Goal: Communication & Community: Connect with others

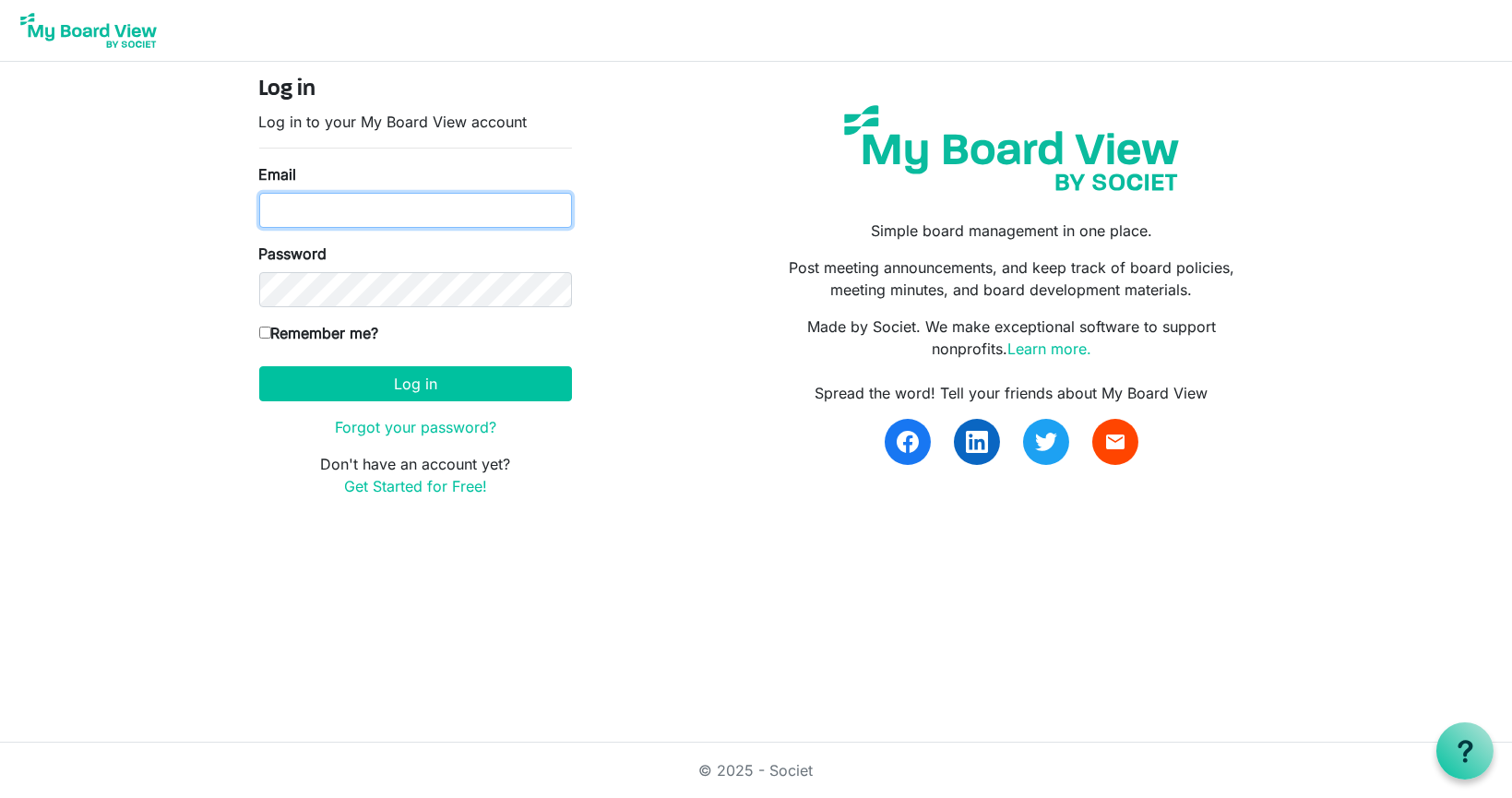
click at [376, 212] on input "Email" at bounding box center [415, 210] width 313 height 35
type input "[EMAIL_ADDRESS][DOMAIN_NAME]"
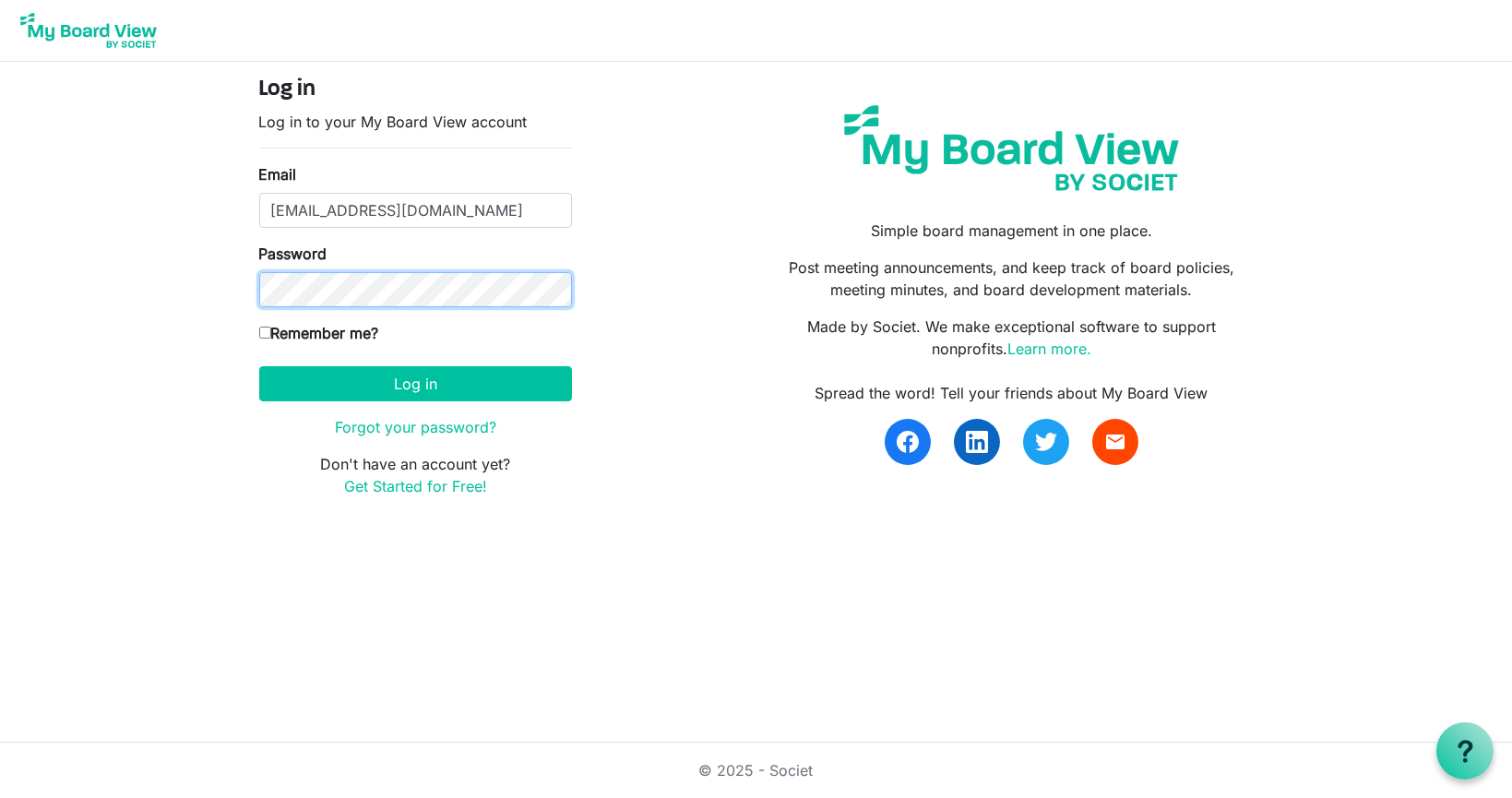
click at [259, 366] on button "Log in" at bounding box center [415, 384] width 313 height 35
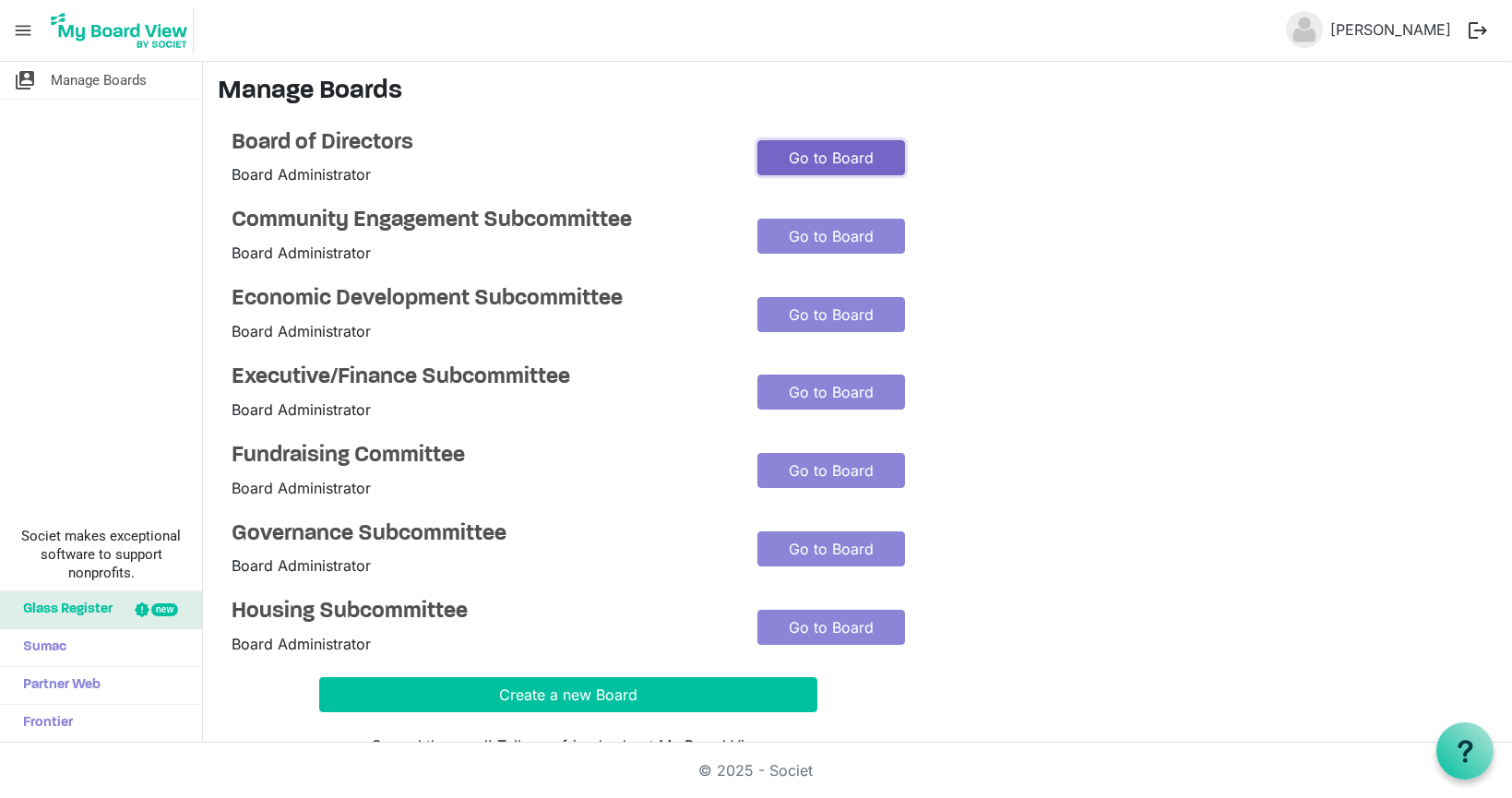
click at [852, 155] on link "Go to Board" at bounding box center [830, 158] width 148 height 35
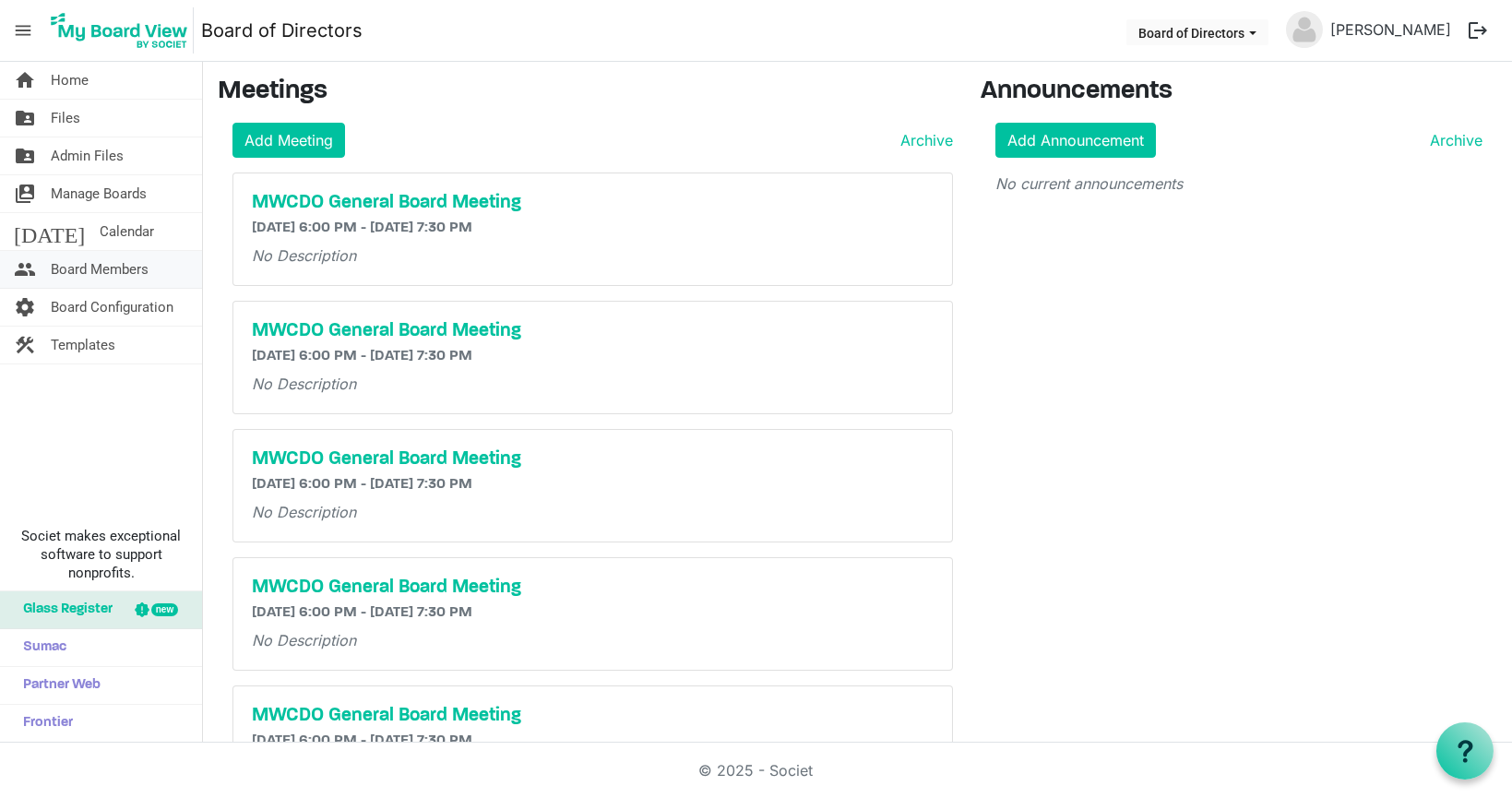
click at [134, 265] on span "Board Members" at bounding box center [99, 269] width 98 height 37
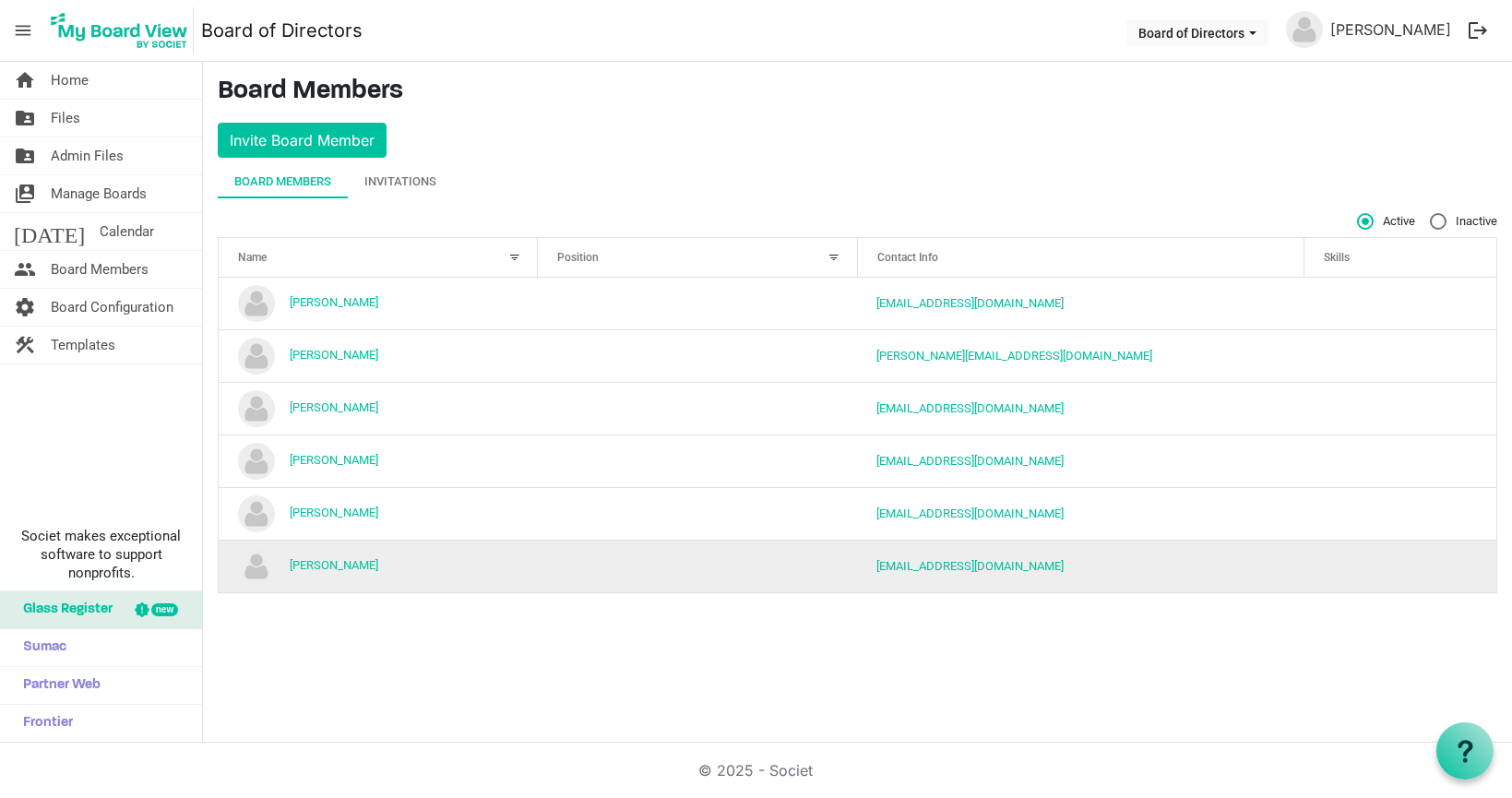
drag, startPoint x: 1193, startPoint y: 553, endPoint x: 1116, endPoint y: 565, distance: 77.9
click at [1116, 565] on td "phe3in1@yahoo.com" at bounding box center [1081, 566] width 447 height 52
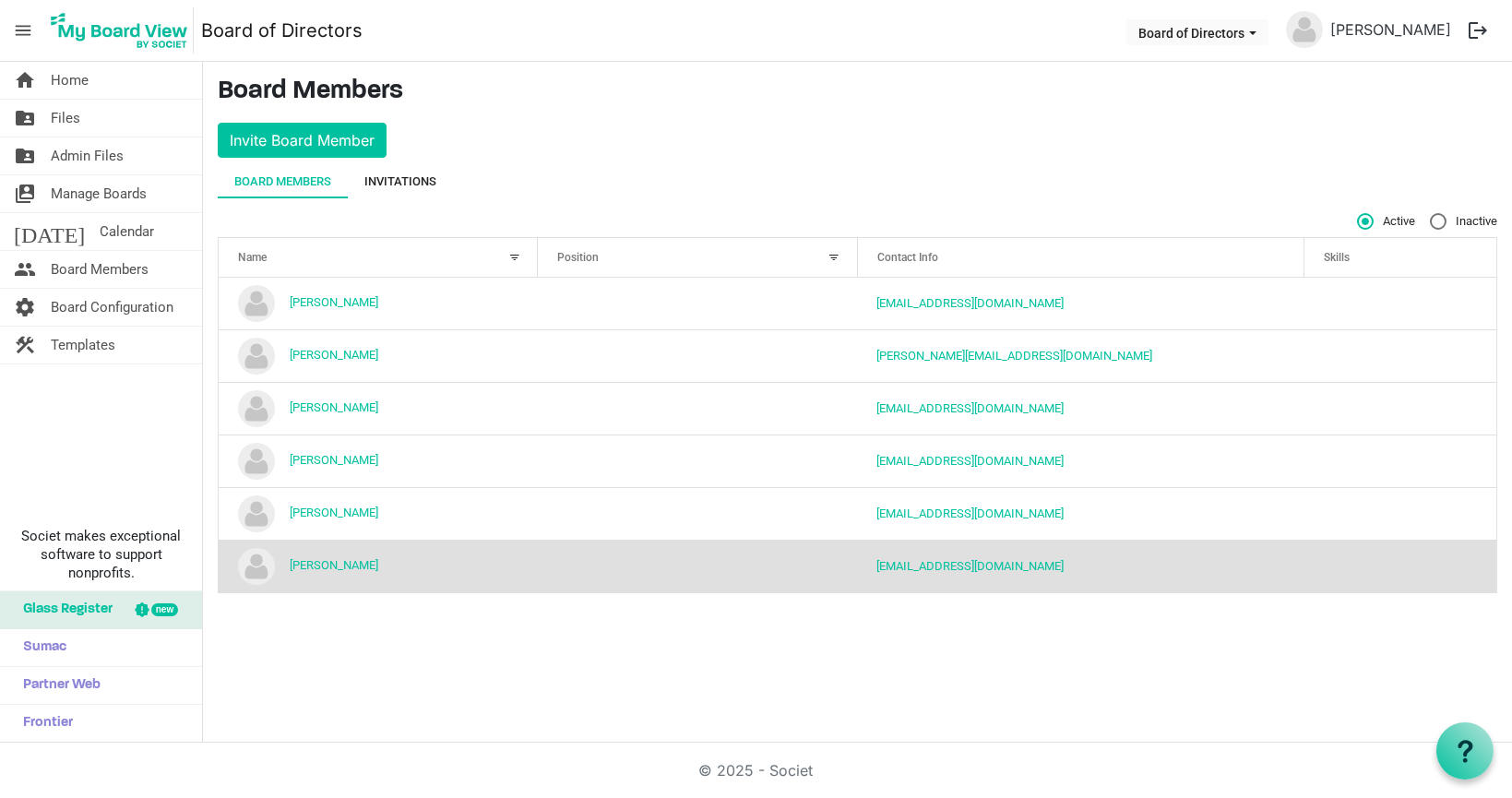
click at [398, 178] on div "Invitations" at bounding box center [399, 182] width 72 height 19
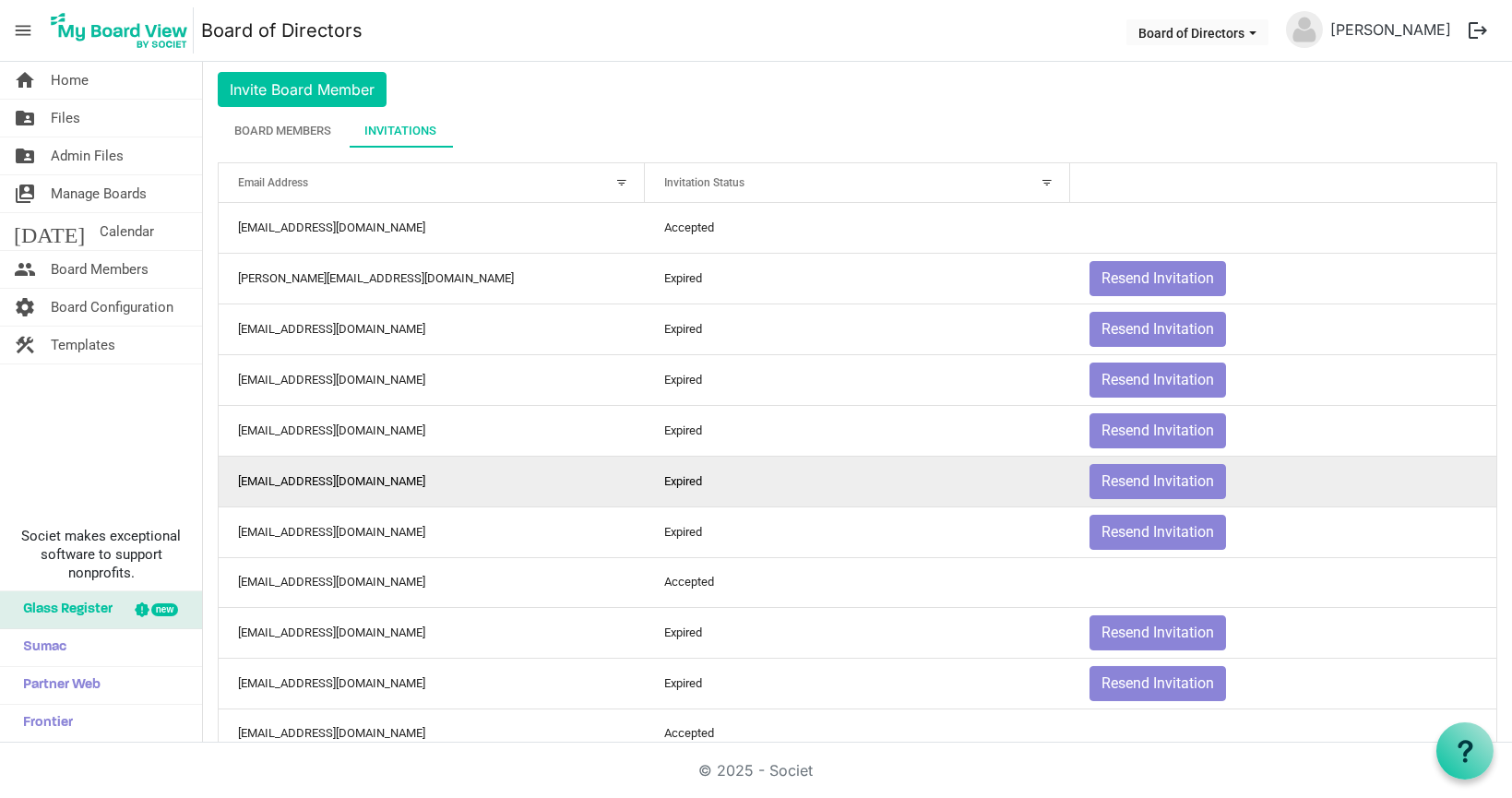
scroll to position [51, 0]
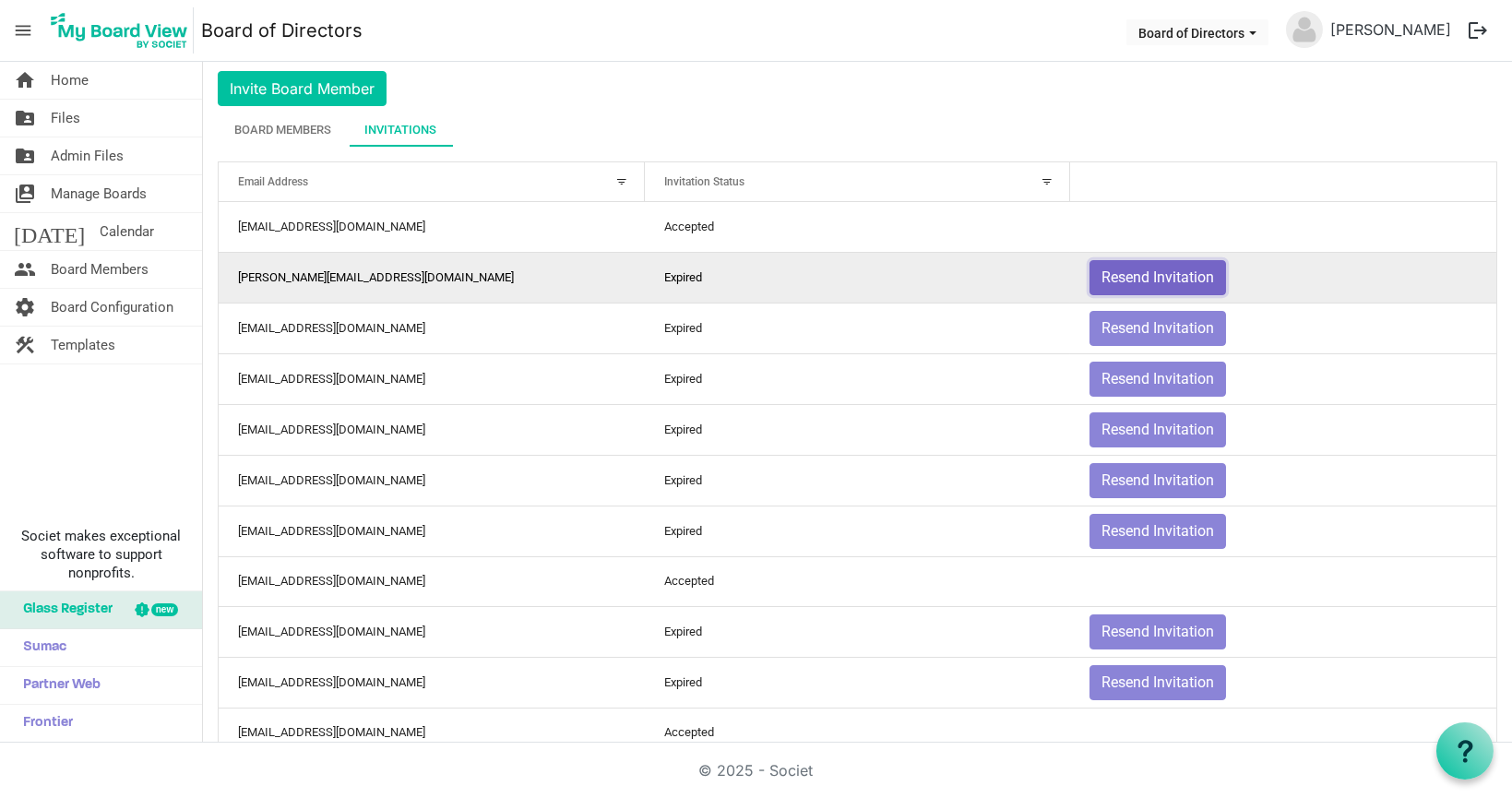
click at [1188, 271] on button "Resend Invitation" at bounding box center [1157, 277] width 137 height 35
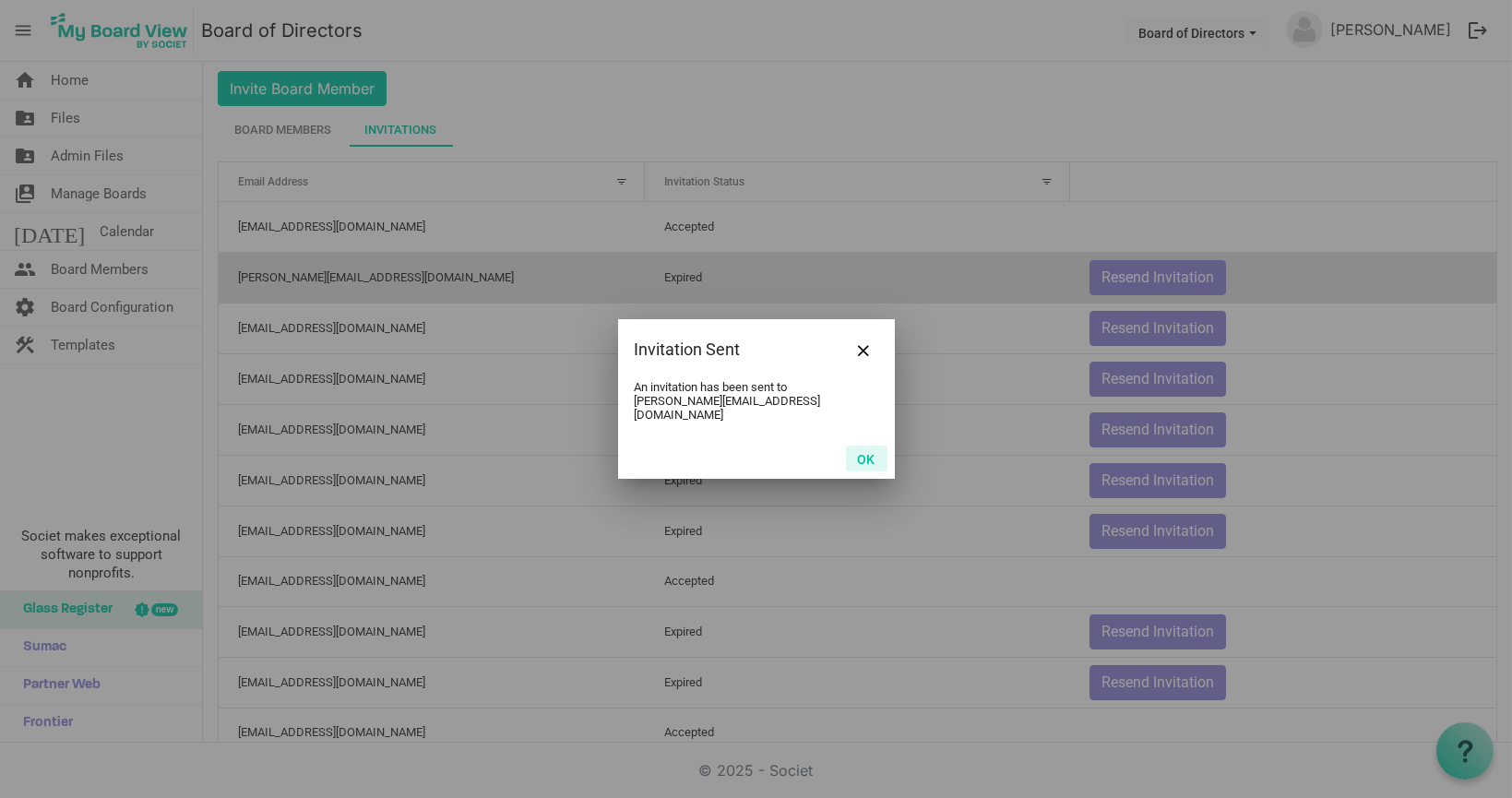
click at [867, 455] on button "OK" at bounding box center [866, 458] width 42 height 26
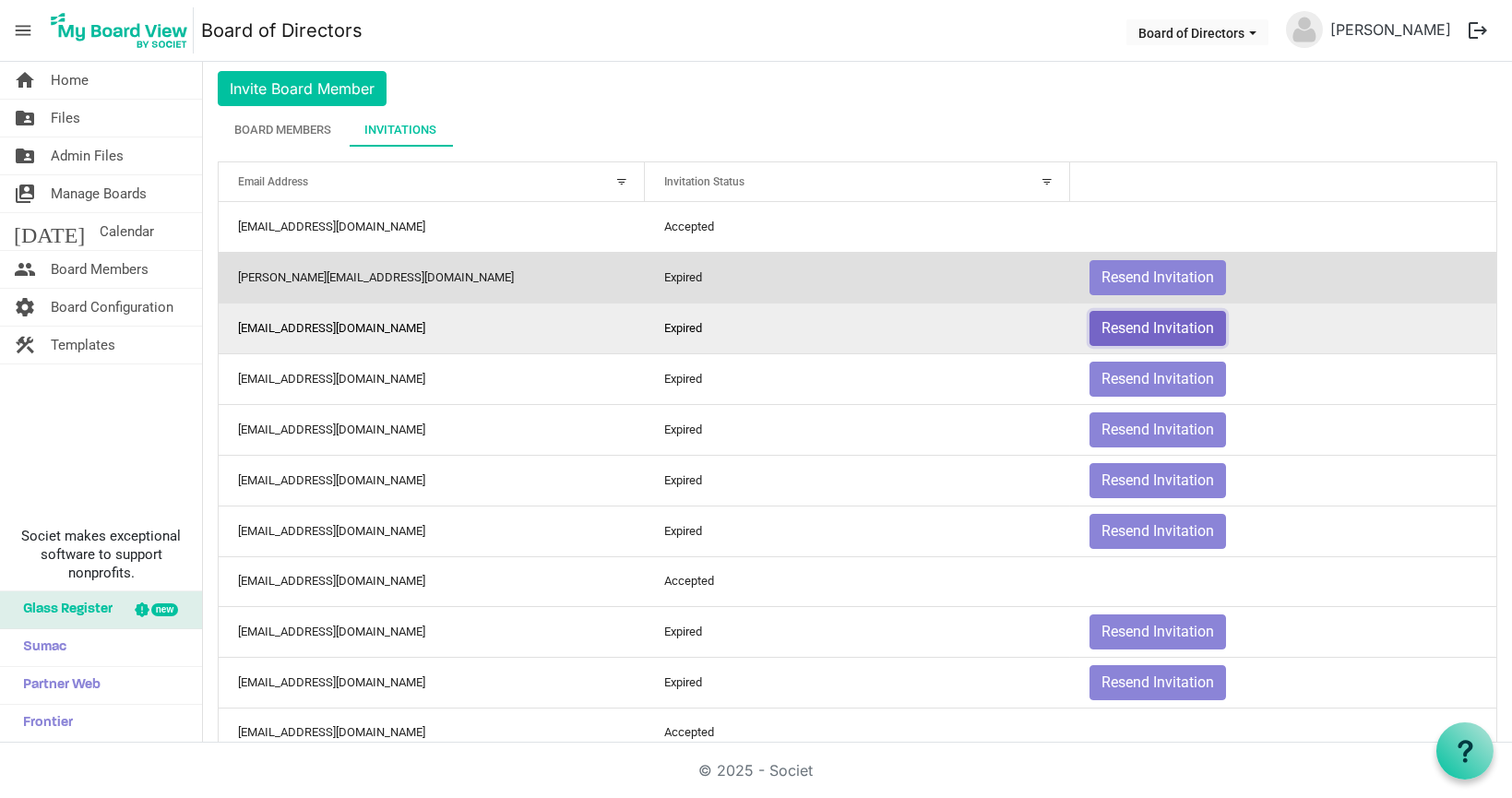
click at [1168, 322] on button "Resend Invitation" at bounding box center [1157, 329] width 137 height 35
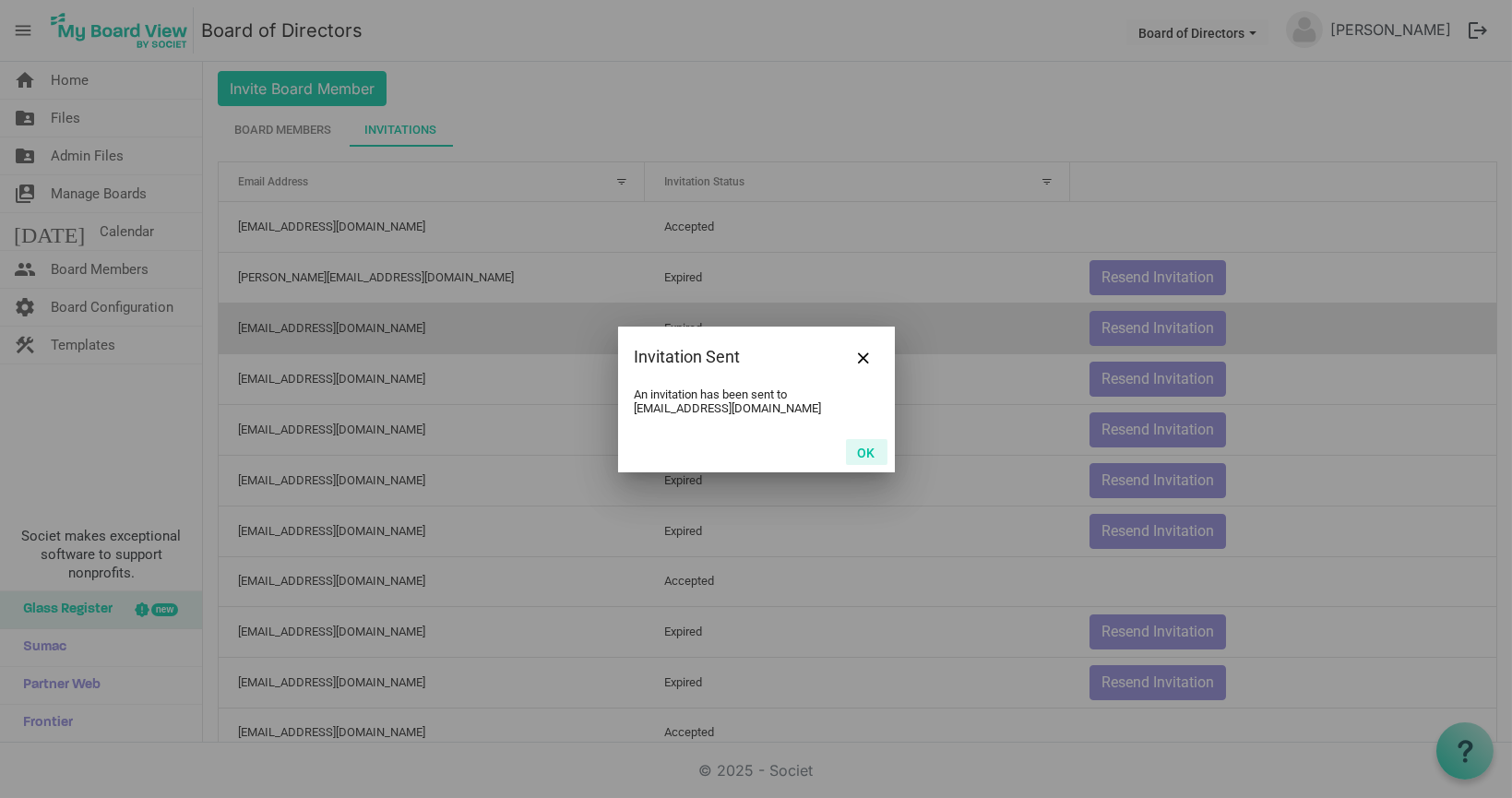
click at [867, 454] on button "OK" at bounding box center [866, 453] width 42 height 26
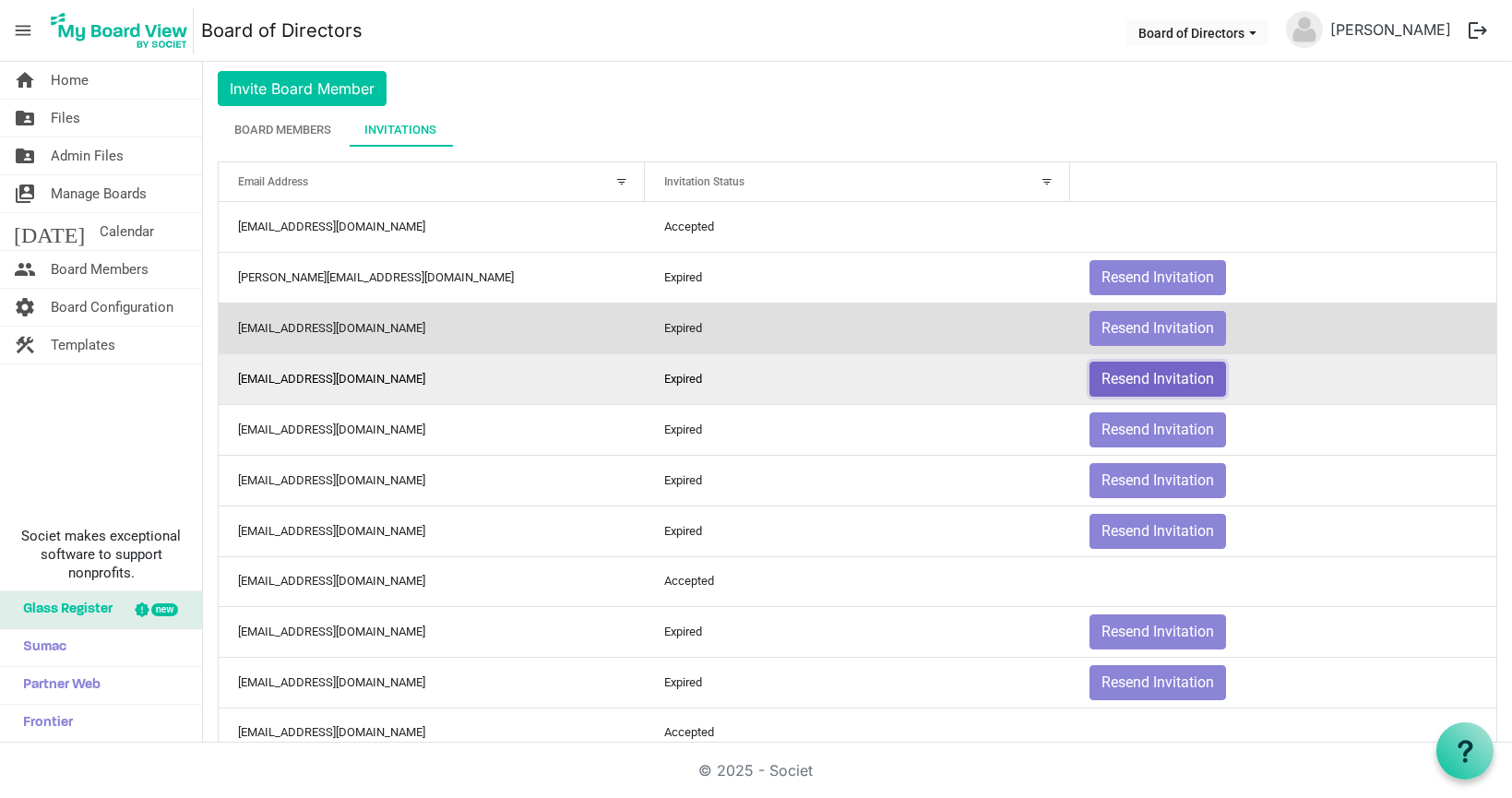
click at [1160, 379] on button "Resend Invitation" at bounding box center [1157, 379] width 137 height 35
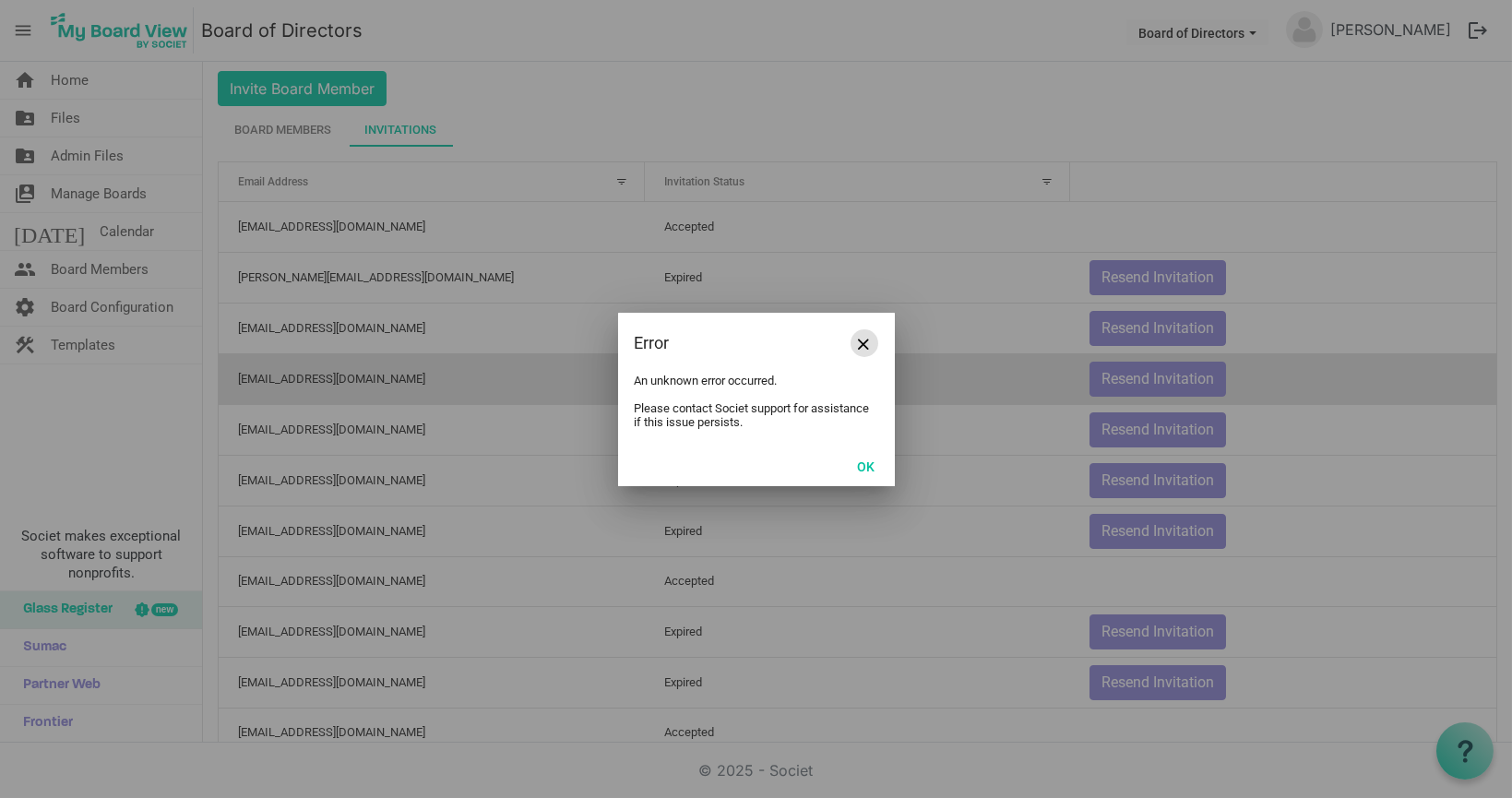
click at [862, 339] on span "Close" at bounding box center [864, 345] width 11 height 11
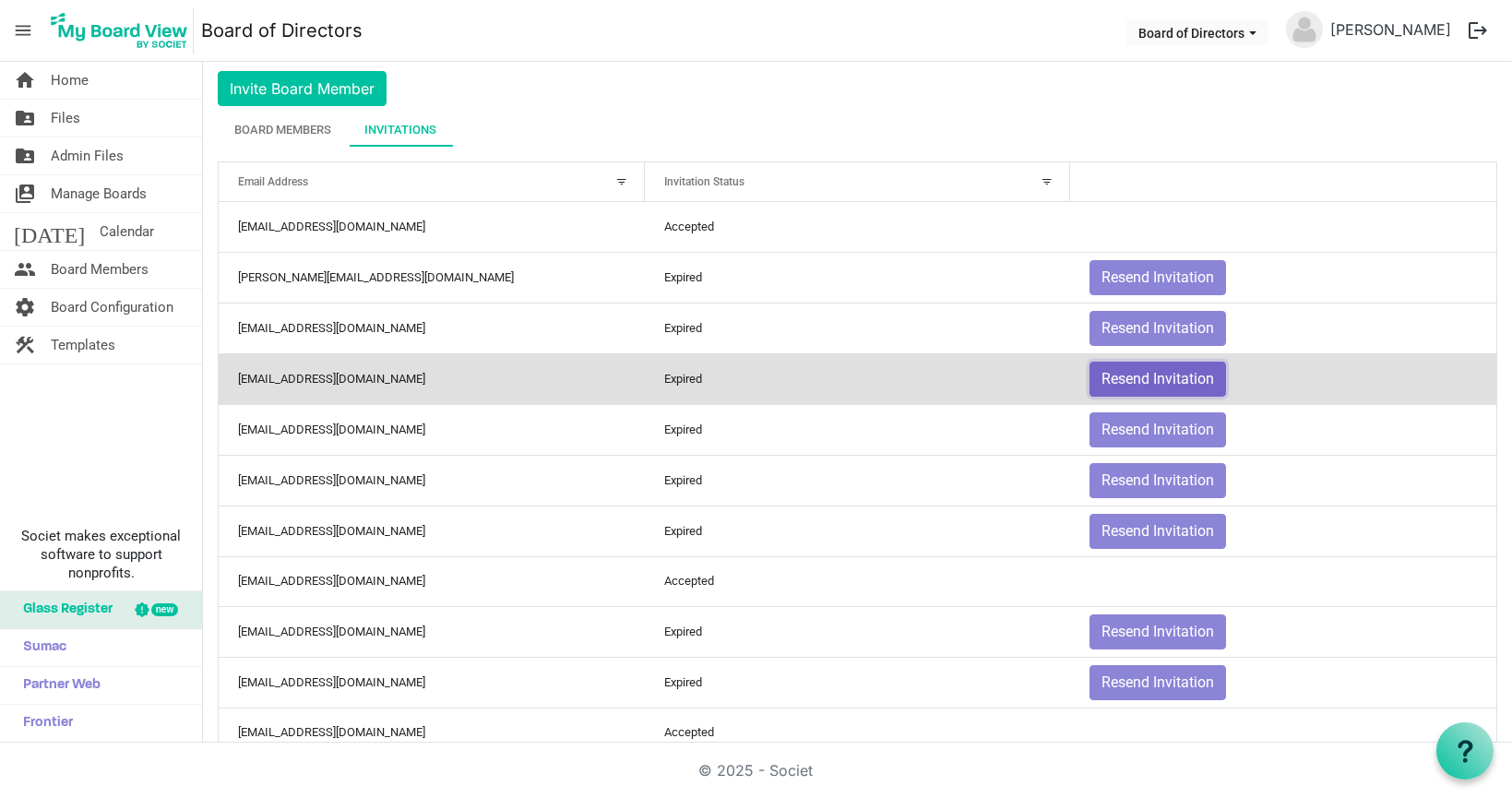
click at [1180, 367] on button "Resend Invitation" at bounding box center [1157, 379] width 137 height 35
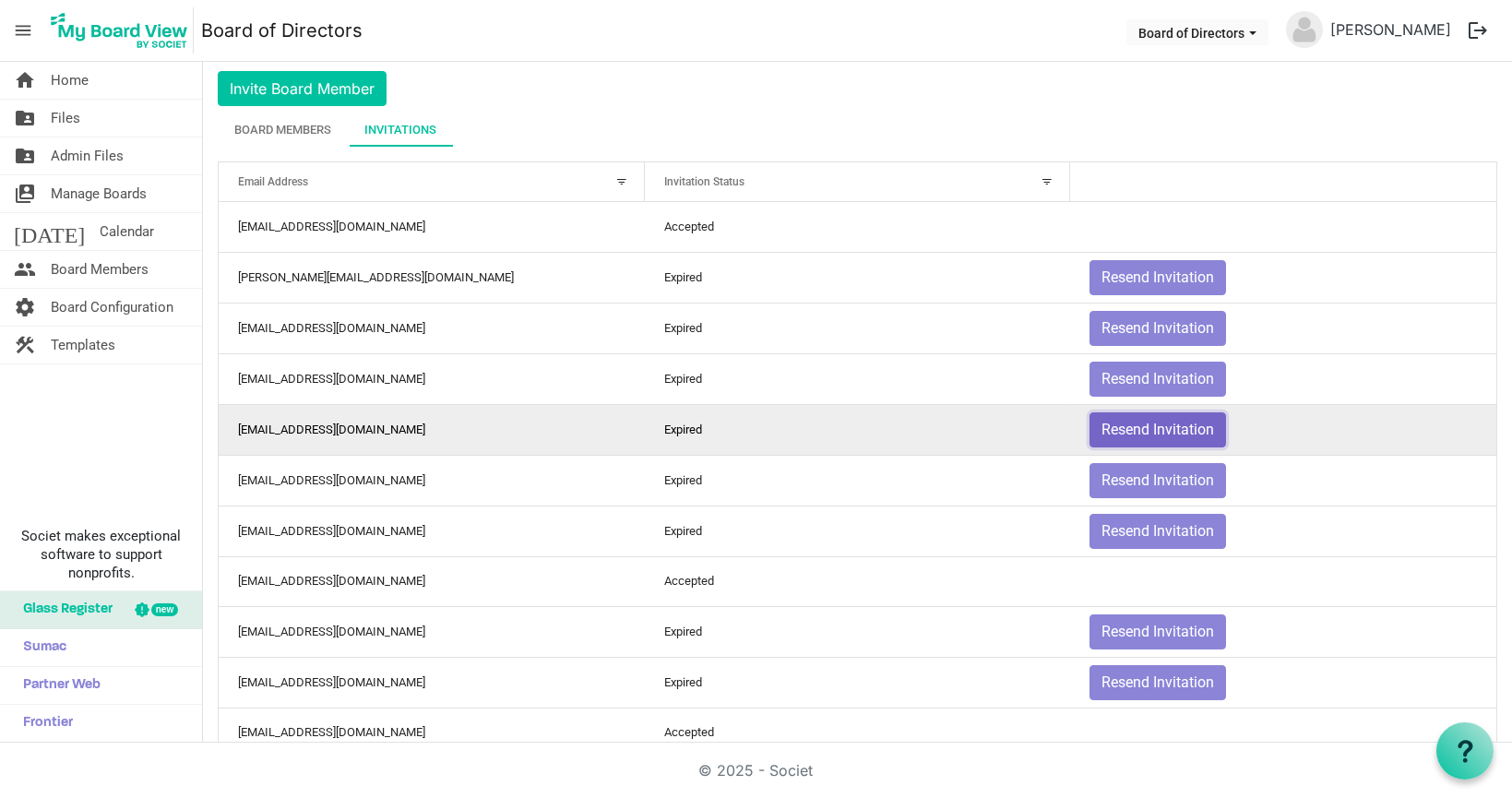
click at [1142, 420] on button "Resend Invitation" at bounding box center [1157, 430] width 137 height 35
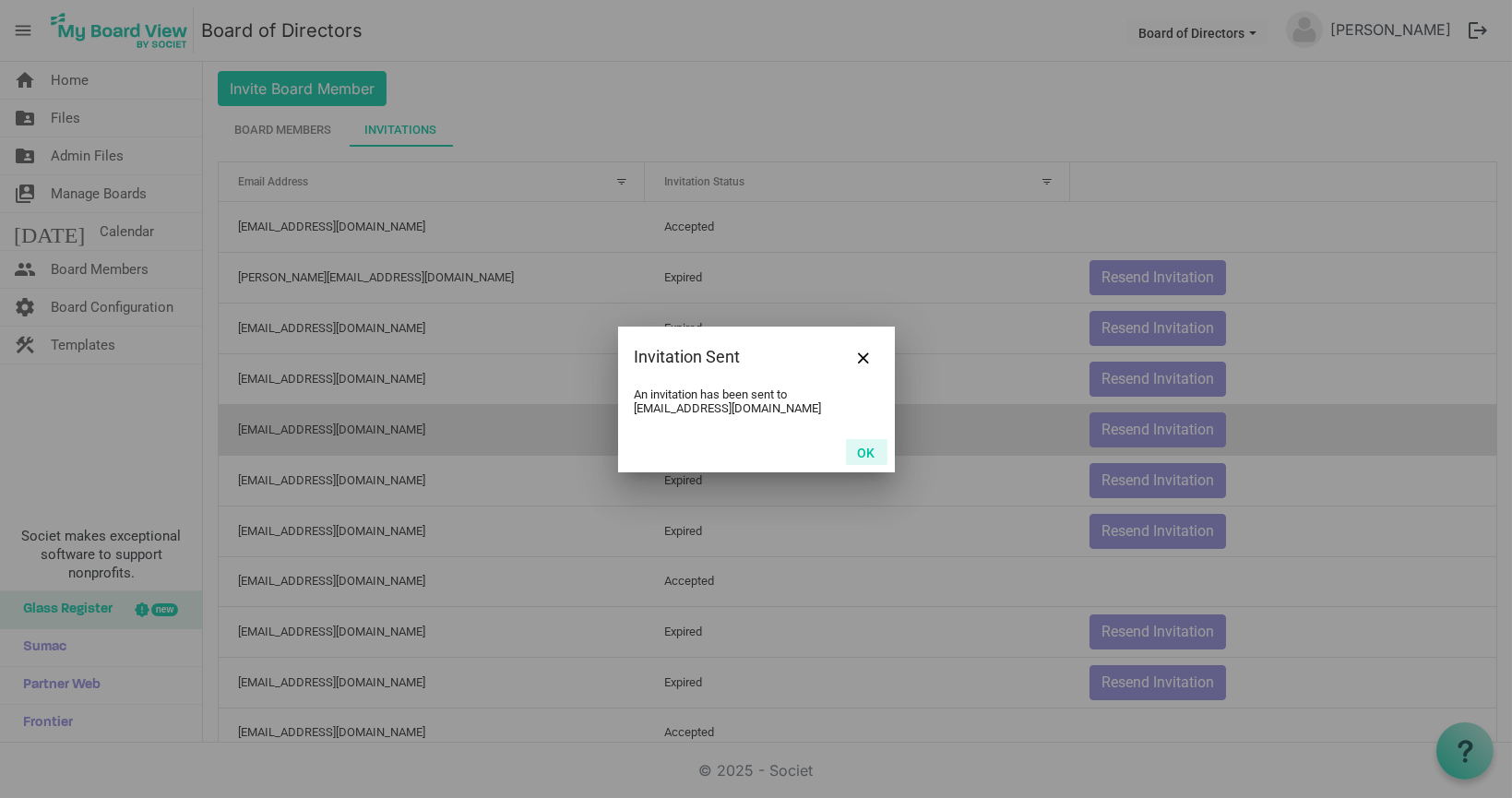
click at [868, 450] on button "OK" at bounding box center [866, 453] width 42 height 26
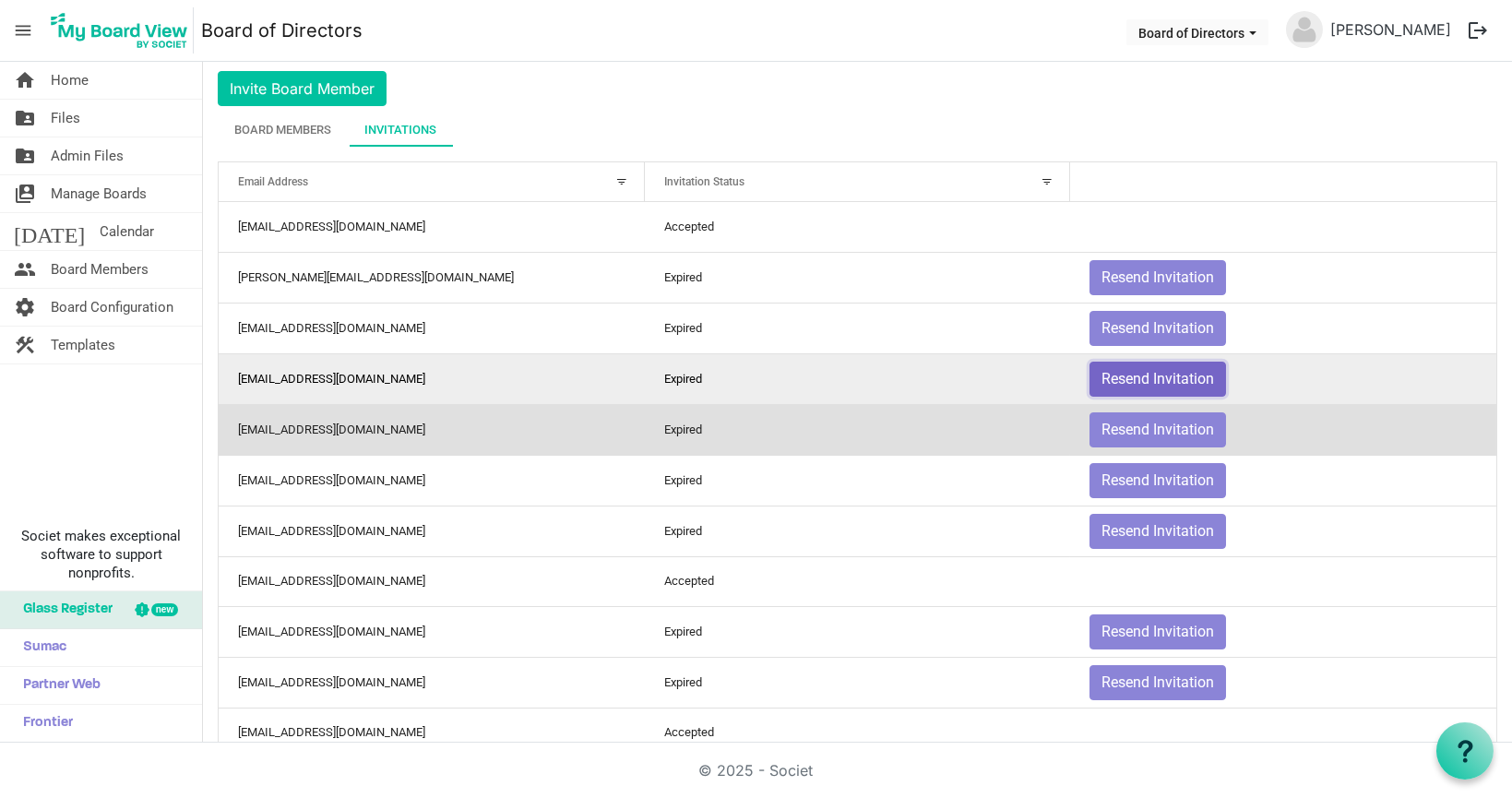
click at [1136, 373] on button "Resend Invitation" at bounding box center [1157, 379] width 137 height 35
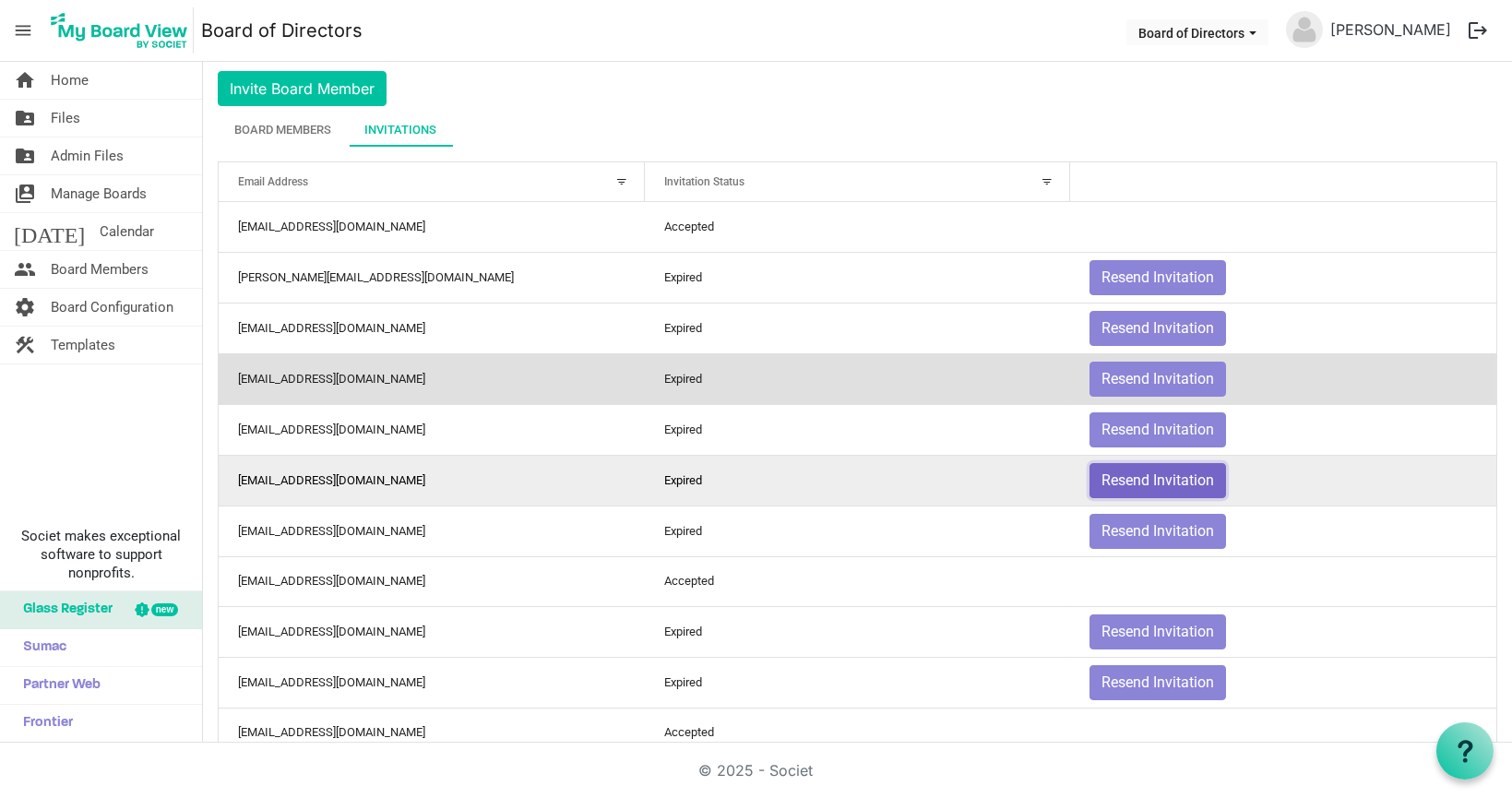
click at [1148, 477] on button "Resend Invitation" at bounding box center [1157, 480] width 137 height 35
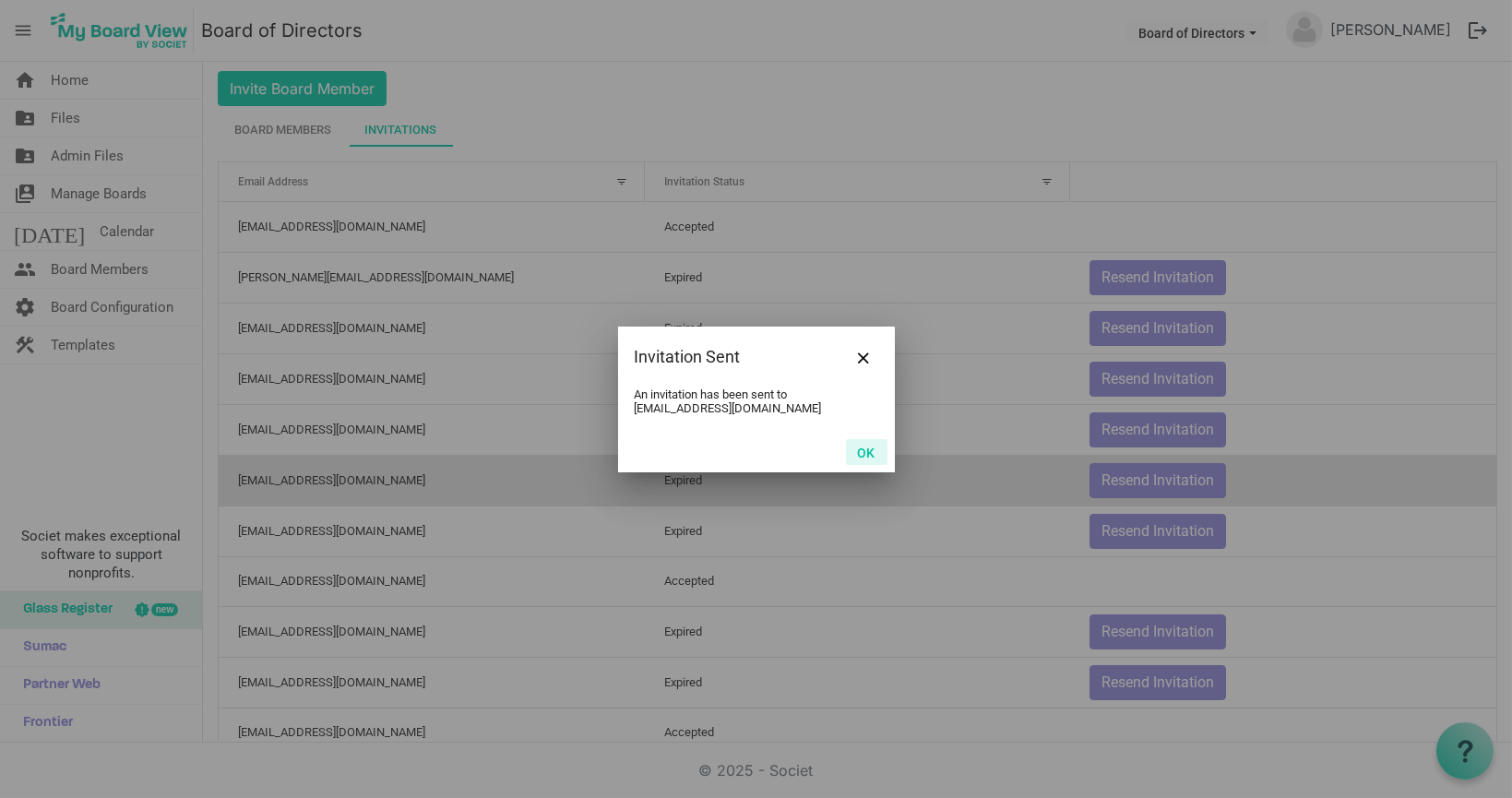
click at [871, 450] on button "OK" at bounding box center [866, 453] width 42 height 26
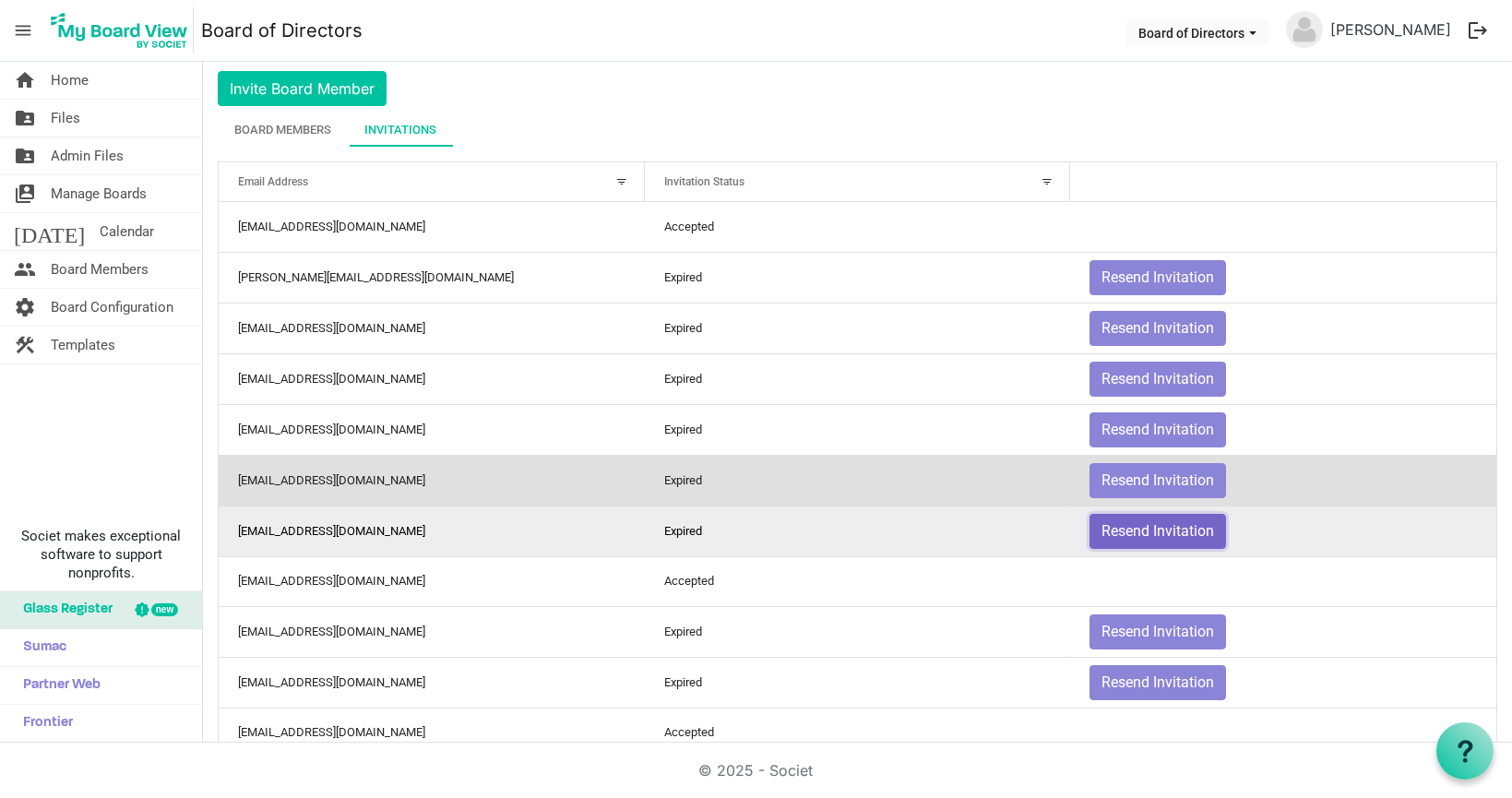
click at [1156, 522] on button "Resend Invitation" at bounding box center [1157, 532] width 137 height 35
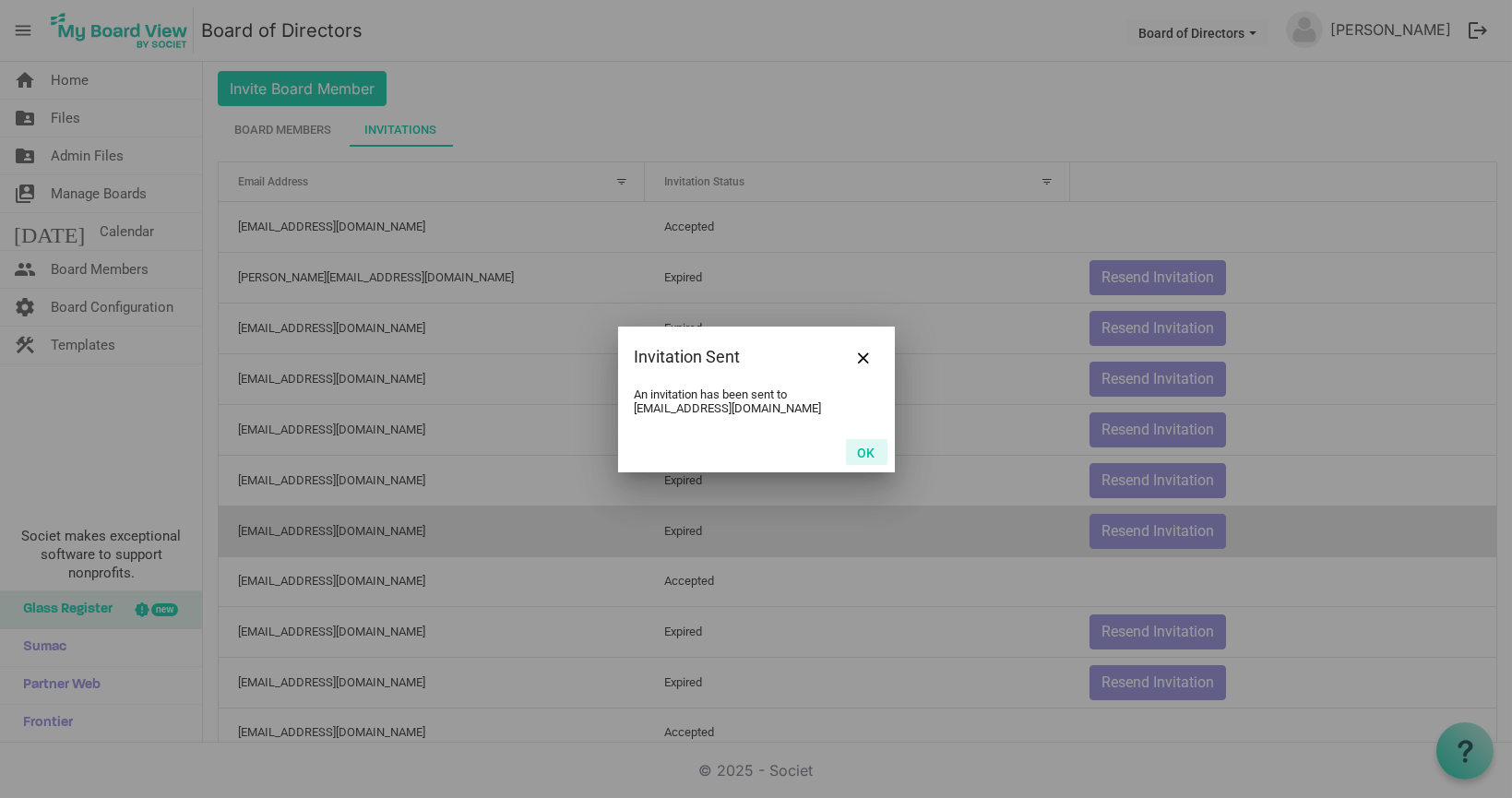
click at [861, 451] on button "OK" at bounding box center [866, 453] width 42 height 26
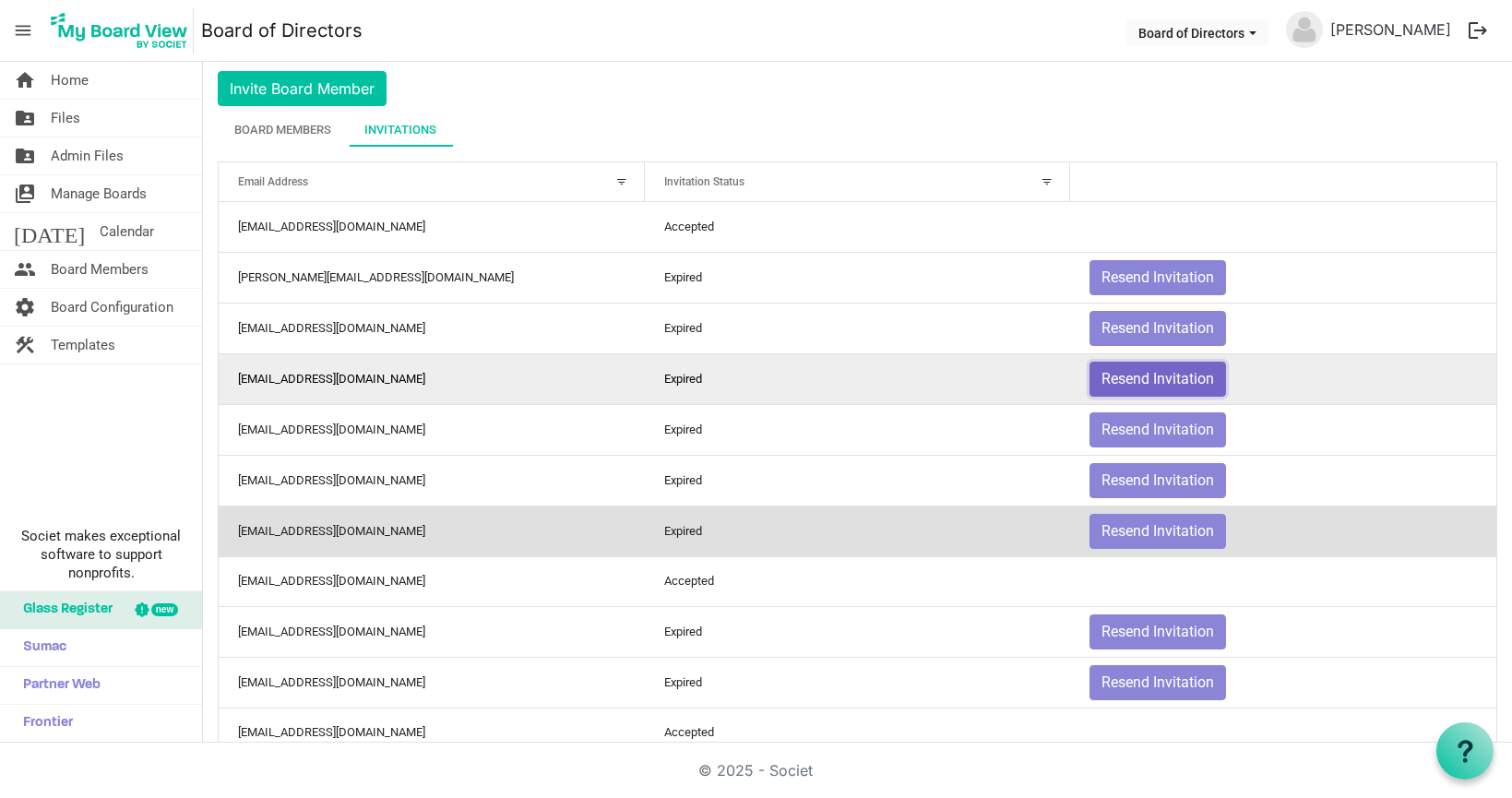
click at [1167, 378] on button "Resend Invitation" at bounding box center [1157, 379] width 137 height 35
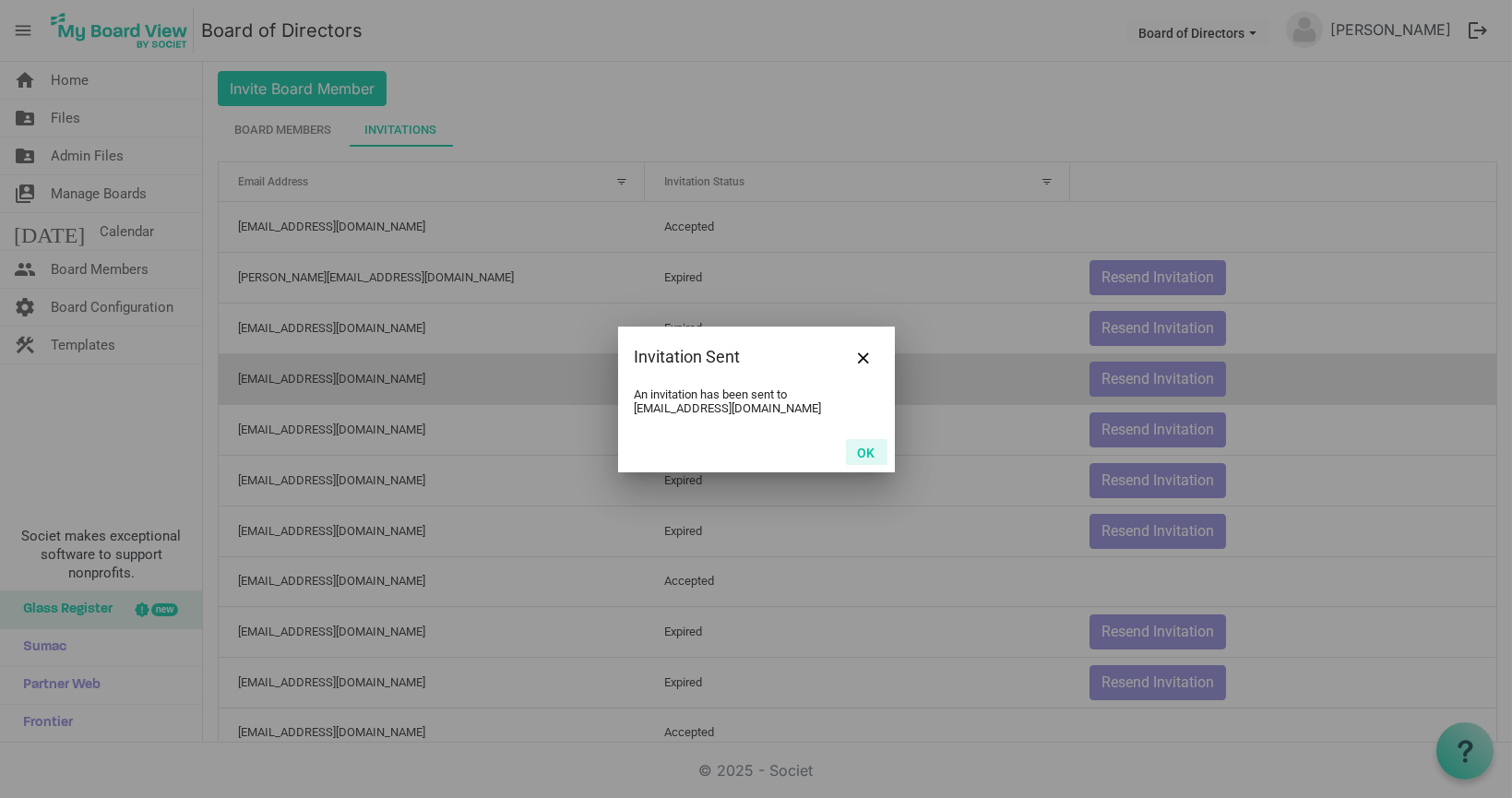
click at [869, 442] on button "OK" at bounding box center [866, 453] width 42 height 26
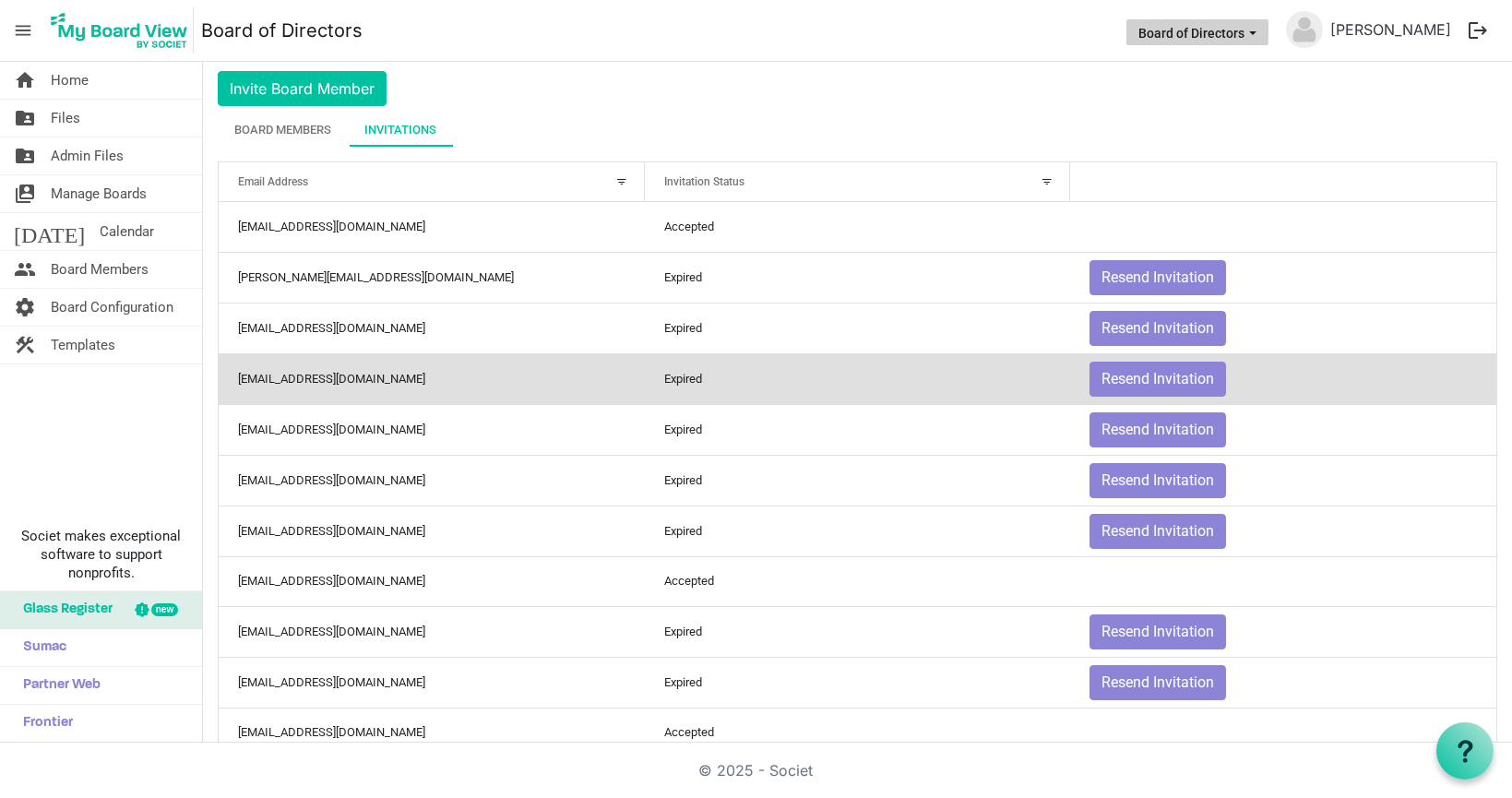
click at [1261, 36] on span "Board of Directors dropdownbutton" at bounding box center [1252, 34] width 17 height 7
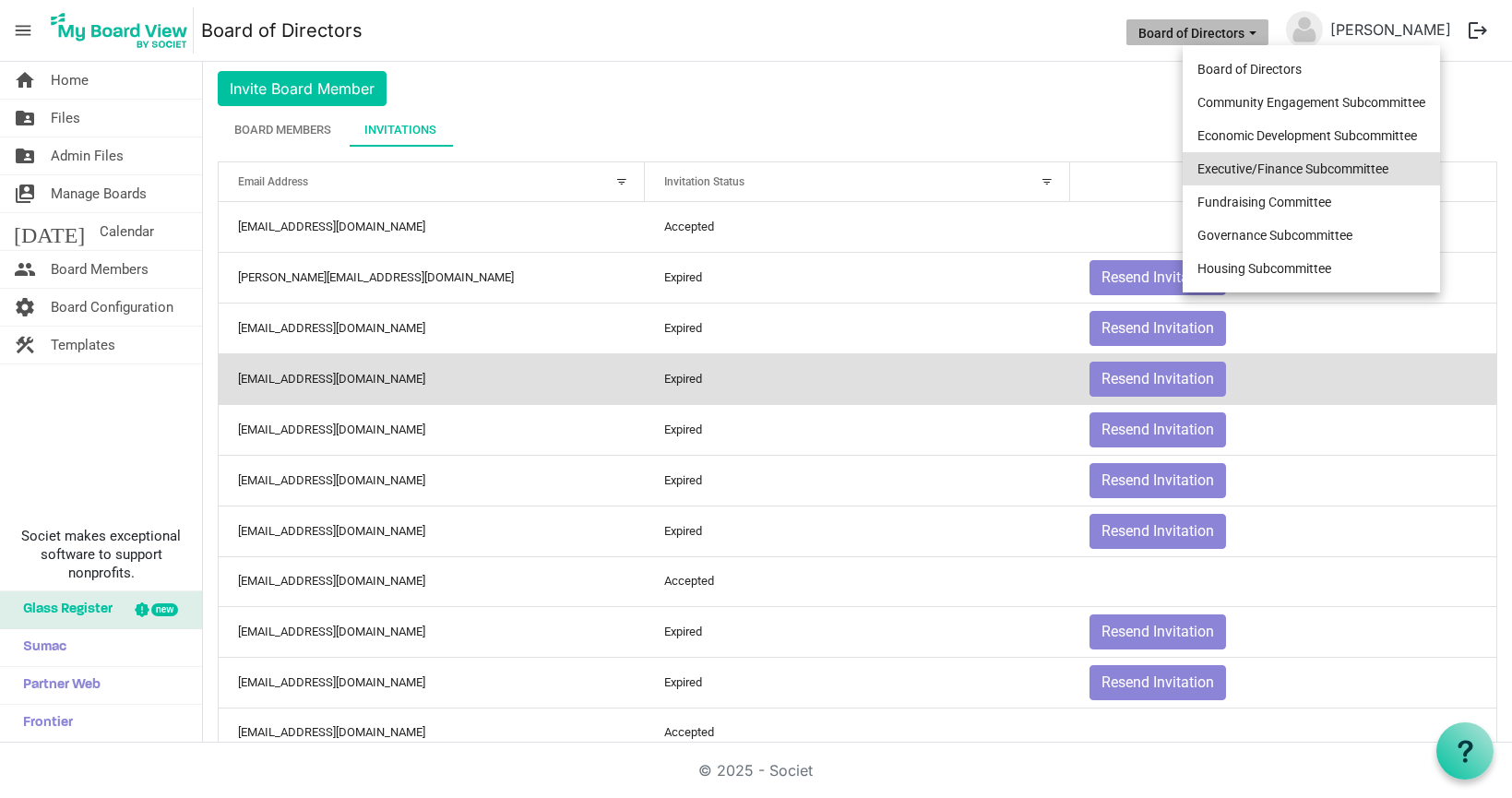
click at [1299, 163] on li "Executive/Finance Subcommittee" at bounding box center [1311, 169] width 257 height 34
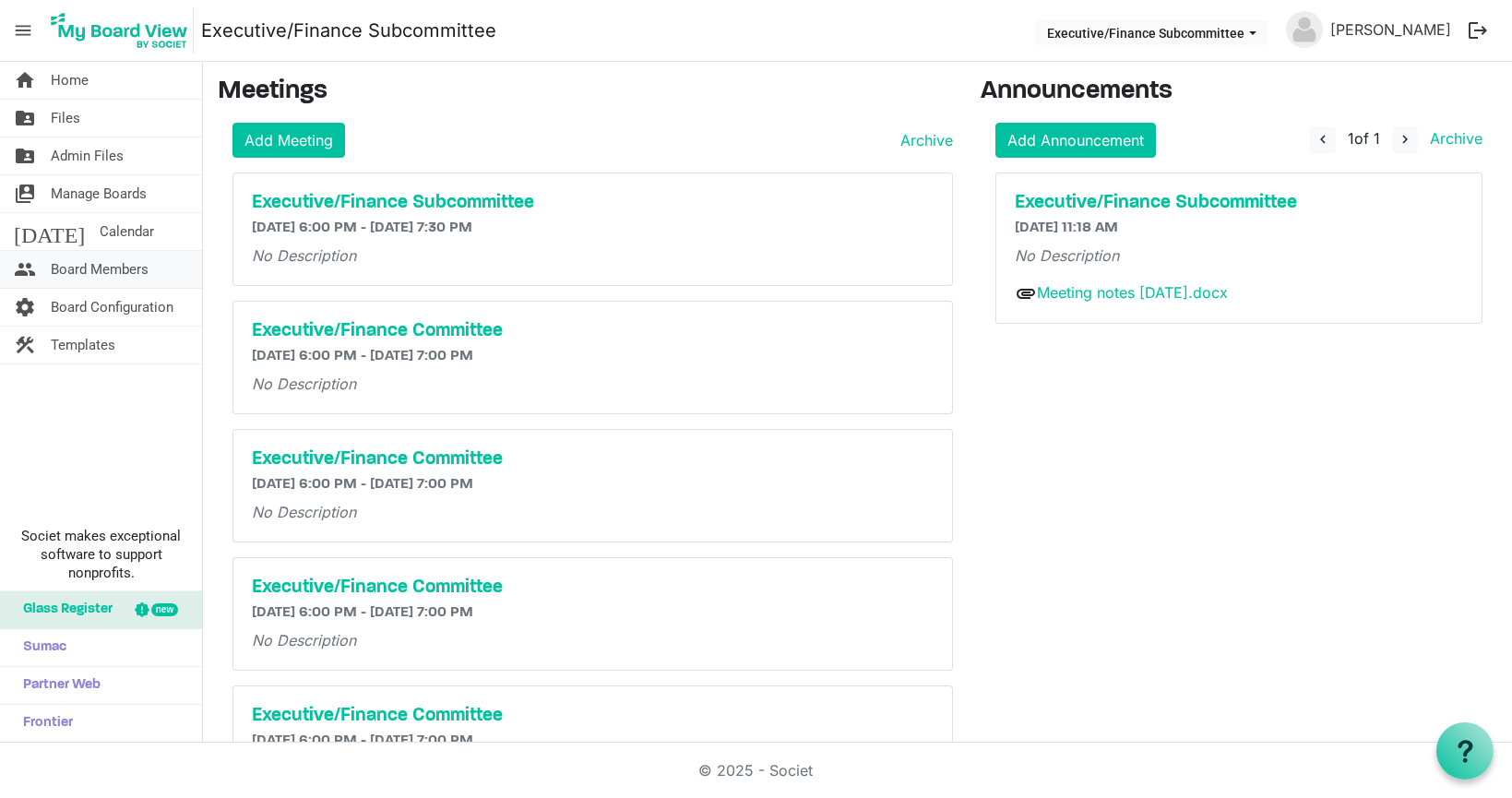
click at [87, 275] on span "Board Members" at bounding box center [99, 269] width 98 height 37
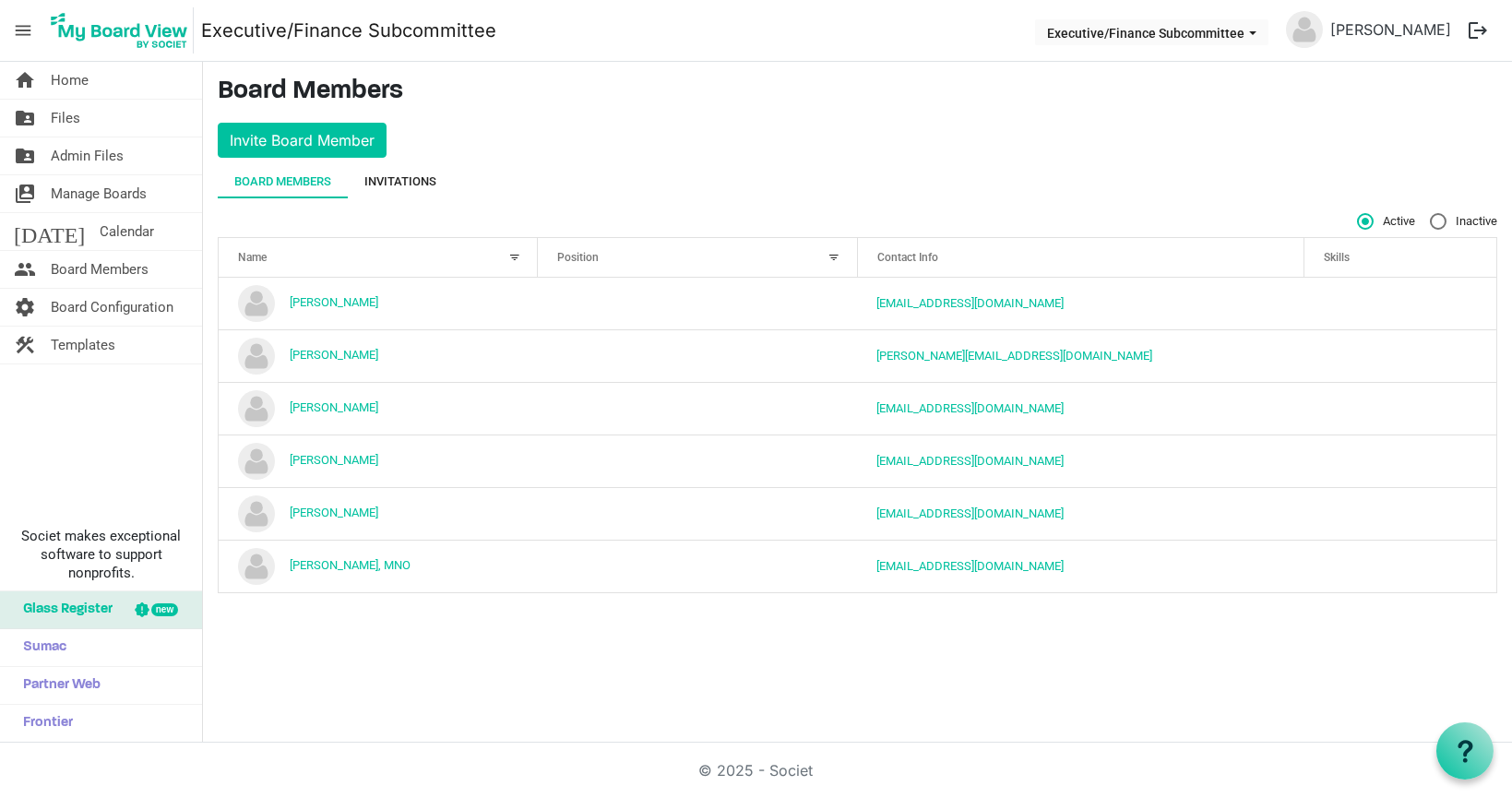
click at [418, 184] on div "Invitations" at bounding box center [399, 182] width 72 height 19
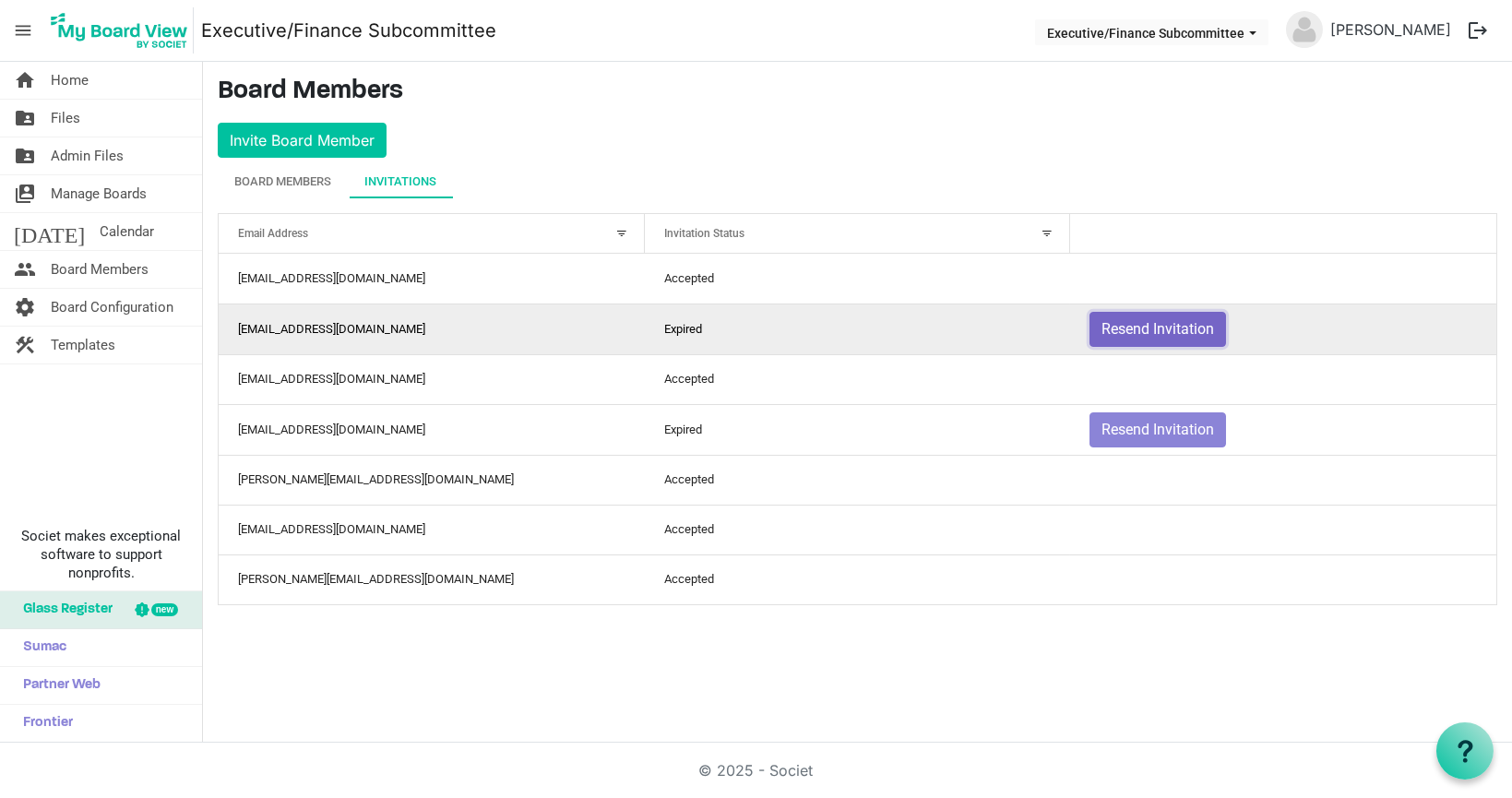
click at [1155, 324] on button "Resend Invitation" at bounding box center [1157, 330] width 137 height 35
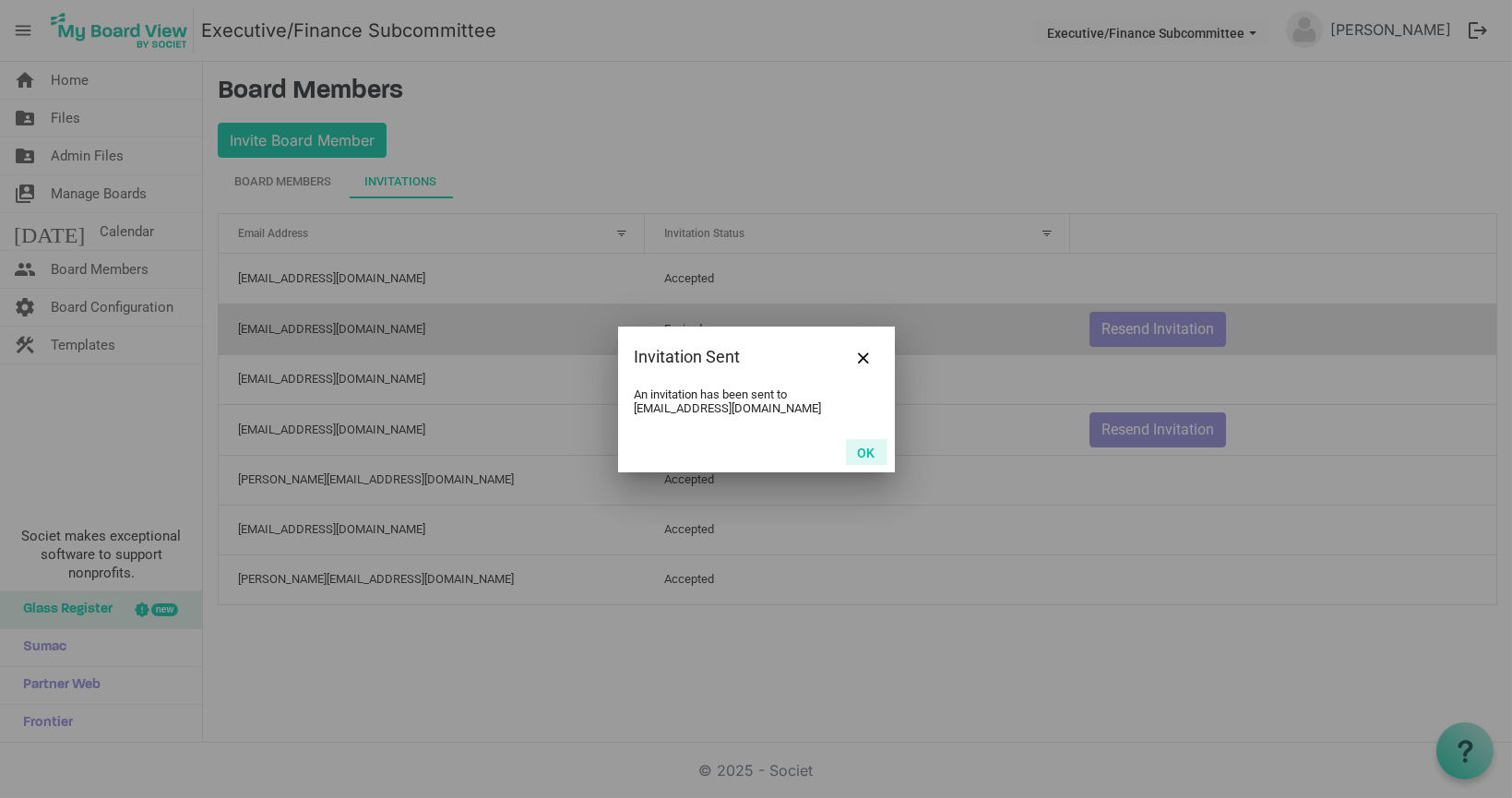
click at [863, 453] on button "OK" at bounding box center [866, 453] width 42 height 26
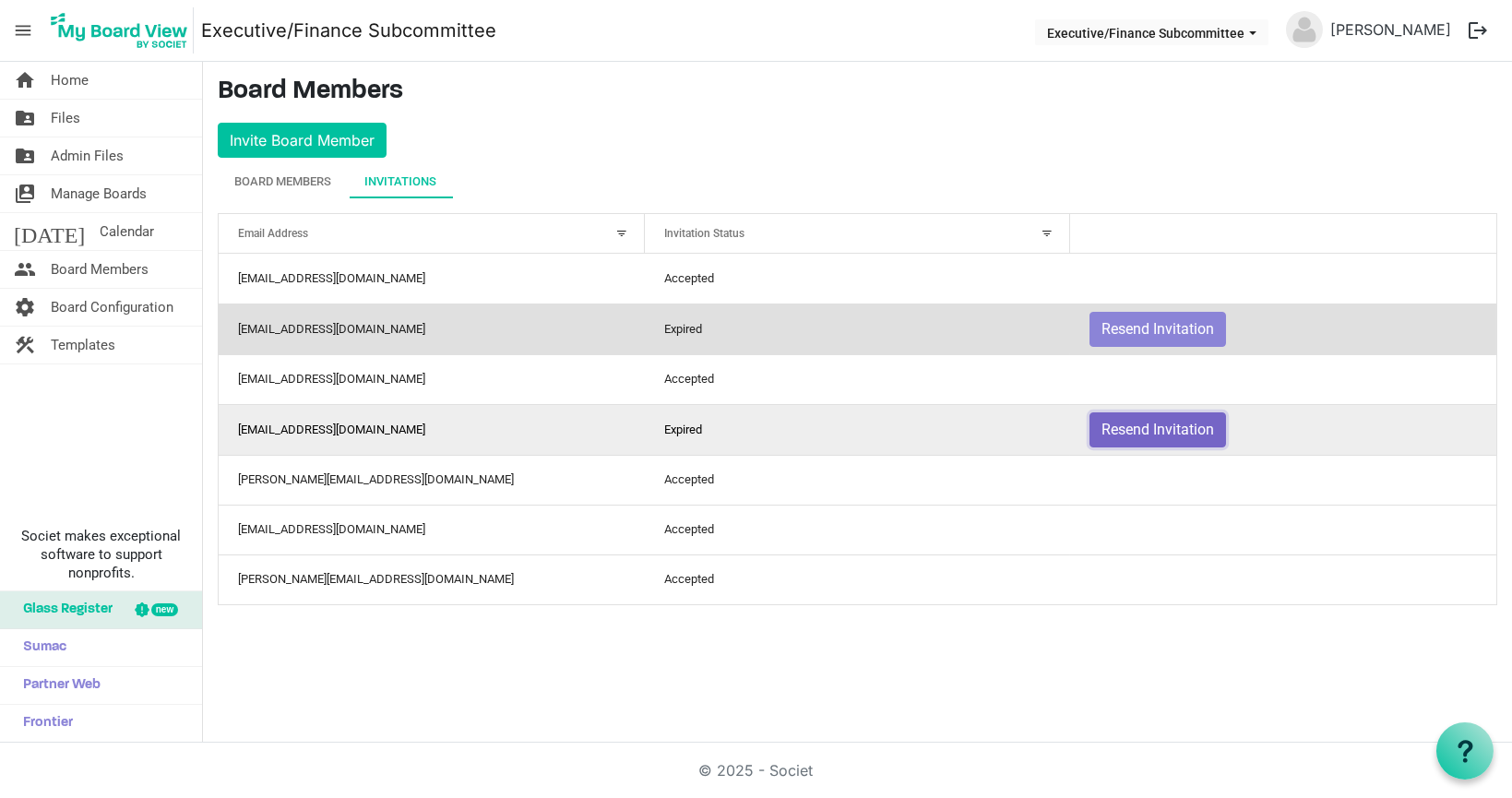
click at [1143, 426] on button "Resend Invitation" at bounding box center [1157, 430] width 137 height 35
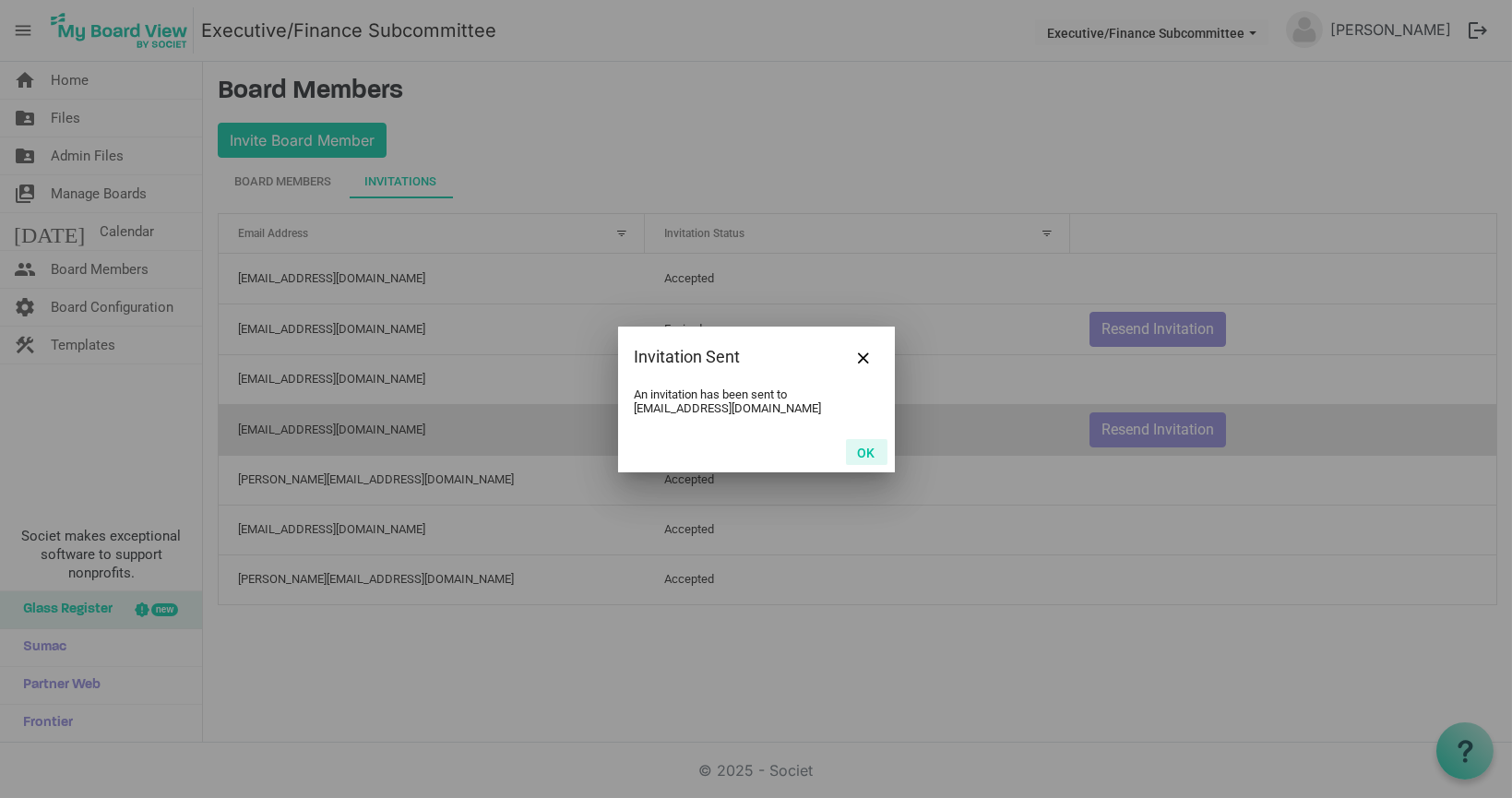
click at [864, 451] on button "OK" at bounding box center [866, 453] width 42 height 26
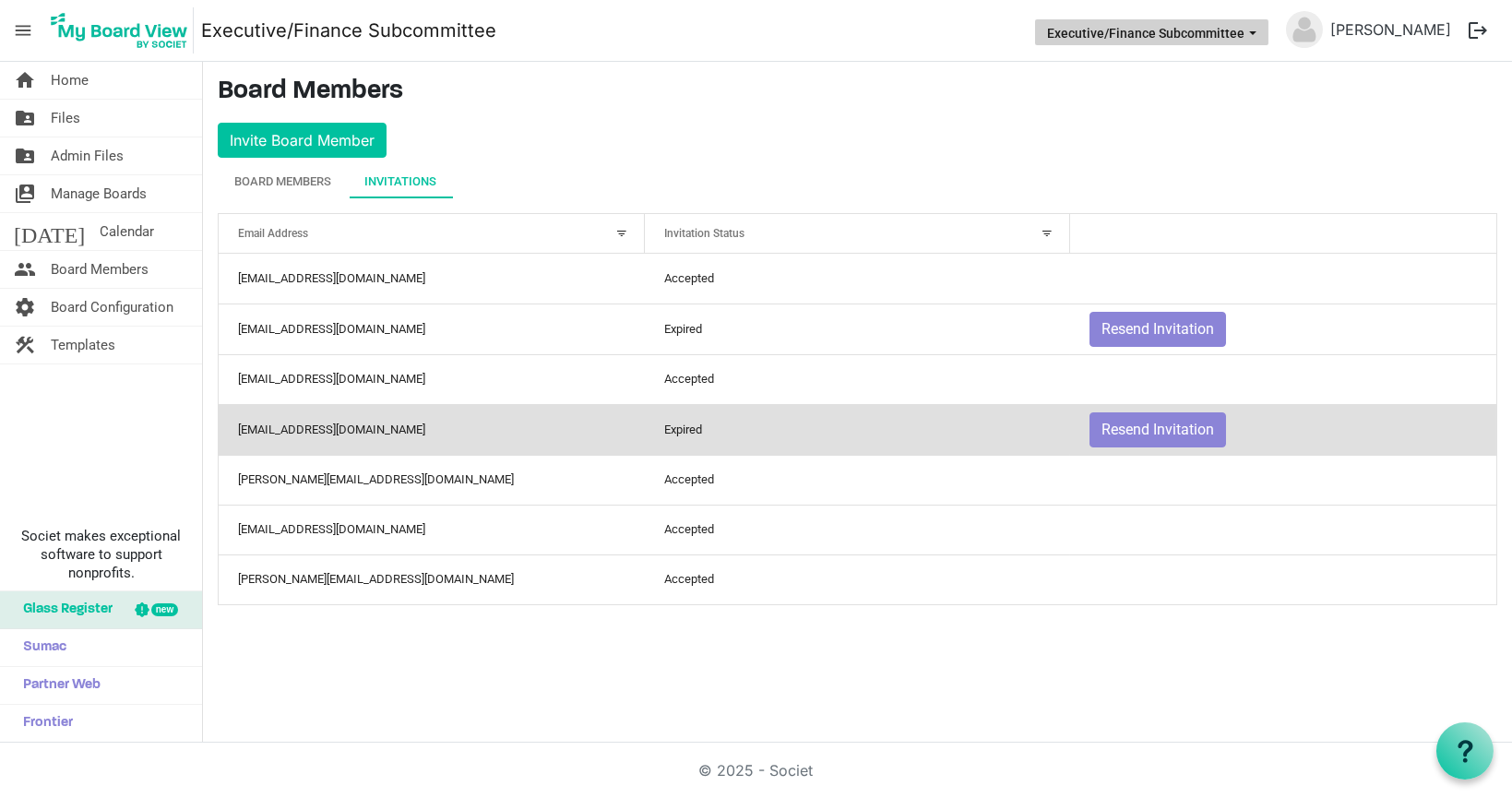
click at [1261, 30] on span "Executive/Finance Subcommittee dropdownbutton" at bounding box center [1252, 34] width 17 height 7
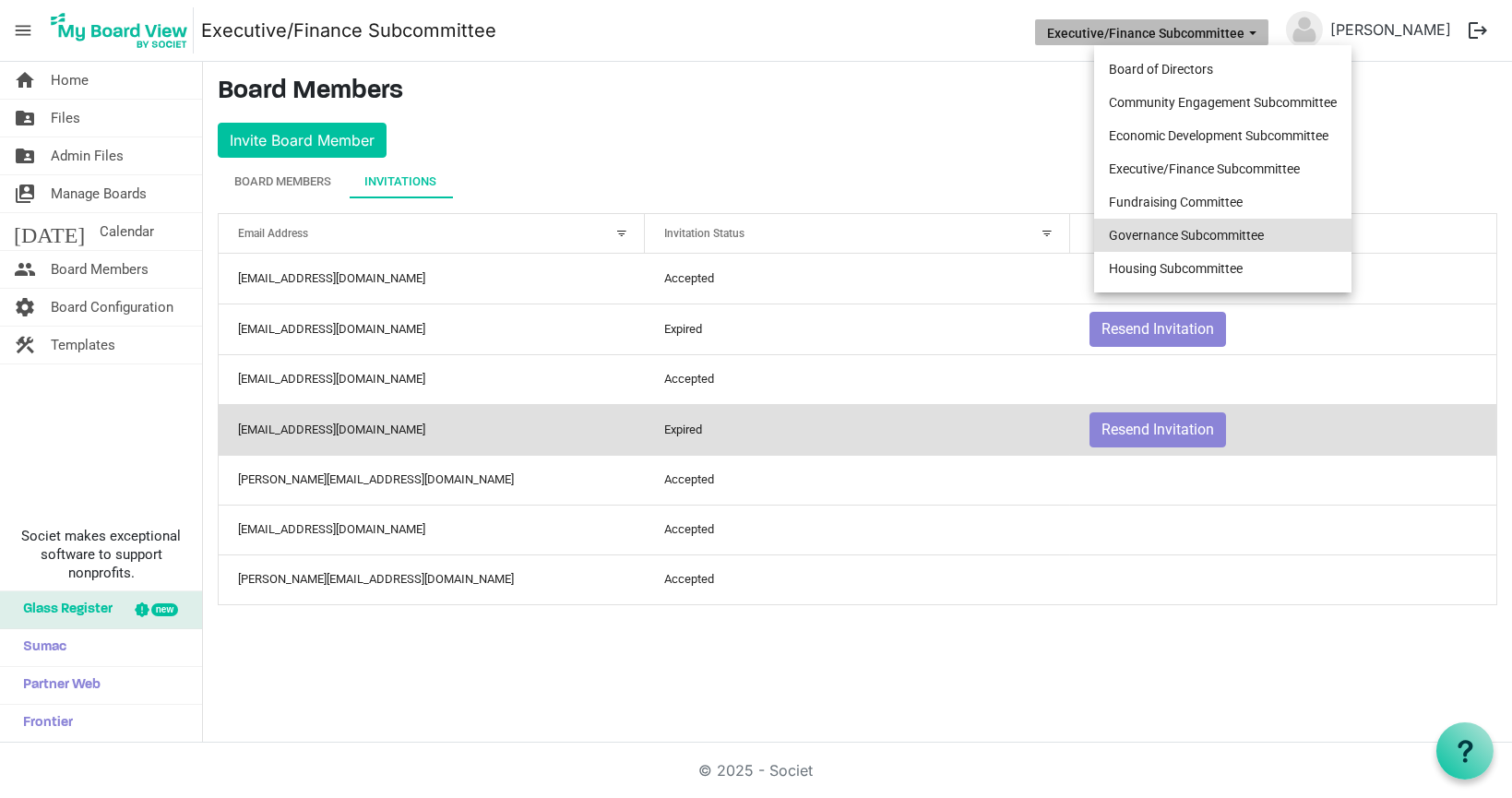
click at [1198, 233] on li "Governance Subcommittee" at bounding box center [1222, 236] width 257 height 34
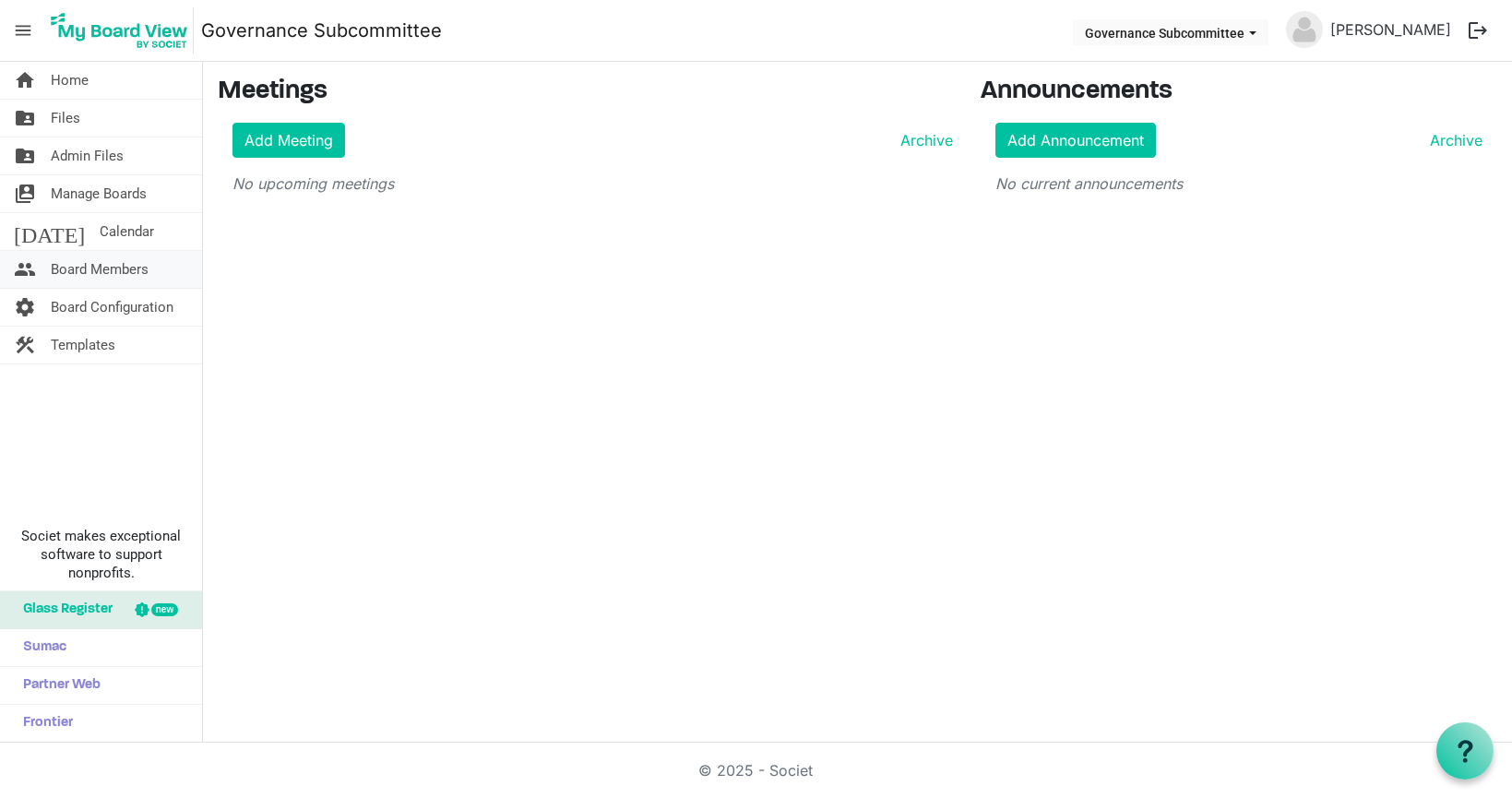
click at [74, 276] on span "Board Members" at bounding box center [99, 269] width 98 height 37
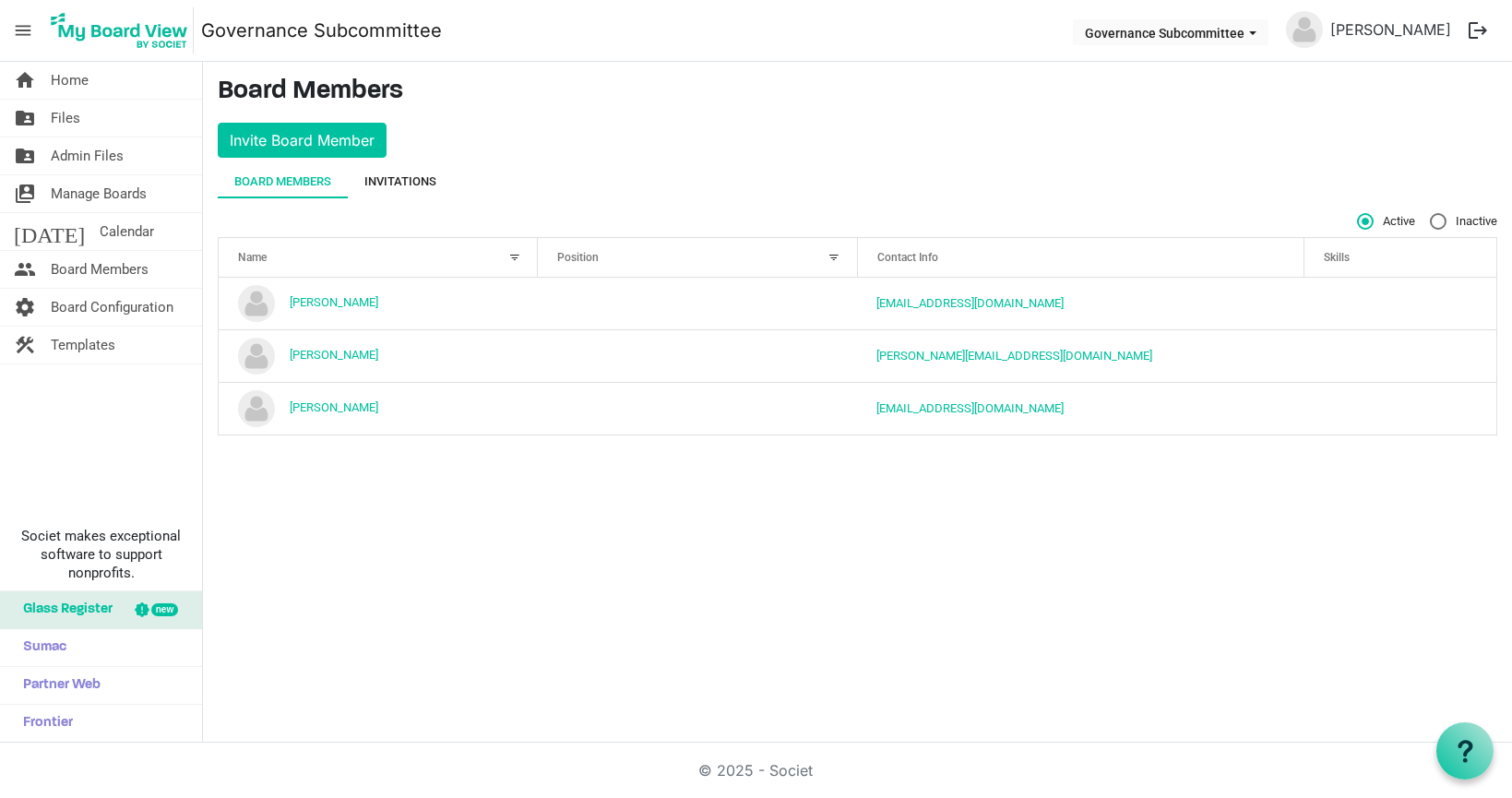
click at [421, 183] on div "Invitations" at bounding box center [399, 182] width 72 height 19
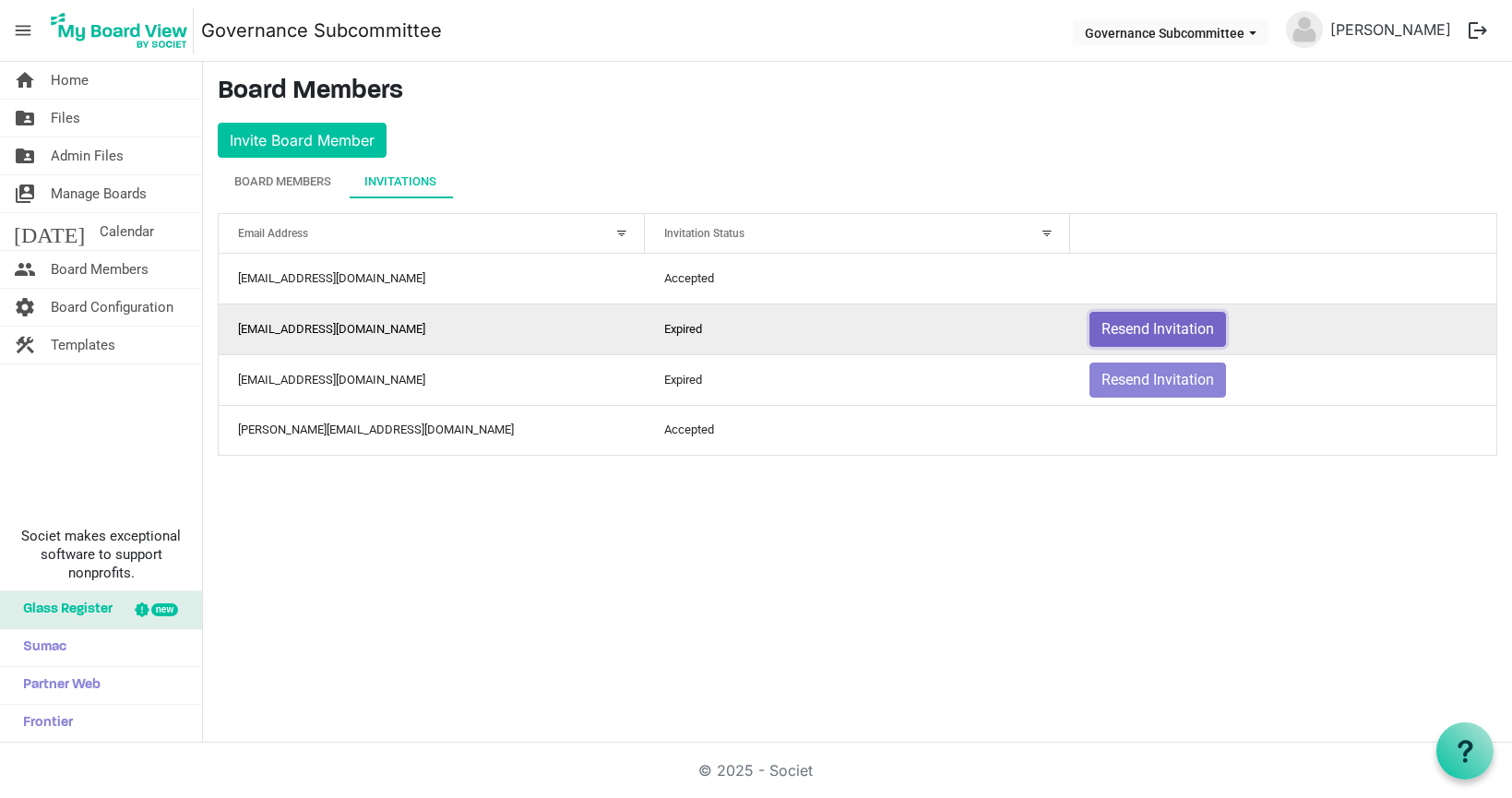
click at [1141, 336] on button "Resend Invitation" at bounding box center [1157, 330] width 137 height 35
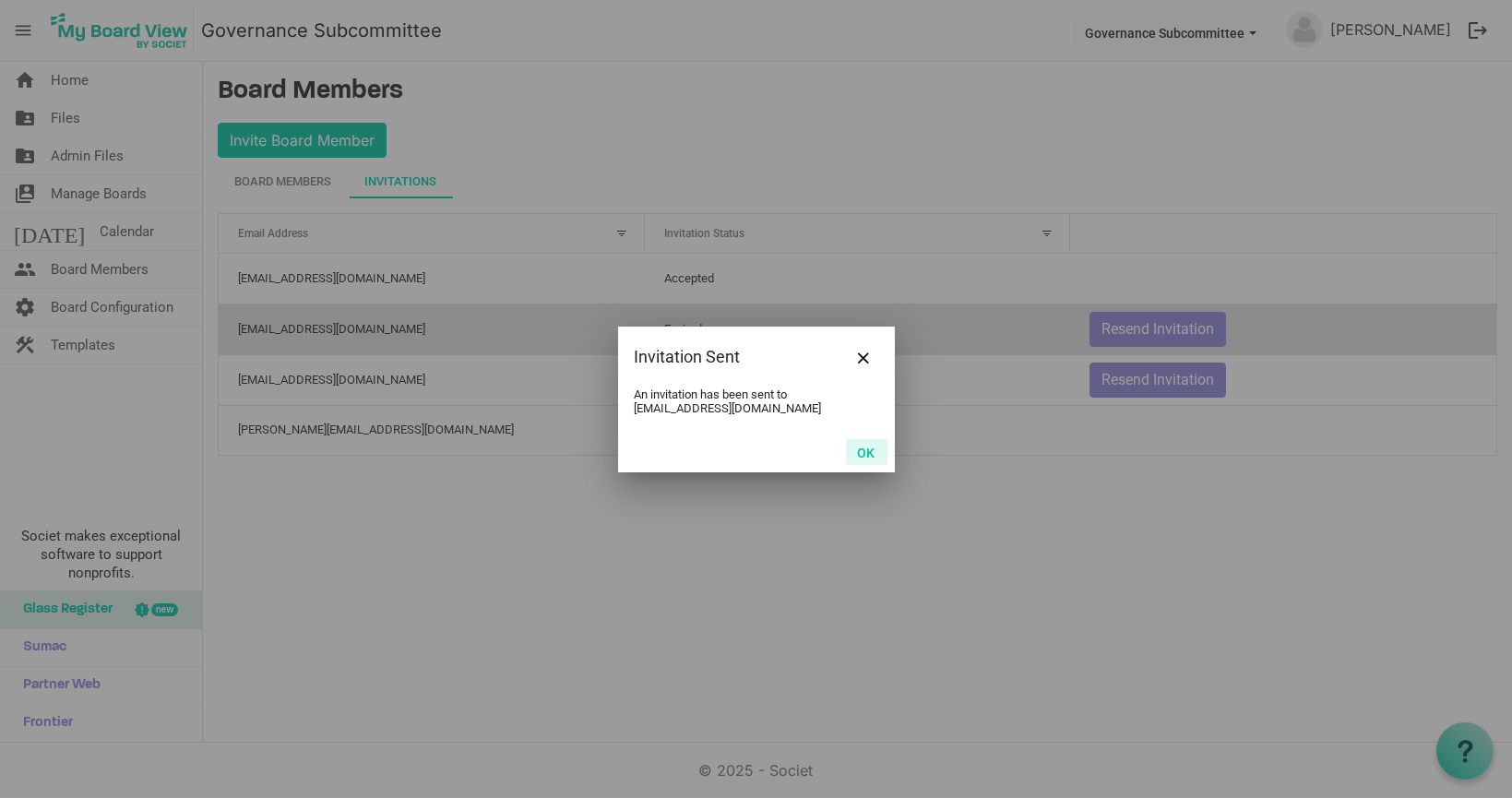
click at [857, 452] on button "OK" at bounding box center [866, 453] width 42 height 26
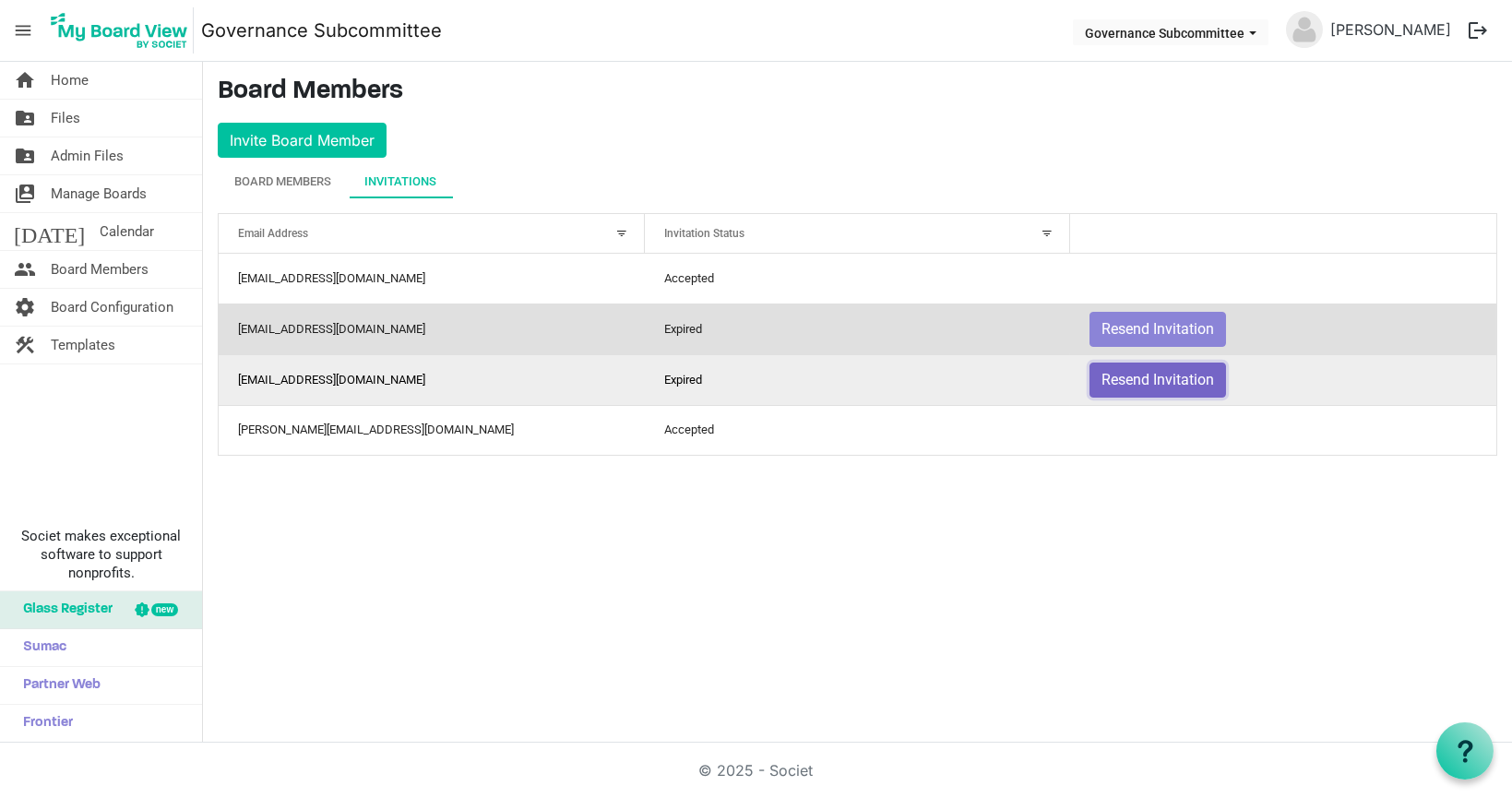
click at [1150, 367] on button "Resend Invitation" at bounding box center [1157, 380] width 137 height 35
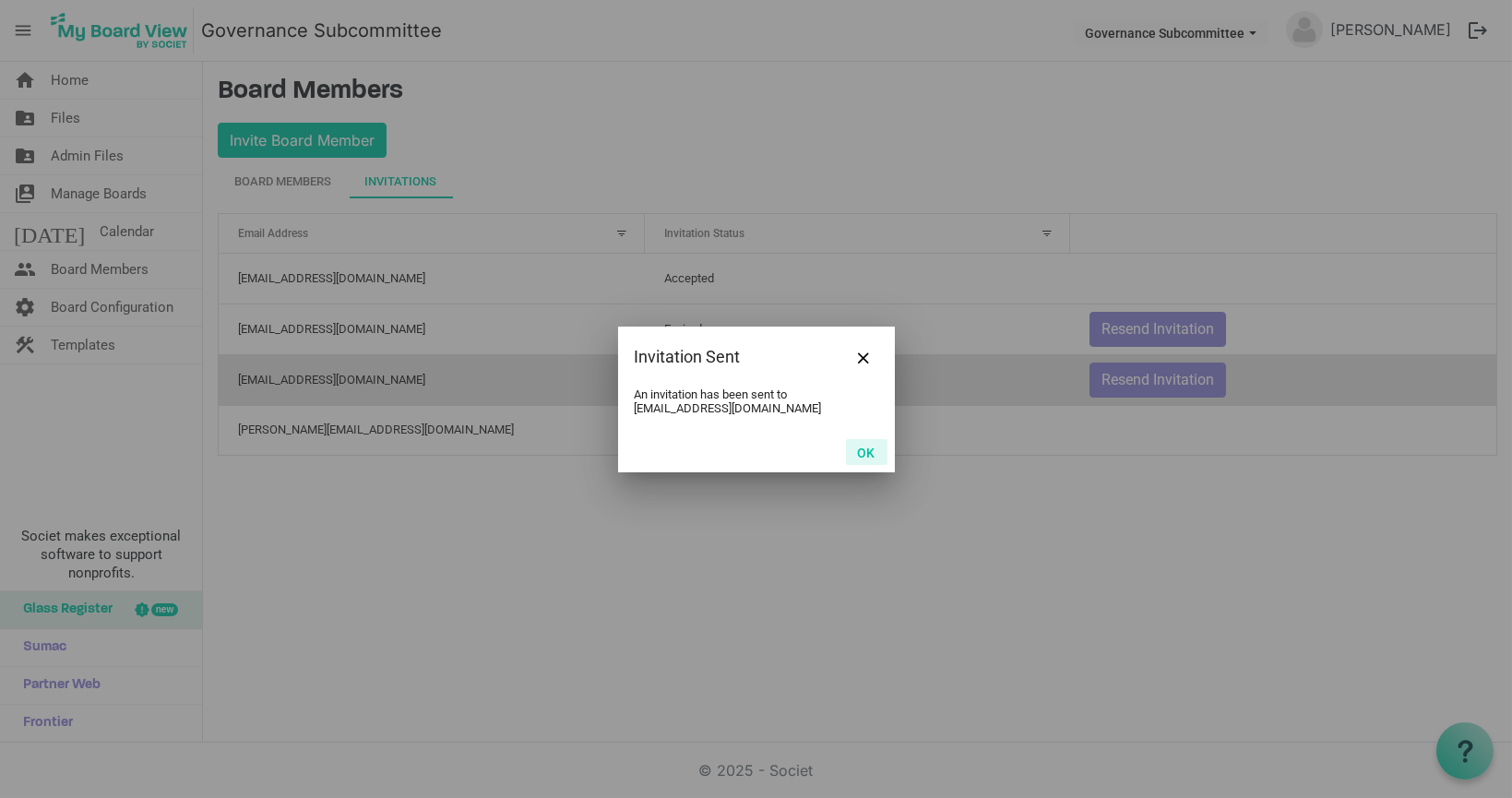
click at [867, 453] on button "OK" at bounding box center [866, 453] width 42 height 26
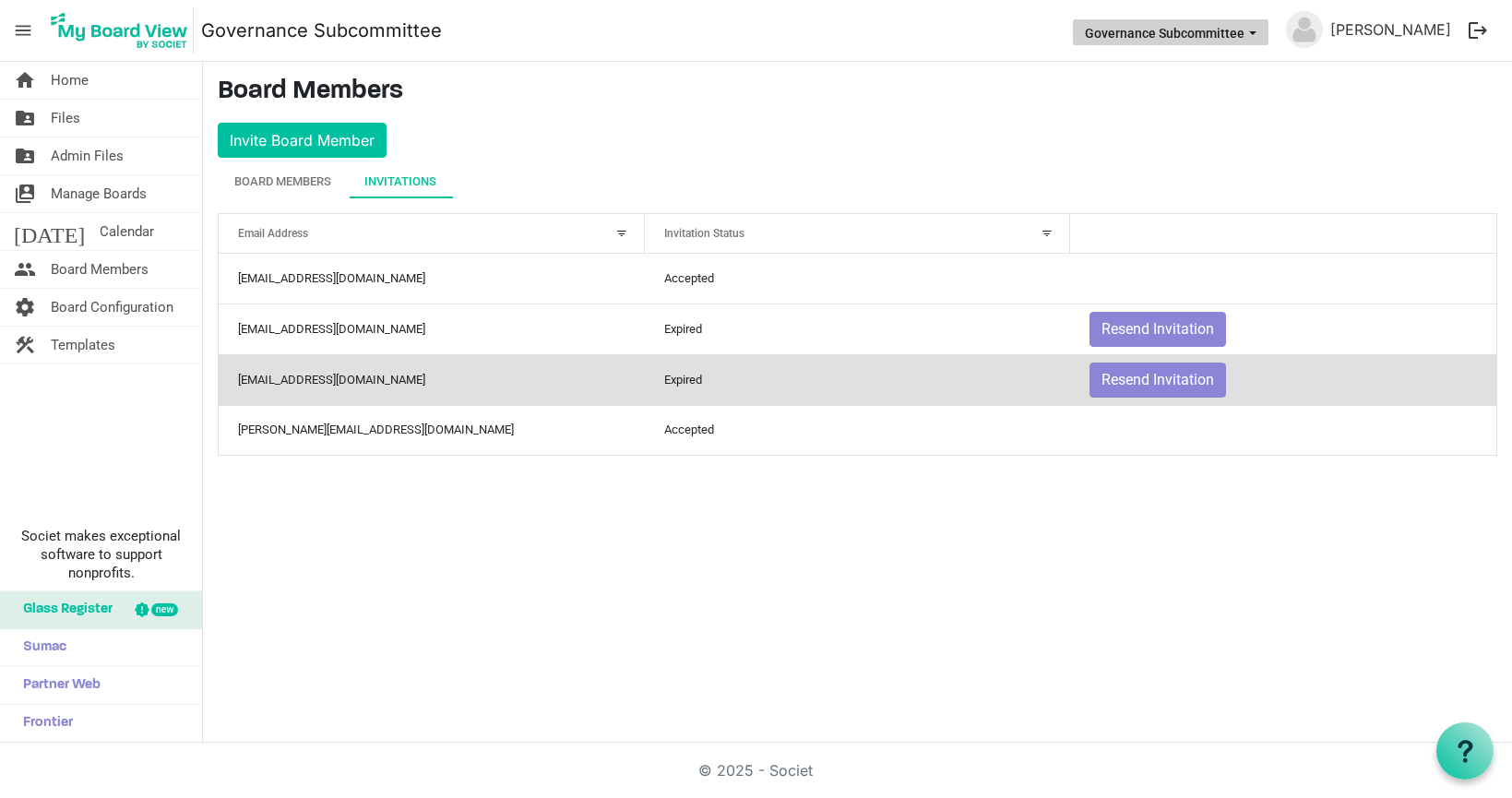
click at [1261, 30] on span "Governance Subcommittee dropdownbutton" at bounding box center [1252, 34] width 17 height 7
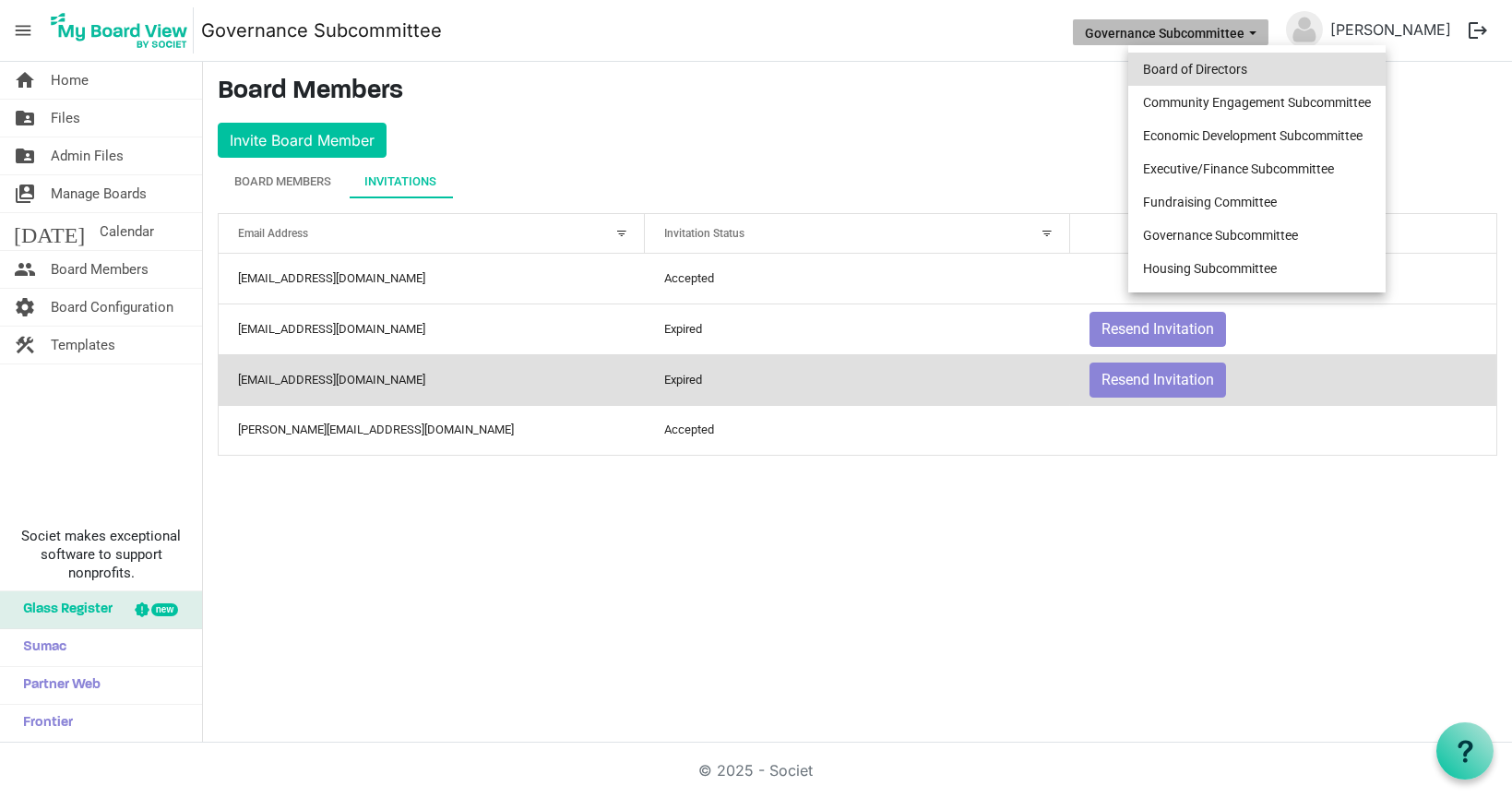
click at [1257, 61] on li "Board of Directors" at bounding box center [1257, 69] width 257 height 34
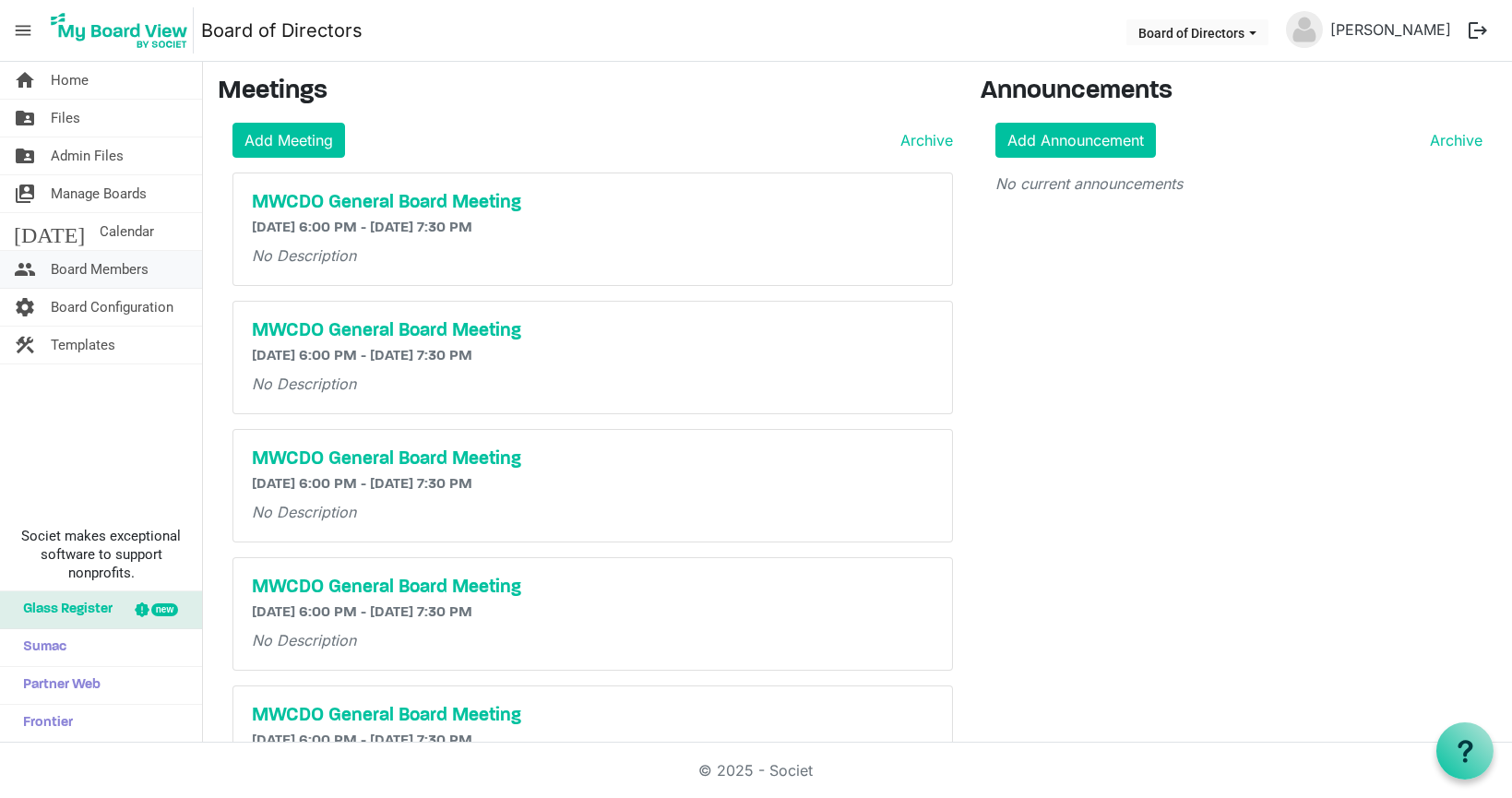
click at [142, 264] on span "Board Members" at bounding box center [99, 269] width 98 height 37
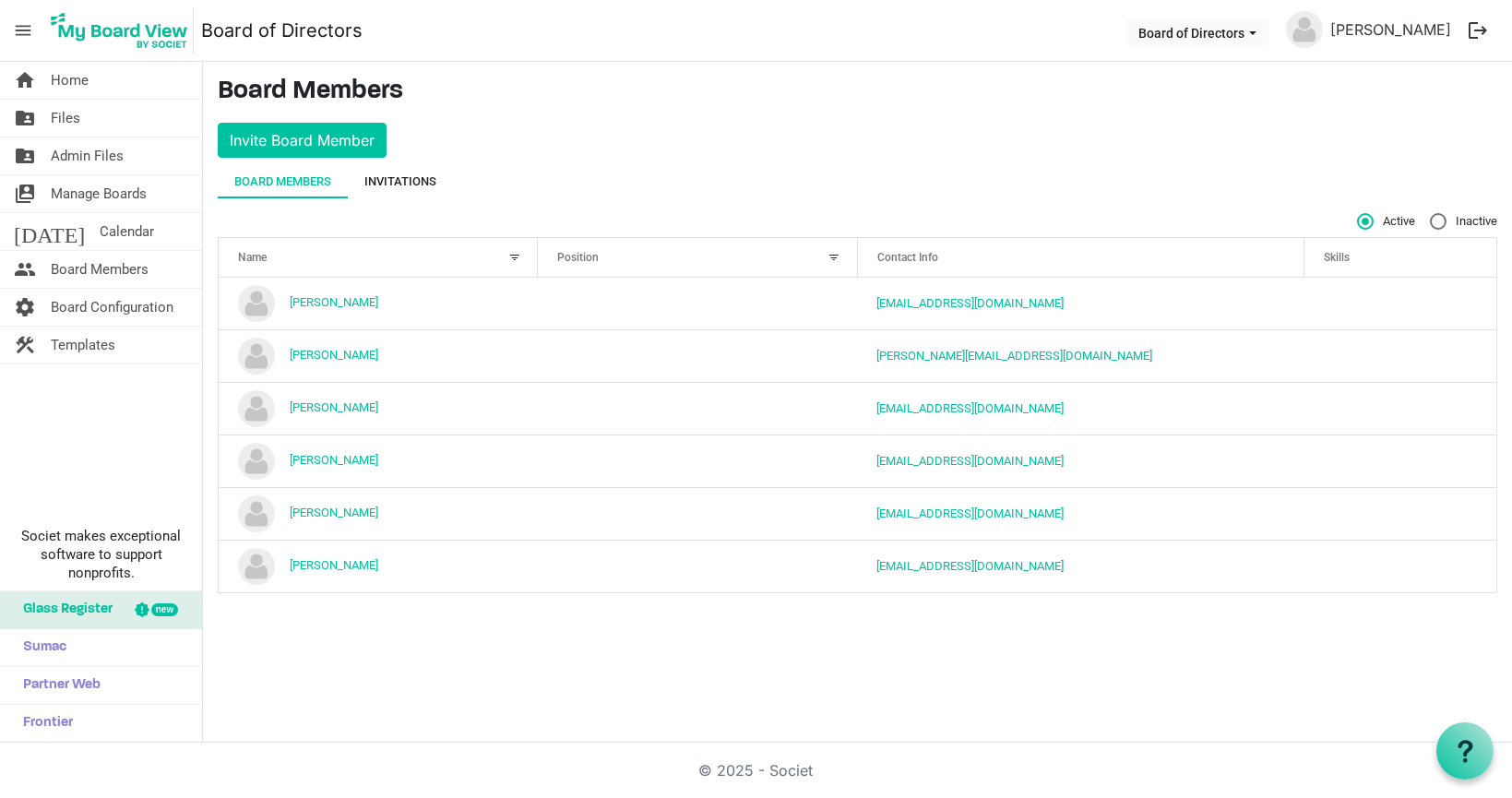
click at [404, 184] on div "Invitations" at bounding box center [399, 182] width 72 height 19
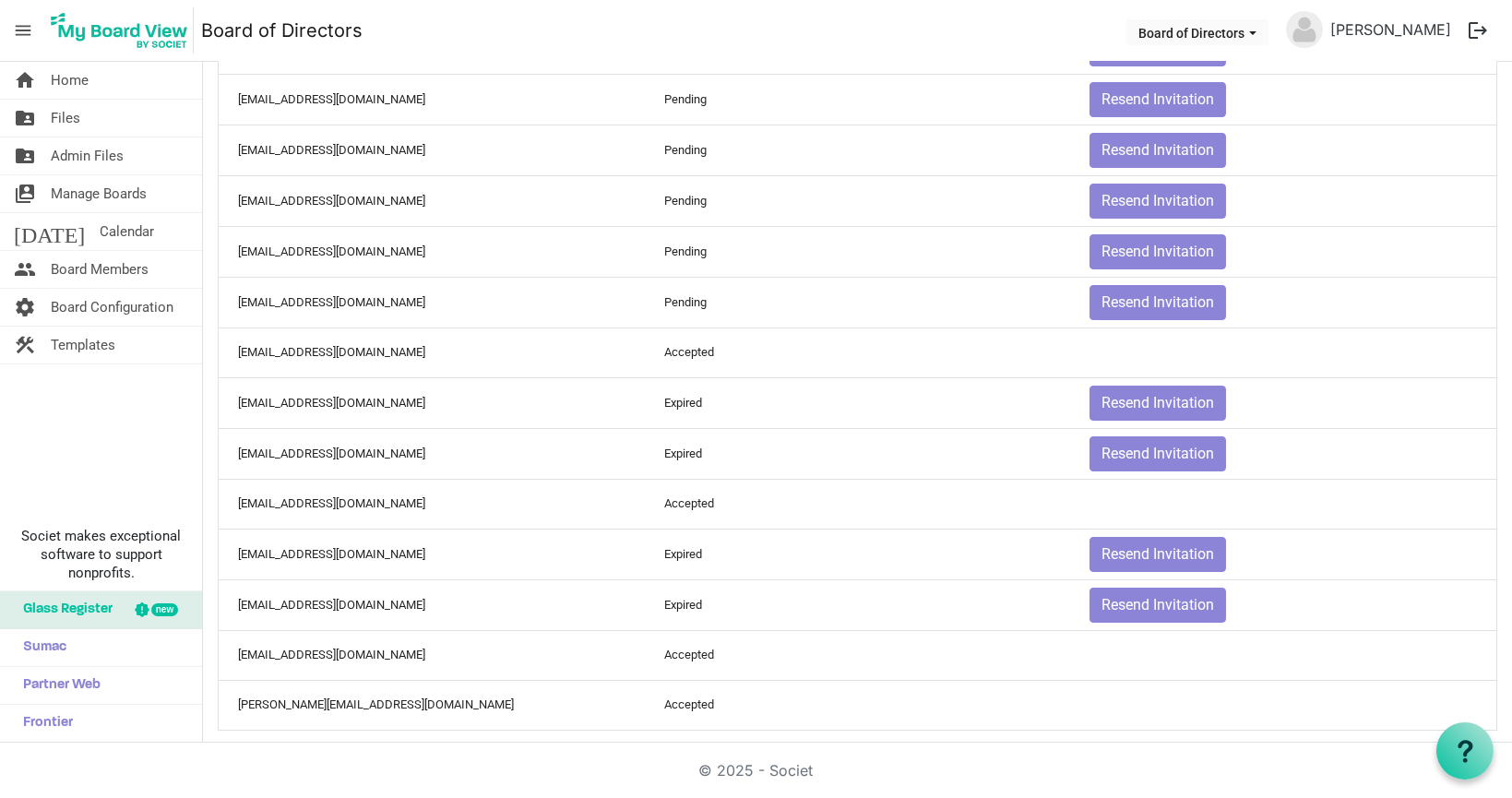
scroll to position [286, 0]
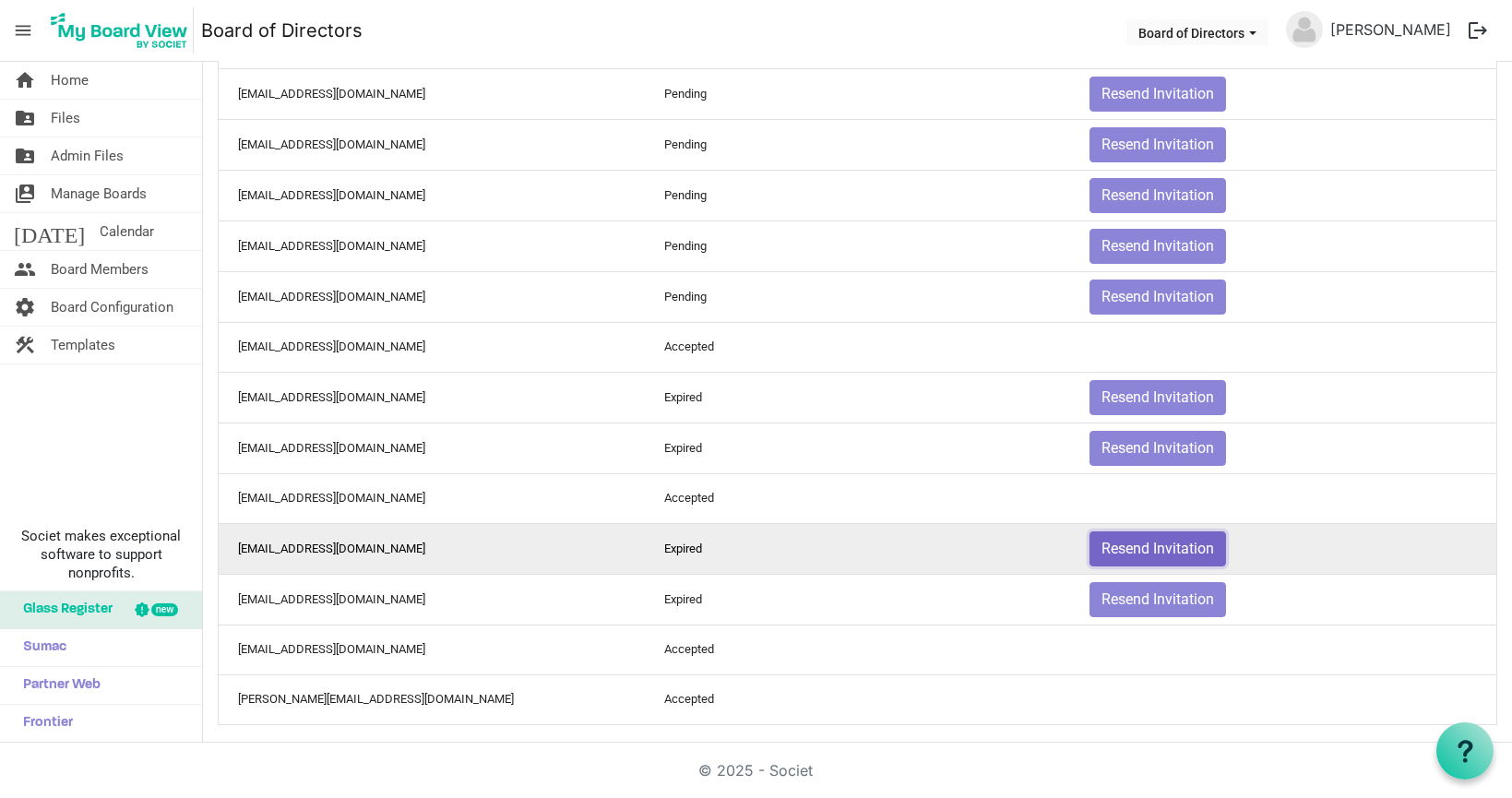
click at [1137, 542] on button "Resend Invitation" at bounding box center [1157, 549] width 137 height 35
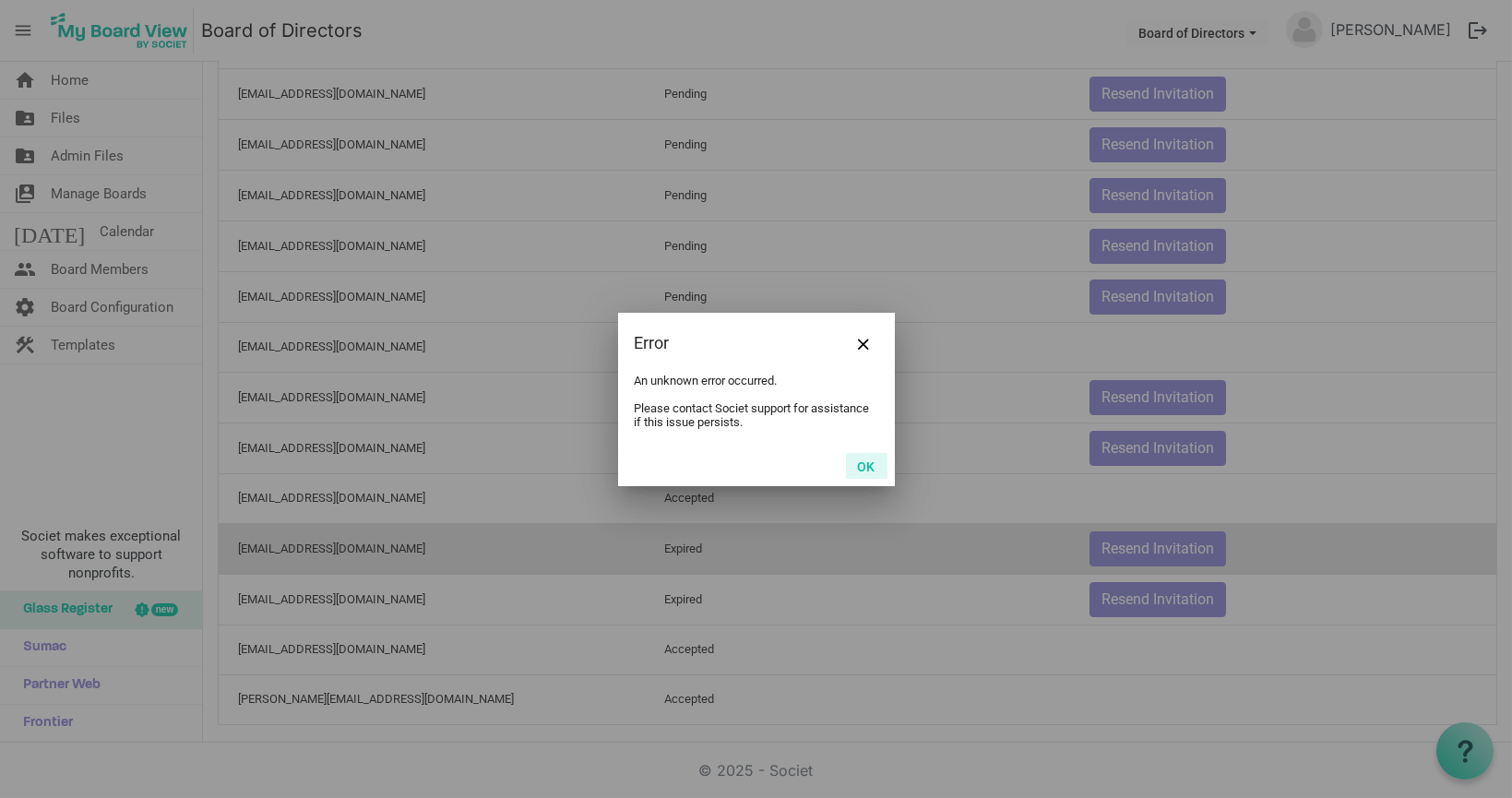
click at [867, 465] on button "OK" at bounding box center [866, 466] width 42 height 26
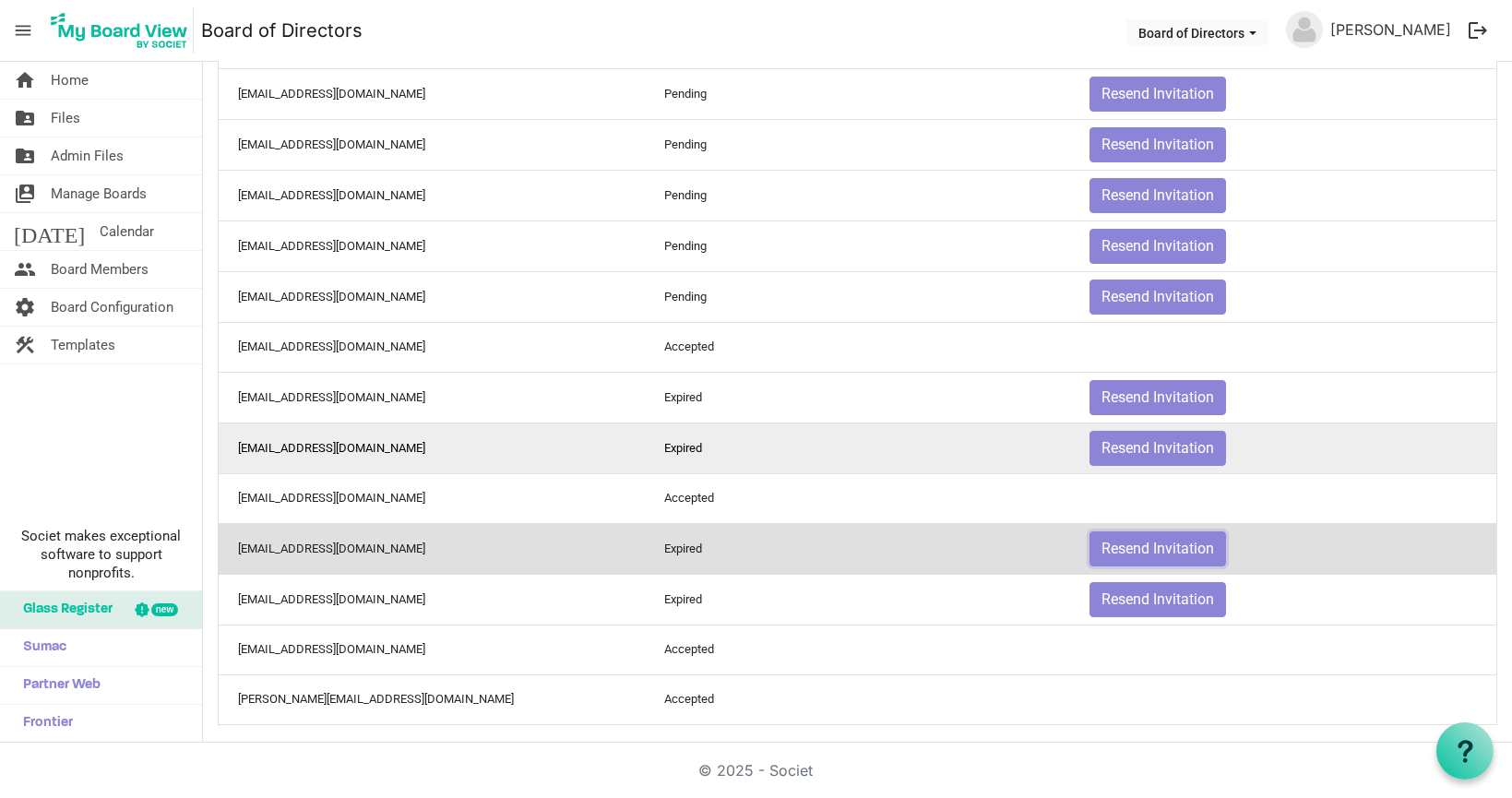
scroll to position [0, 0]
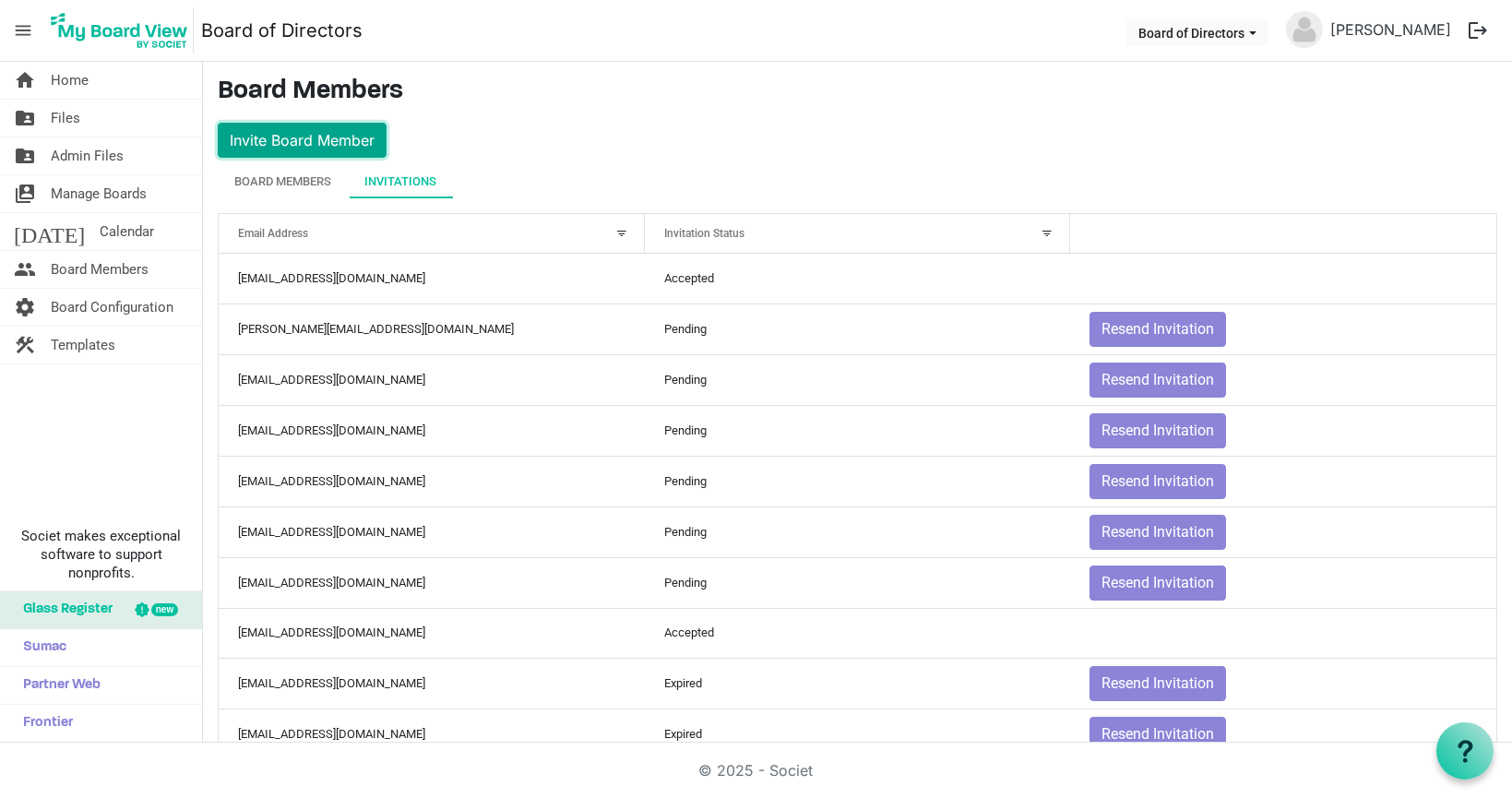
click at [348, 142] on button "Invite Board Member" at bounding box center [302, 141] width 169 height 35
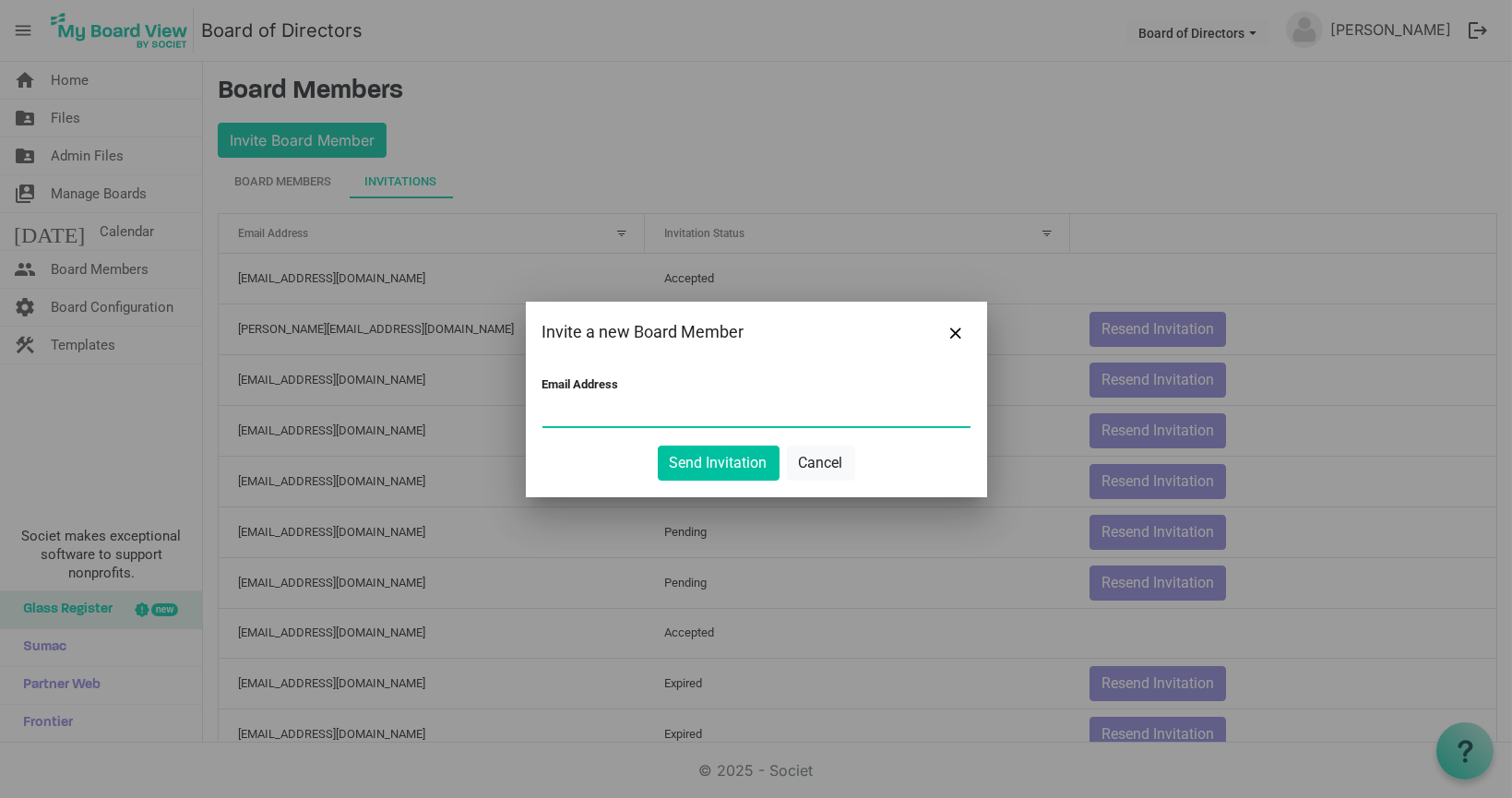
click at [673, 413] on input "Email Address" at bounding box center [756, 413] width 428 height 28
paste input "anthonygiambroni@gmail.com"
type input "anthonygiambroni@gmail.com"
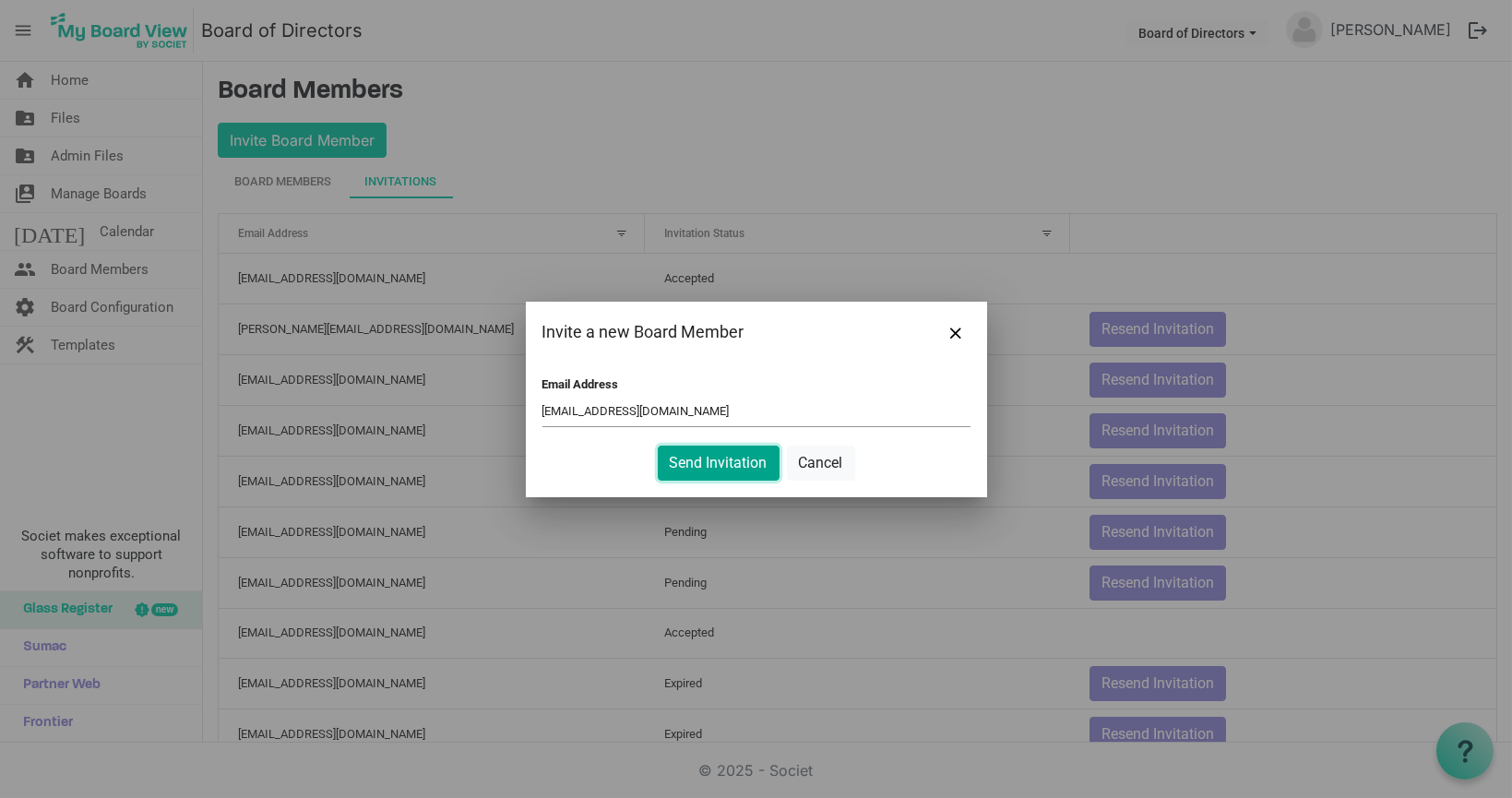
click at [694, 454] on button "Send Invitation" at bounding box center [718, 463] width 122 height 35
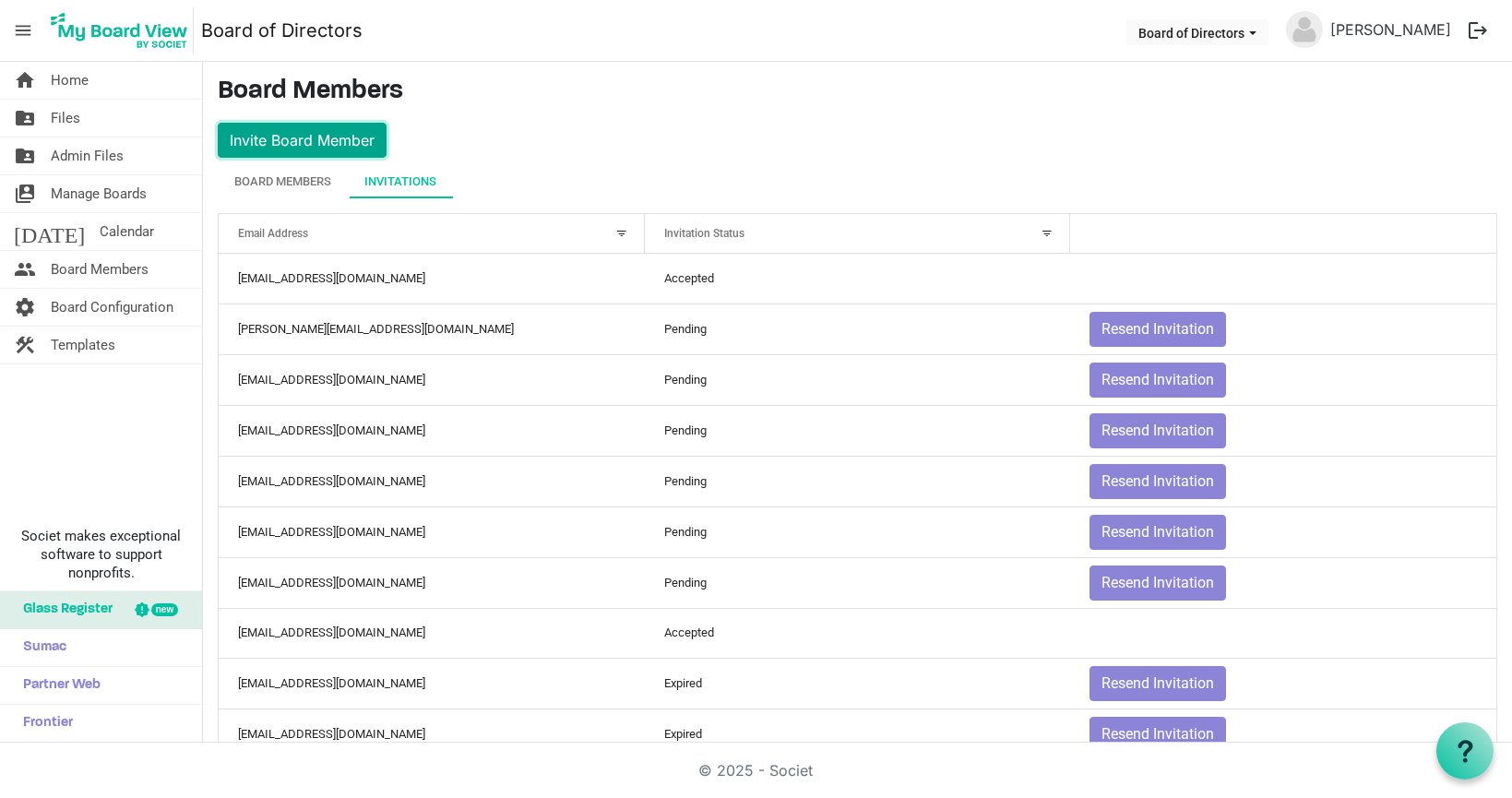
click at [367, 132] on button "Invite Board Member" at bounding box center [302, 141] width 169 height 35
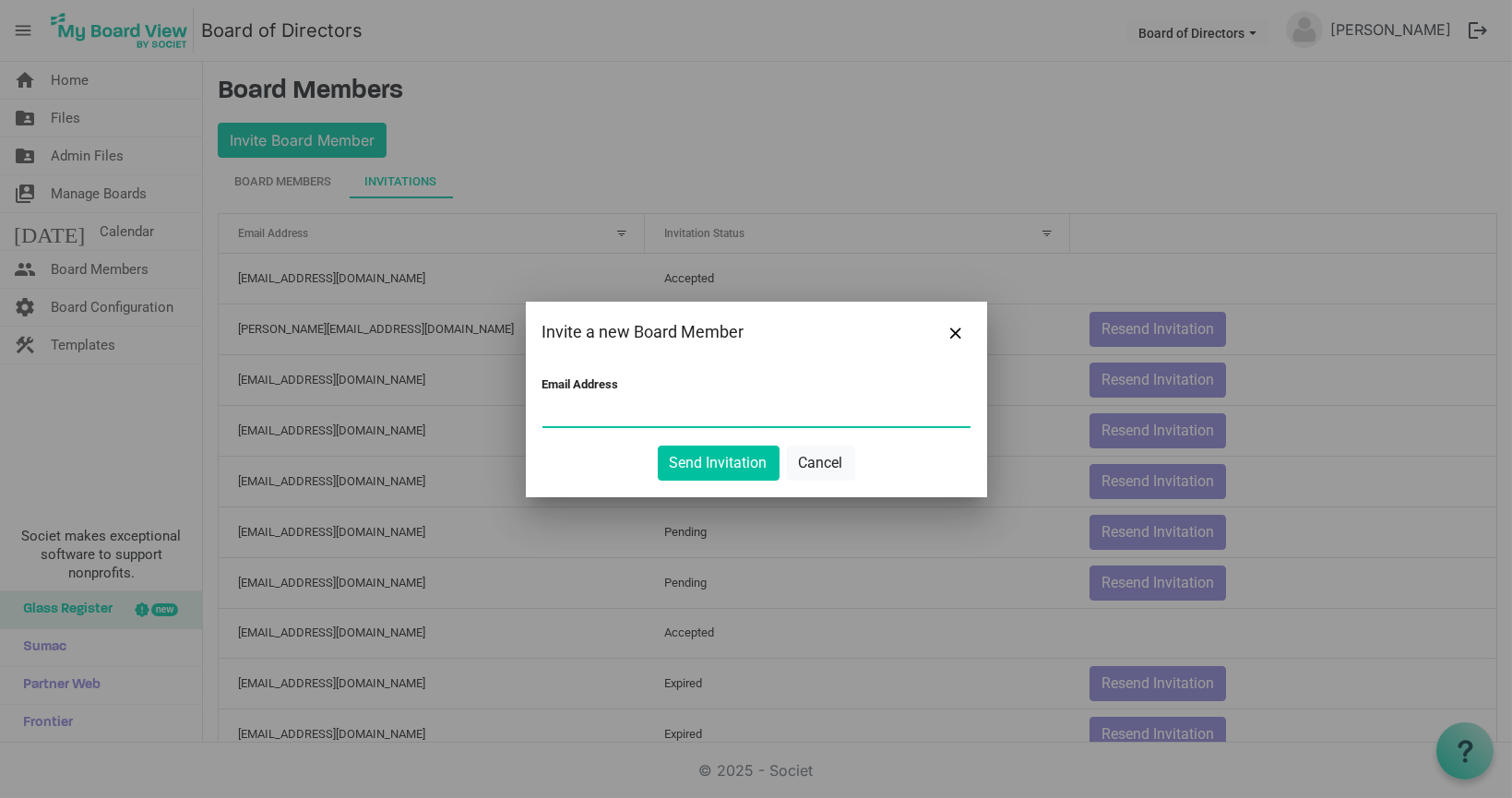
click at [656, 414] on input "Email Address" at bounding box center [756, 413] width 428 height 28
paste input "elizabeths@esperanzainc.org"
type input "elizabeths@esperanzainc.org"
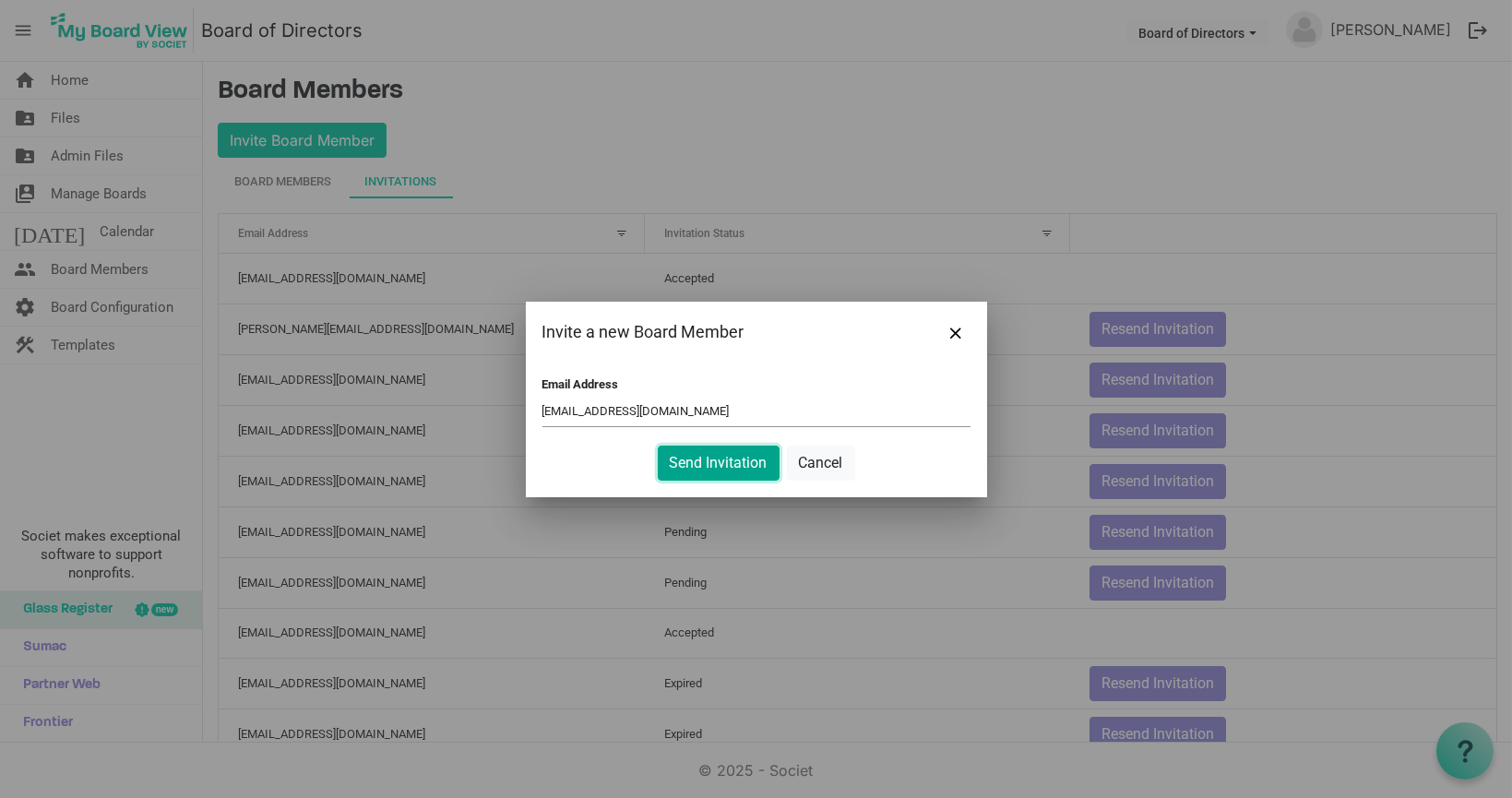
click at [715, 460] on button "Send Invitation" at bounding box center [718, 463] width 122 height 35
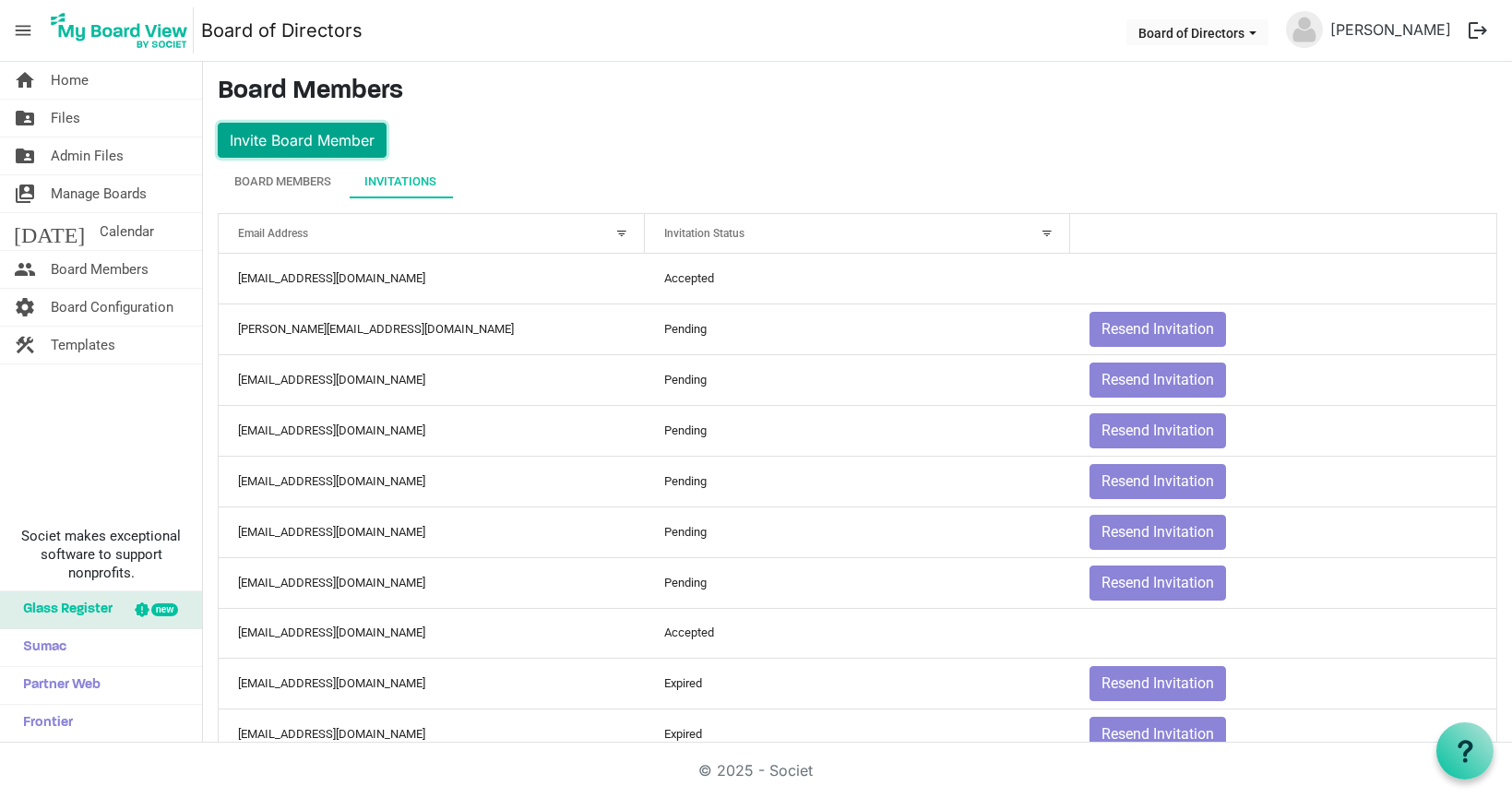
click at [345, 151] on button "Invite Board Member" at bounding box center [302, 141] width 169 height 35
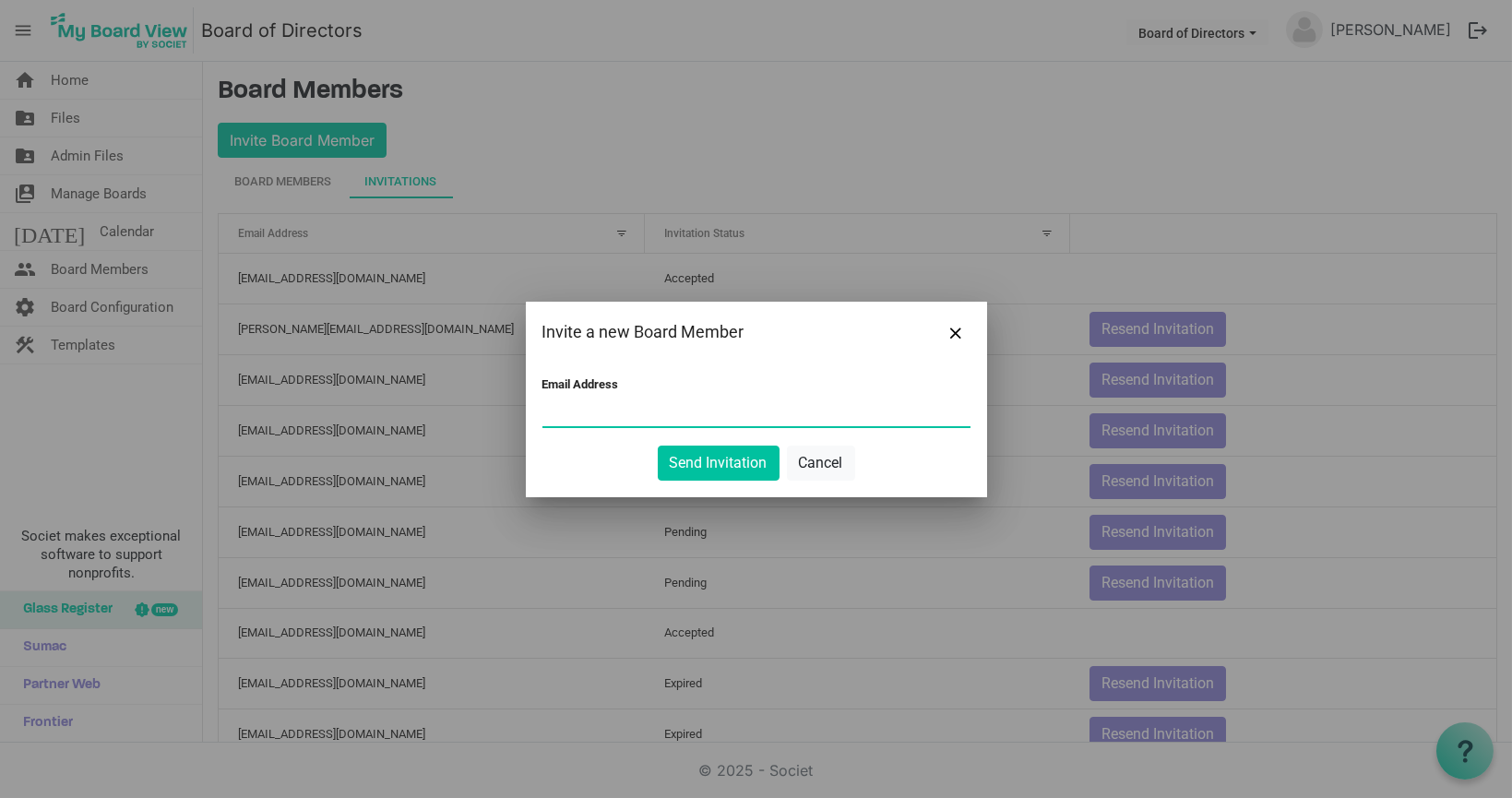
click at [700, 411] on input "Email Address" at bounding box center [756, 413] width 428 height 28
paste input "albertferreira13@gmail.com"
type input "albertferreira13@gmail.com"
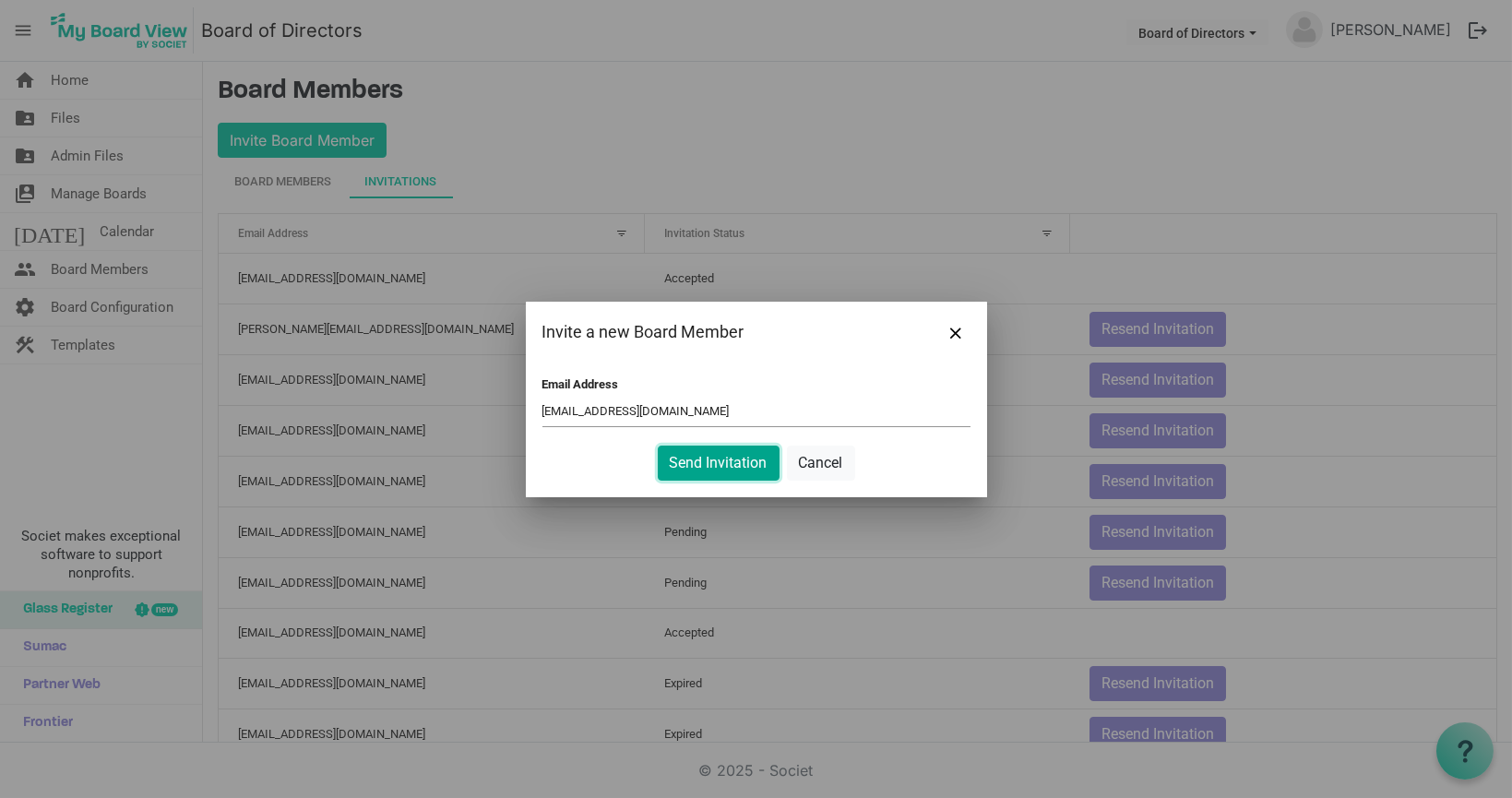
click at [731, 453] on button "Send Invitation" at bounding box center [718, 463] width 122 height 35
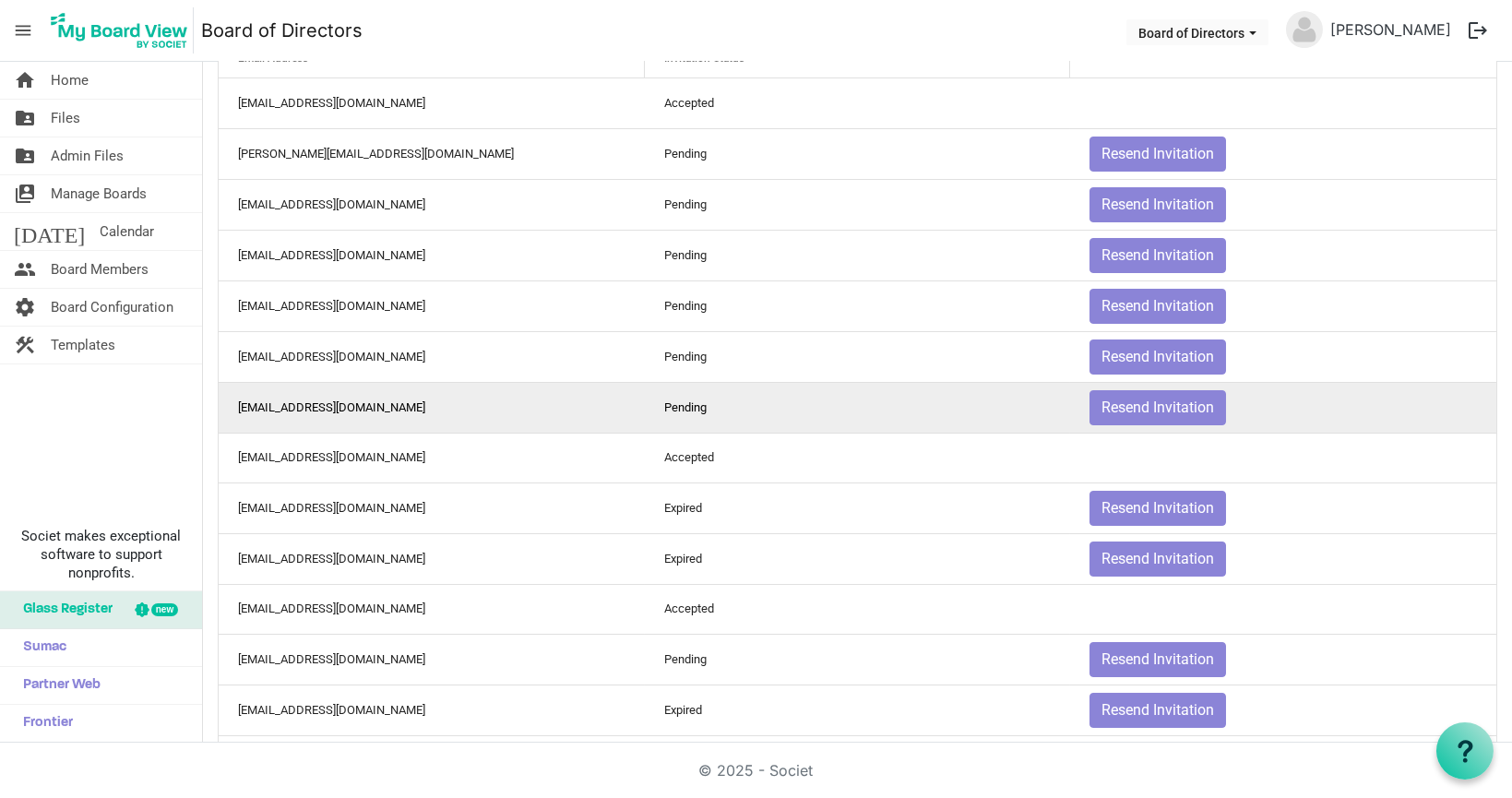
scroll to position [196, 0]
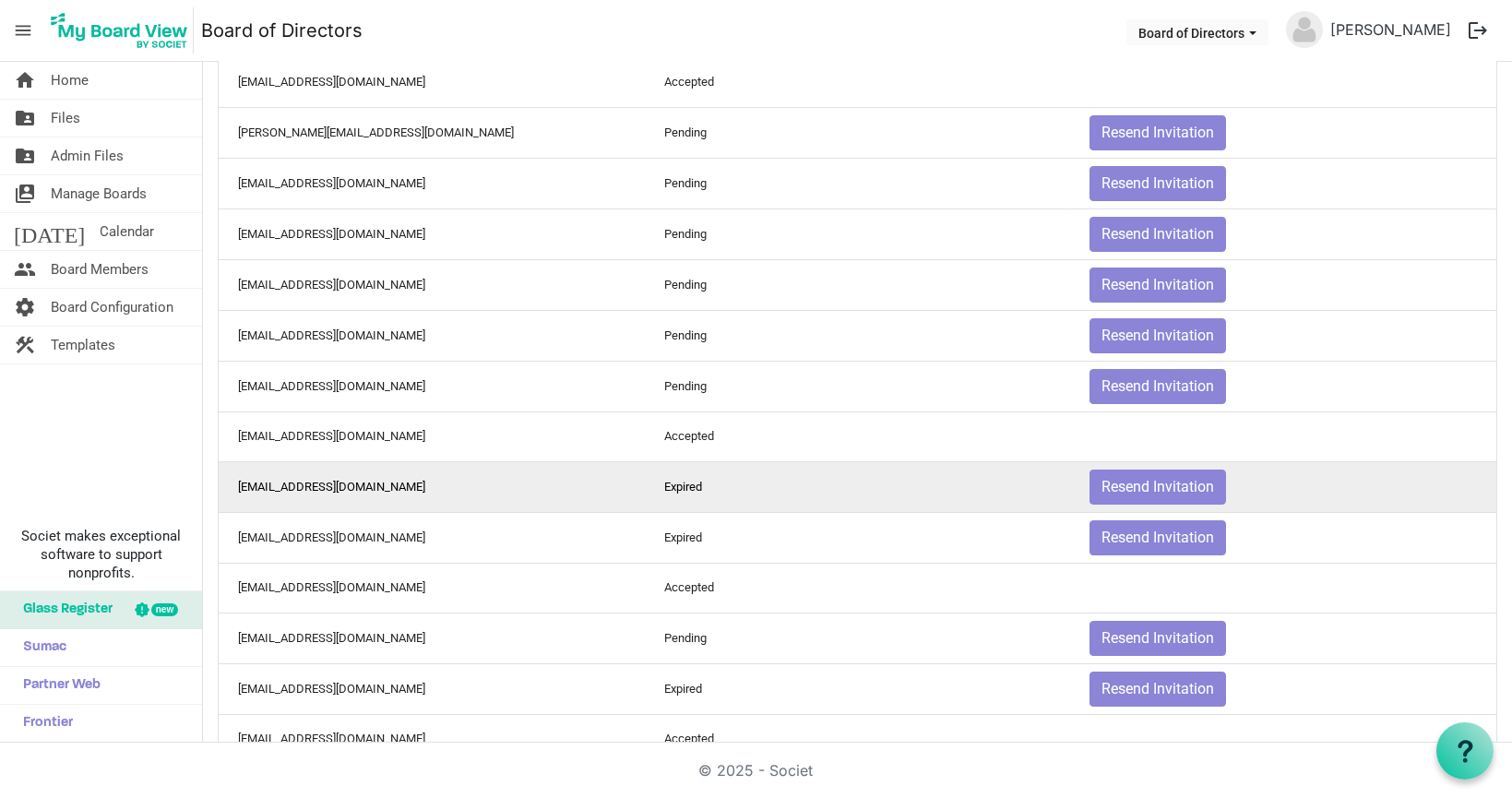
click at [390, 470] on td "xmerced@metrohealth.org" at bounding box center [432, 486] width 426 height 50
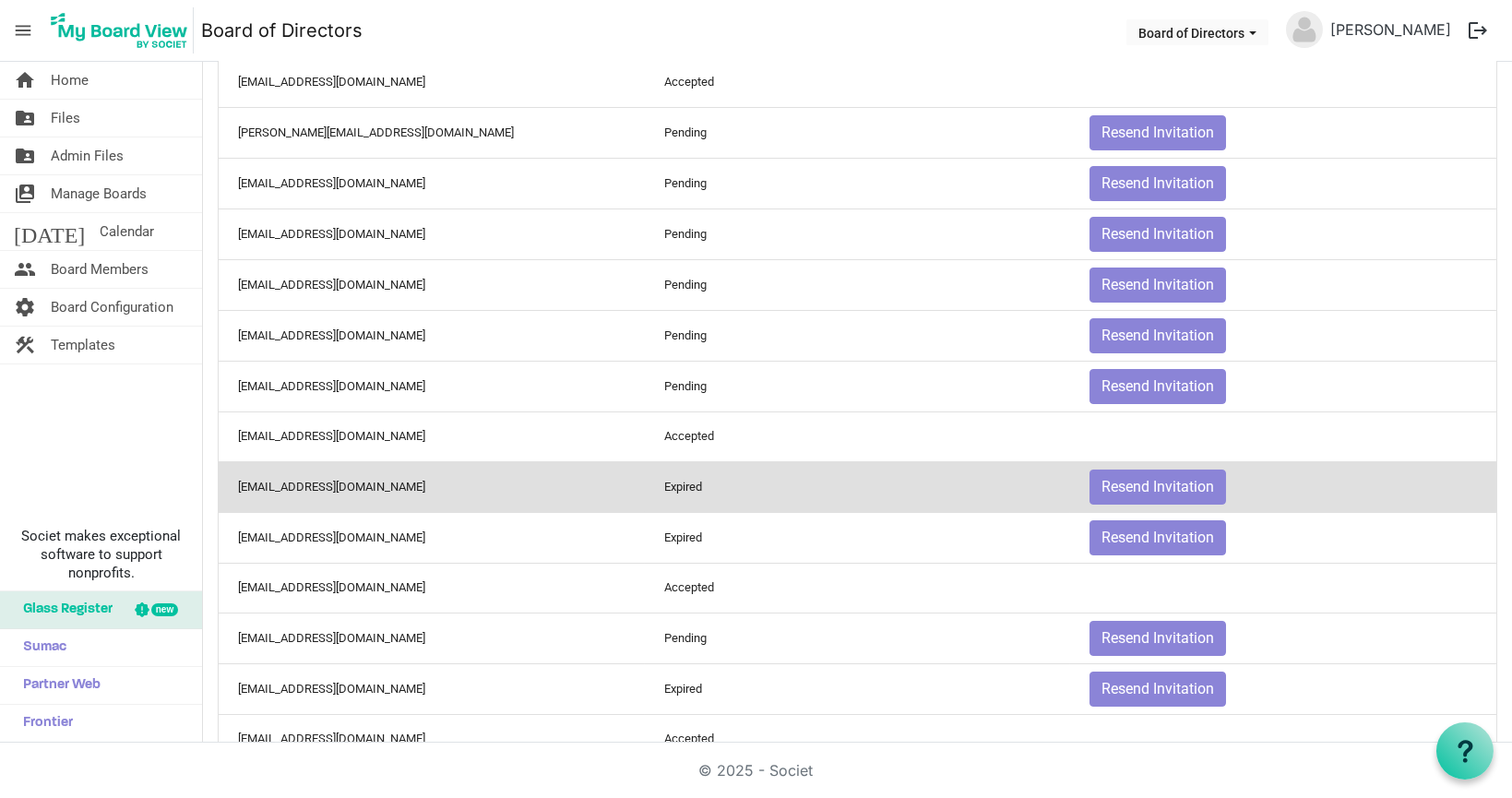
click at [390, 470] on td "xmerced@metrohealth.org" at bounding box center [432, 486] width 426 height 50
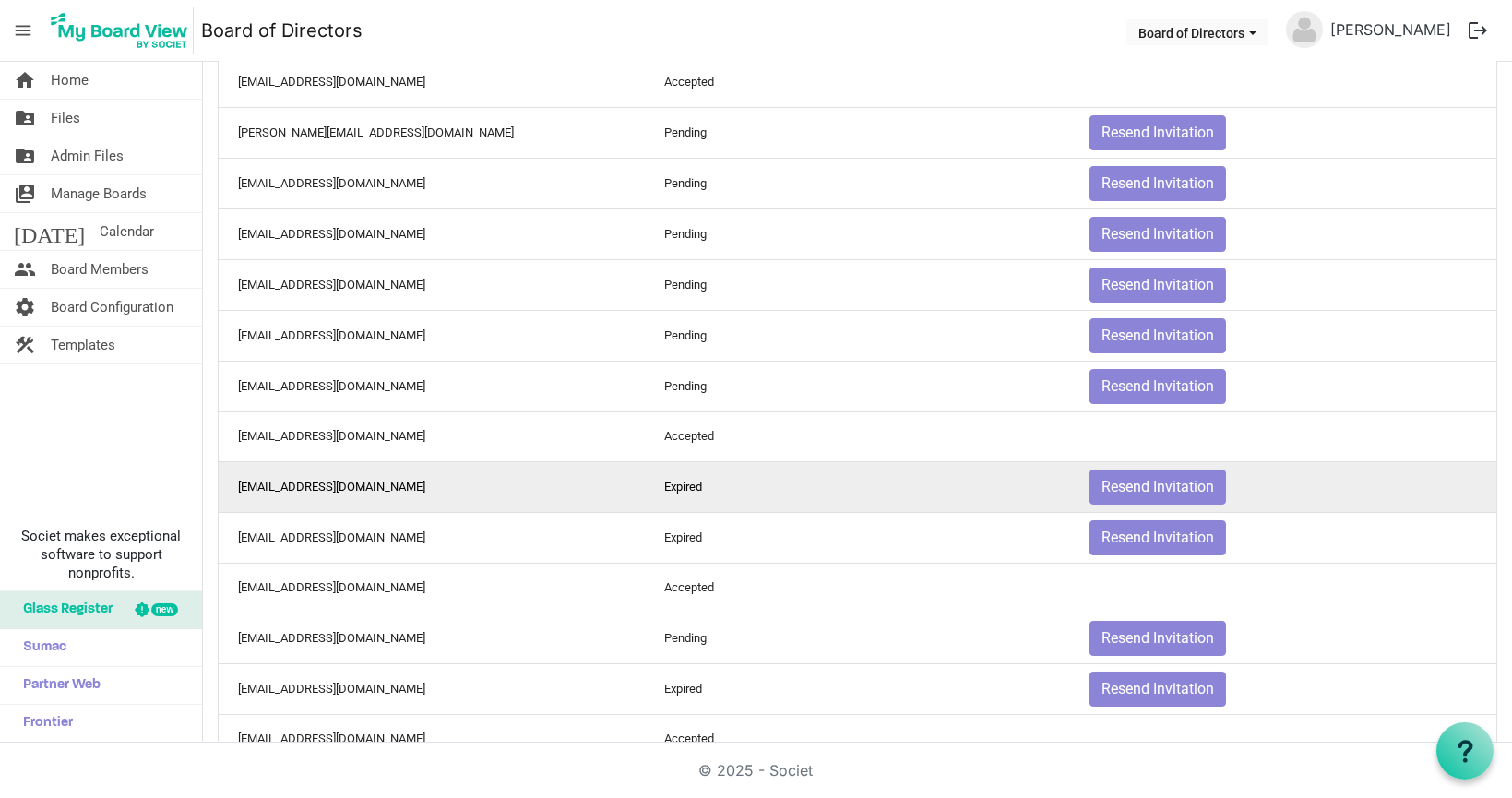
click at [390, 470] on td "xmerced@metrohealth.org" at bounding box center [432, 486] width 426 height 50
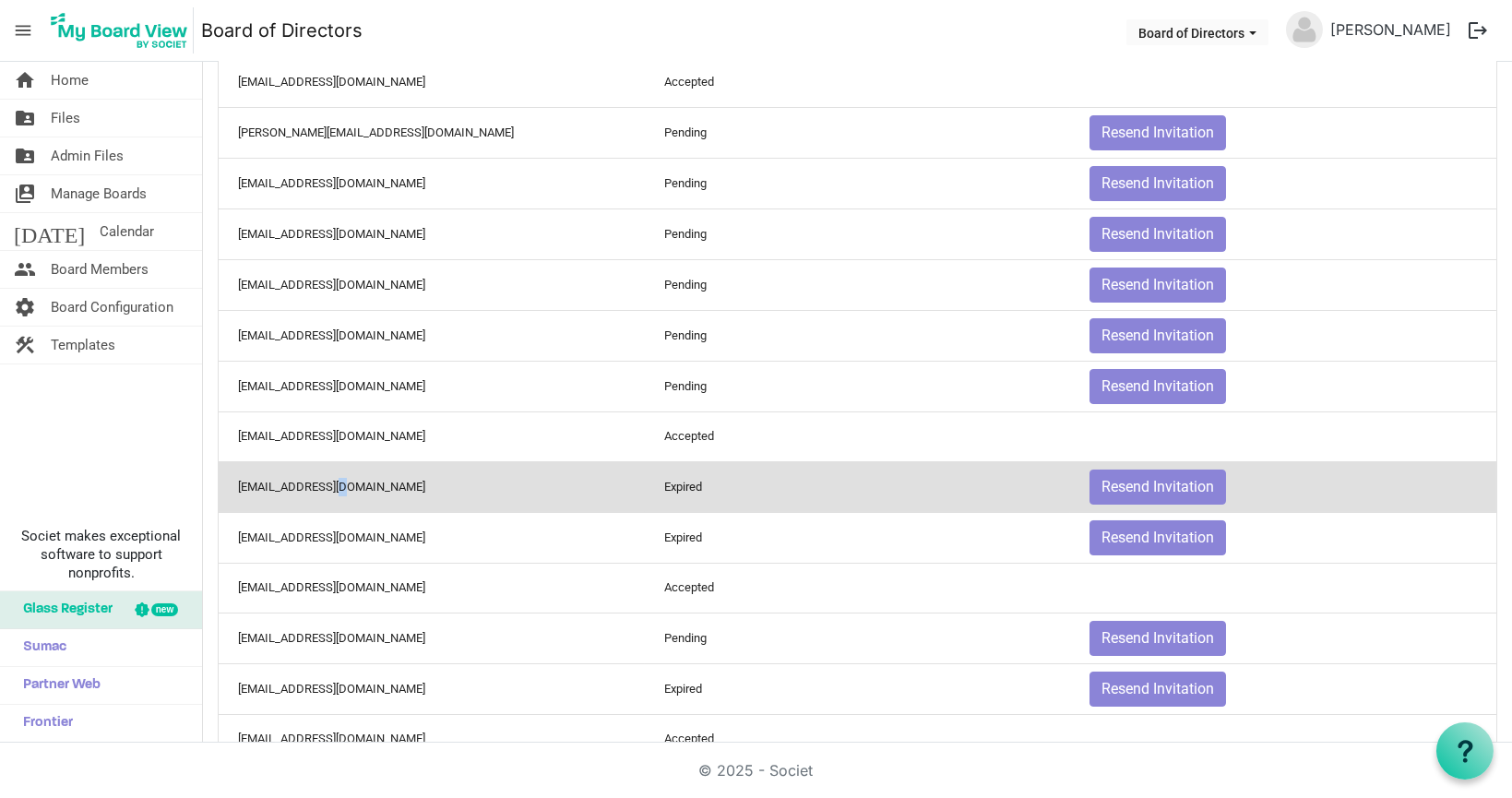
click at [346, 481] on td "xmerced@metrohealth.org" at bounding box center [432, 486] width 426 height 50
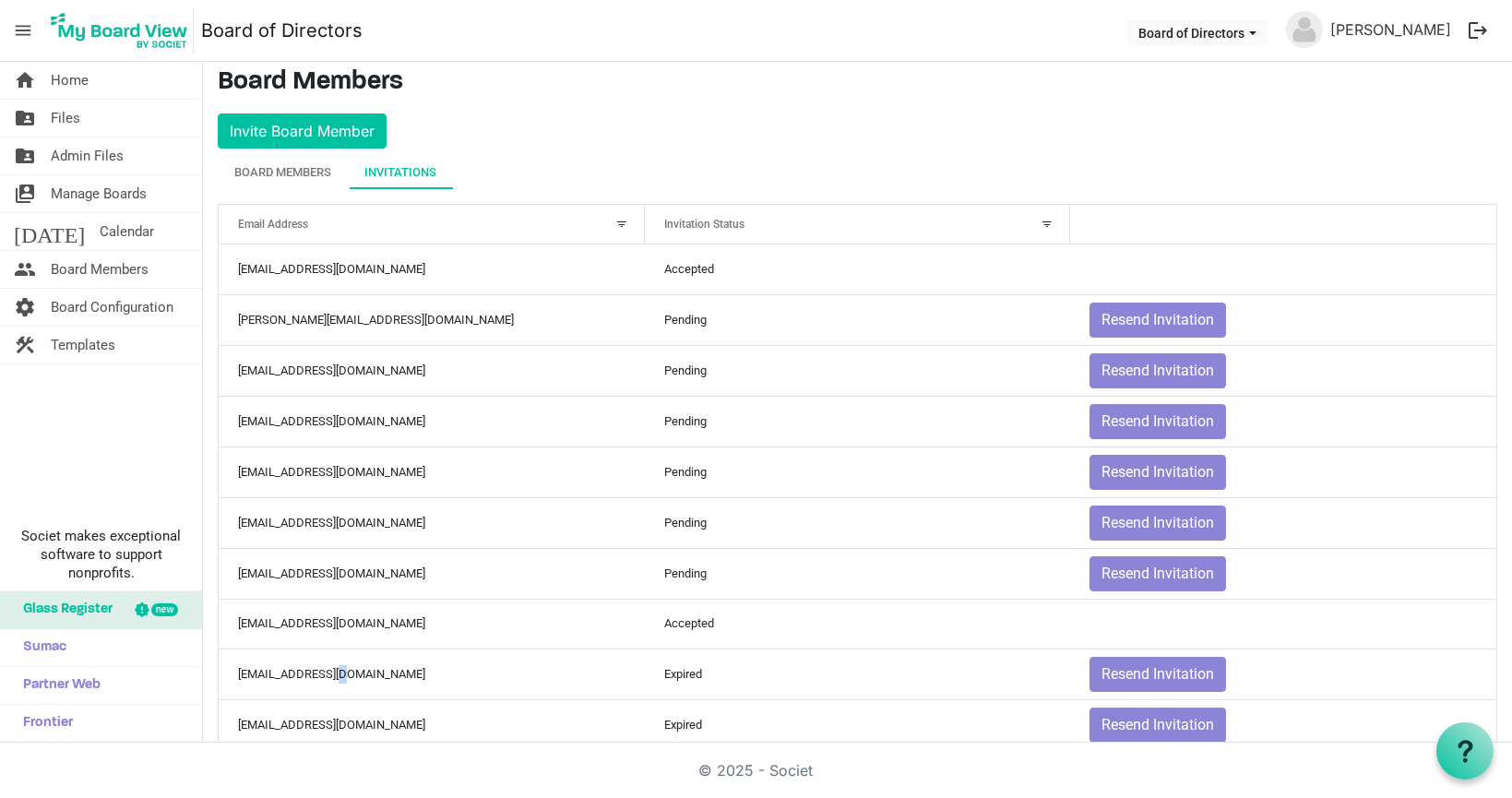
scroll to position [0, 0]
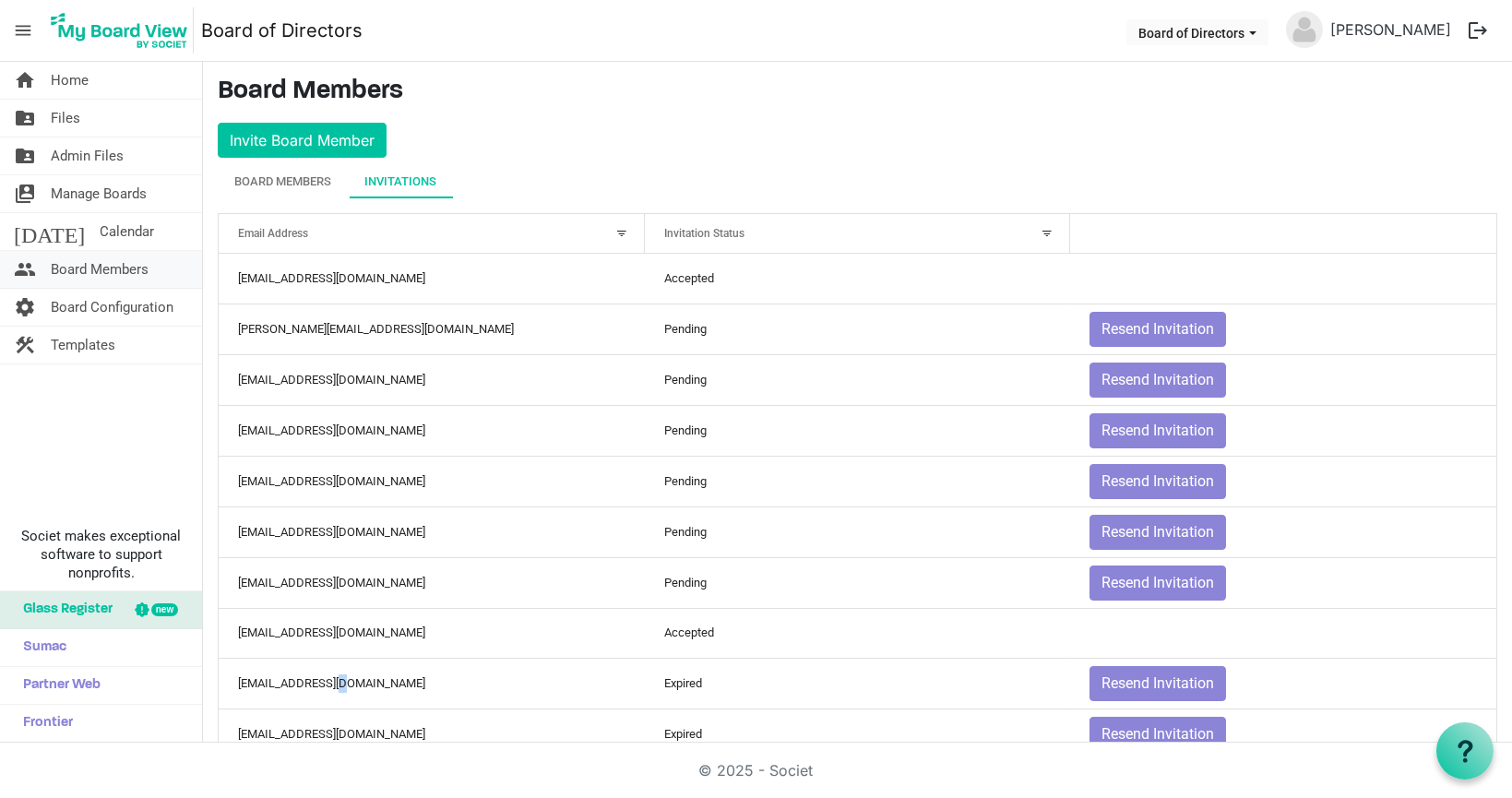
click at [115, 272] on span "Board Members" at bounding box center [99, 269] width 98 height 37
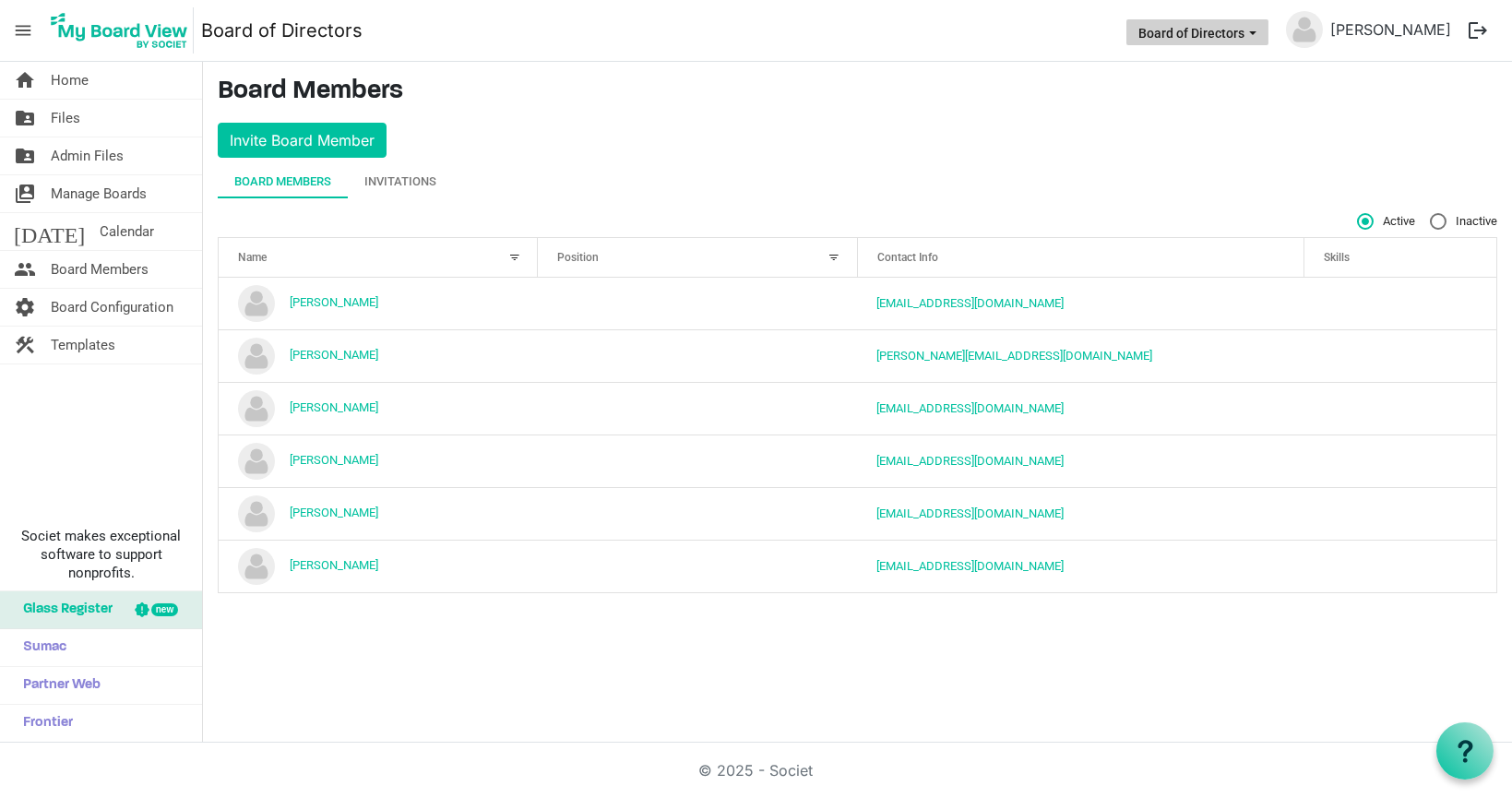
click at [1261, 30] on span "Board of Directors dropdownbutton" at bounding box center [1252, 34] width 17 height 7
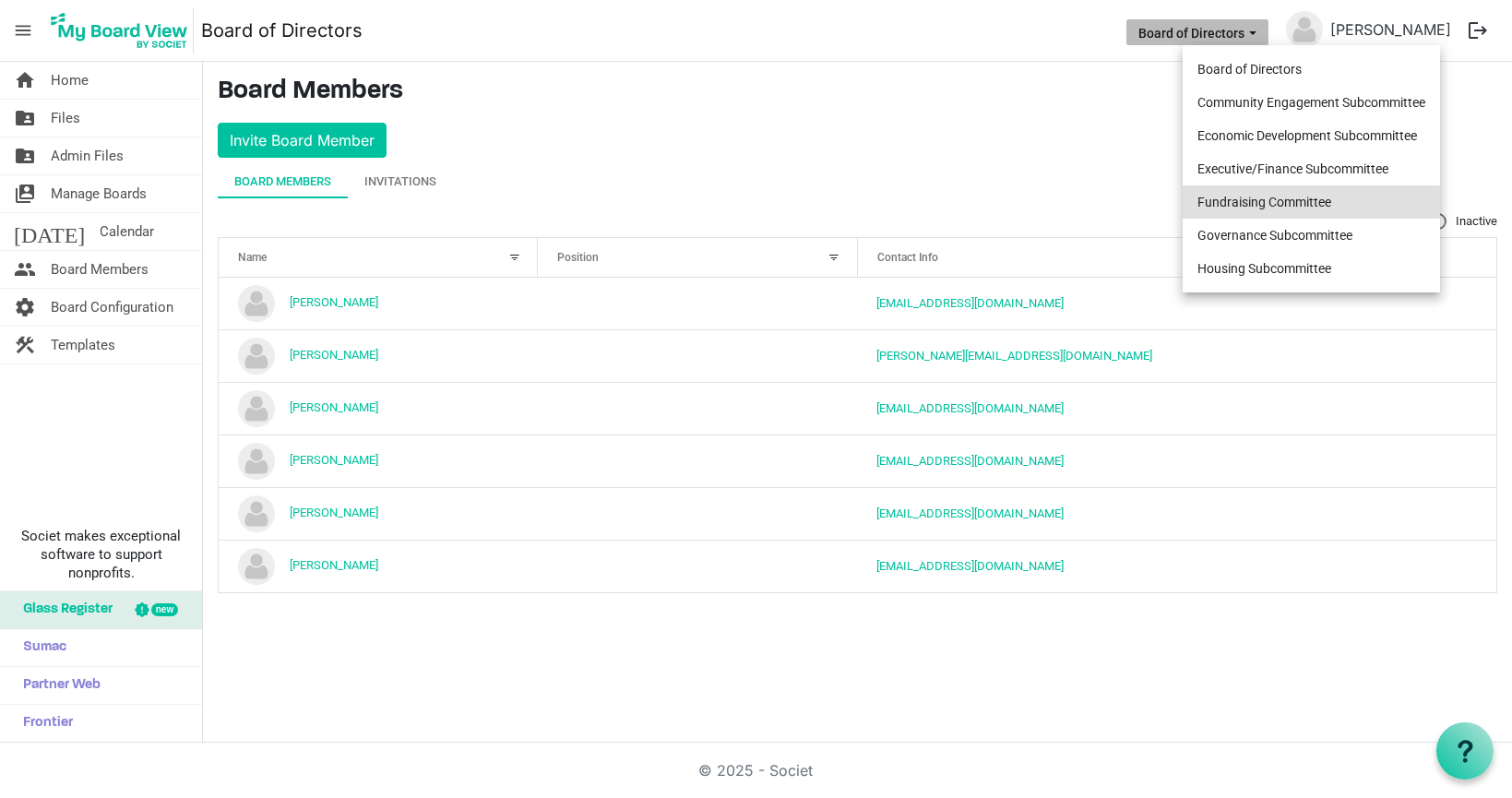
click at [1270, 196] on li "Fundraising Committee" at bounding box center [1311, 202] width 257 height 34
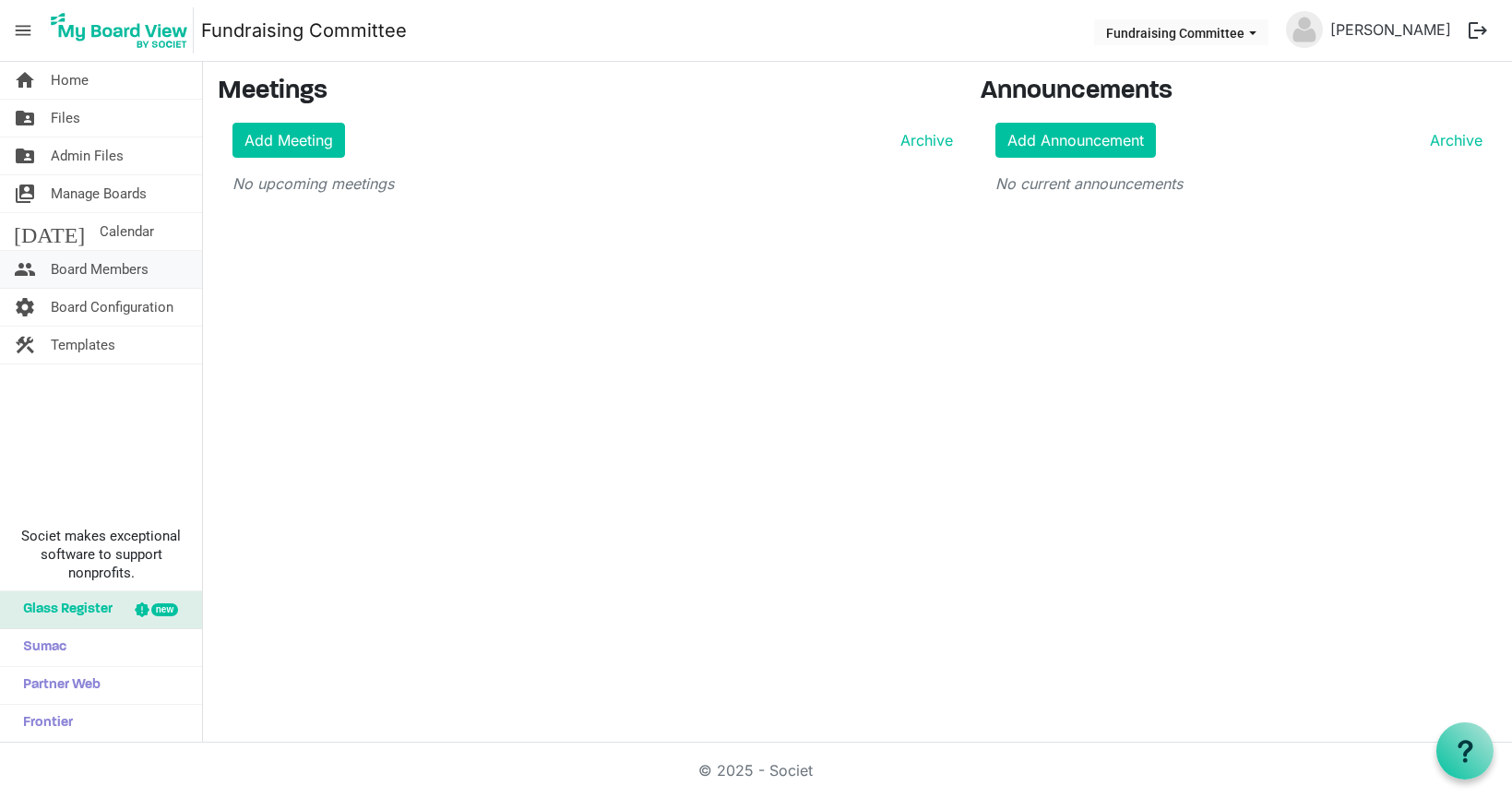
click at [138, 269] on span "Board Members" at bounding box center [99, 269] width 98 height 37
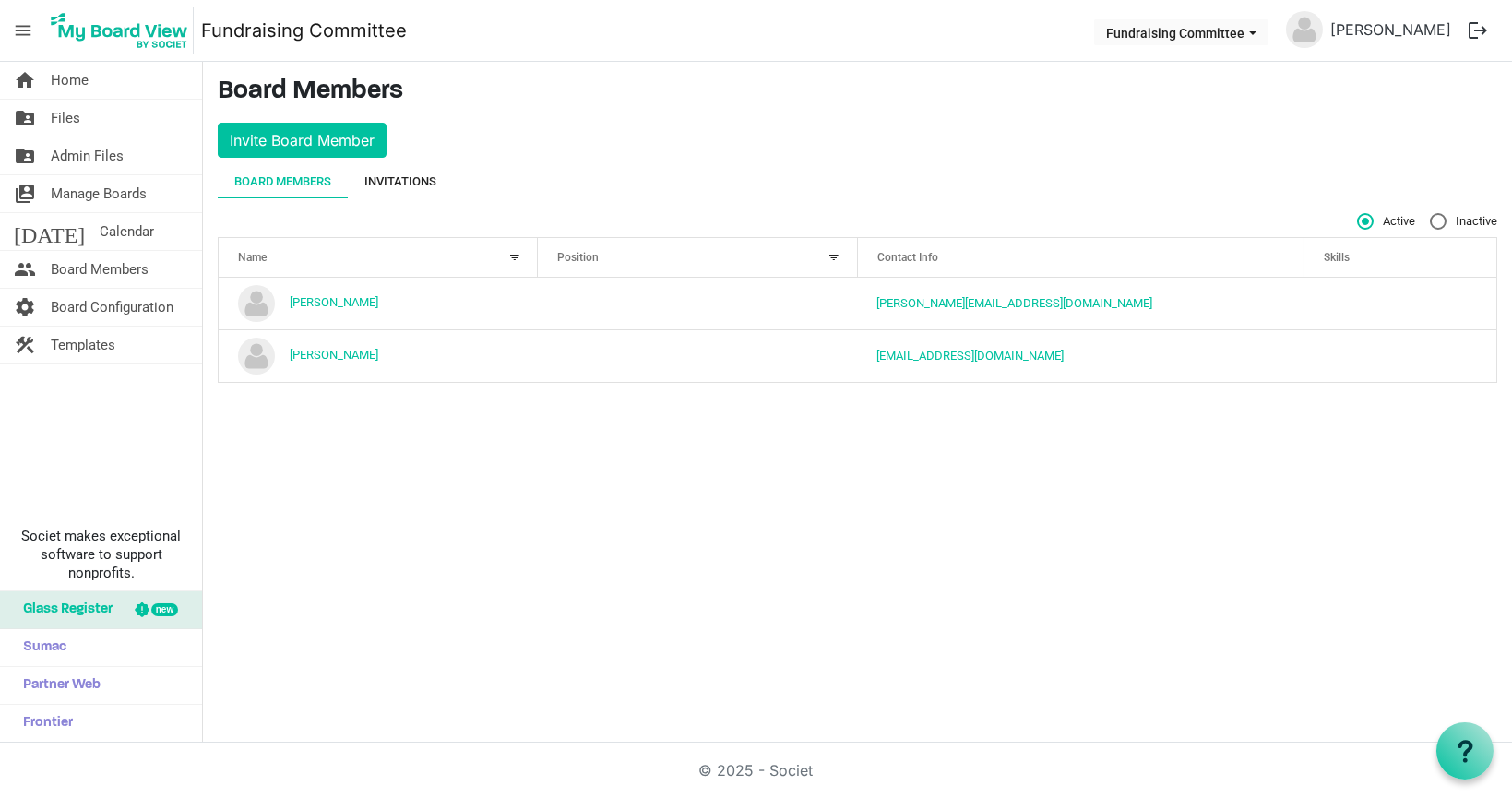
click at [420, 182] on div "Invitations" at bounding box center [399, 182] width 72 height 19
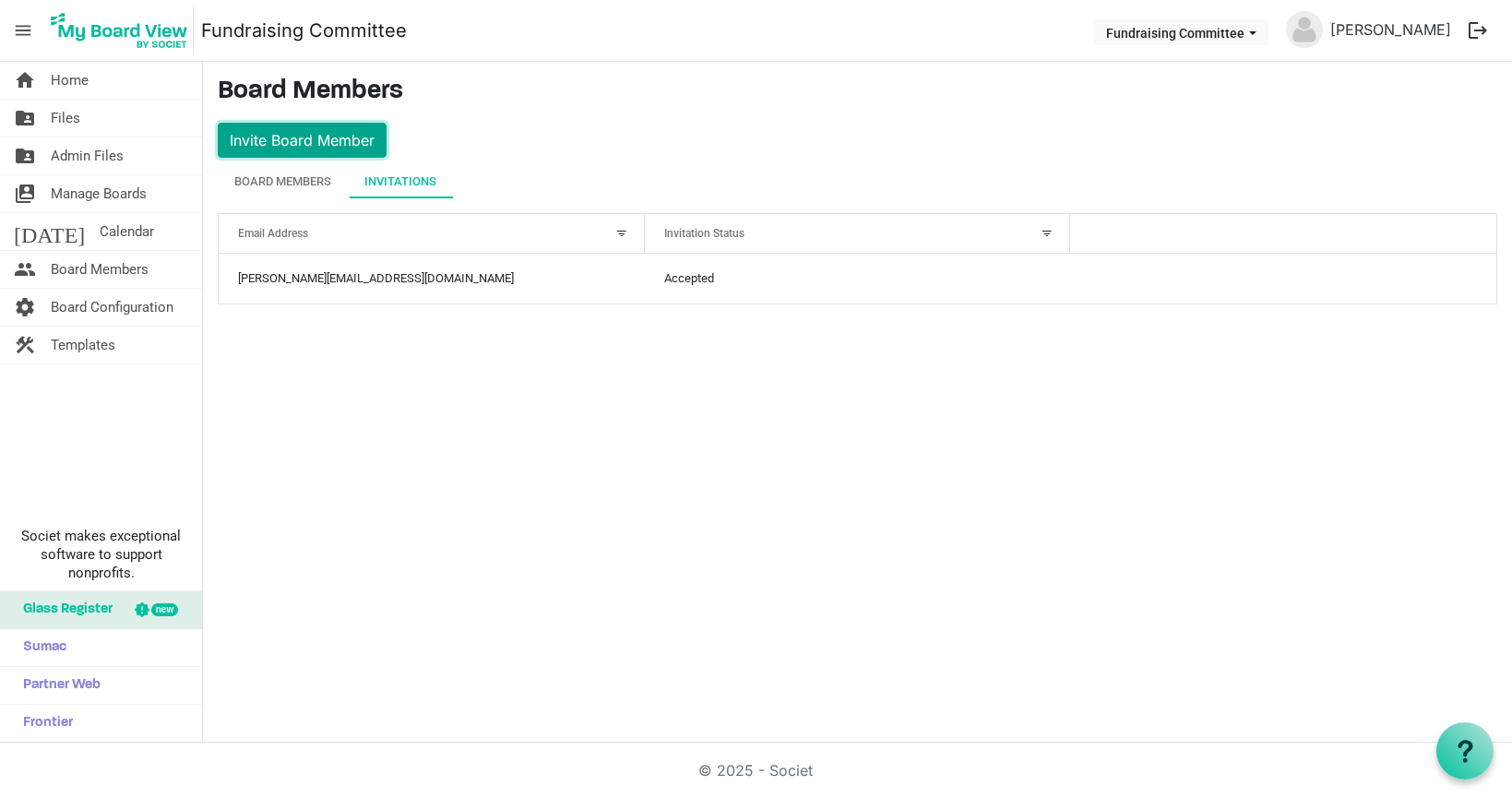
click at [336, 146] on button "Invite Board Member" at bounding box center [302, 141] width 169 height 35
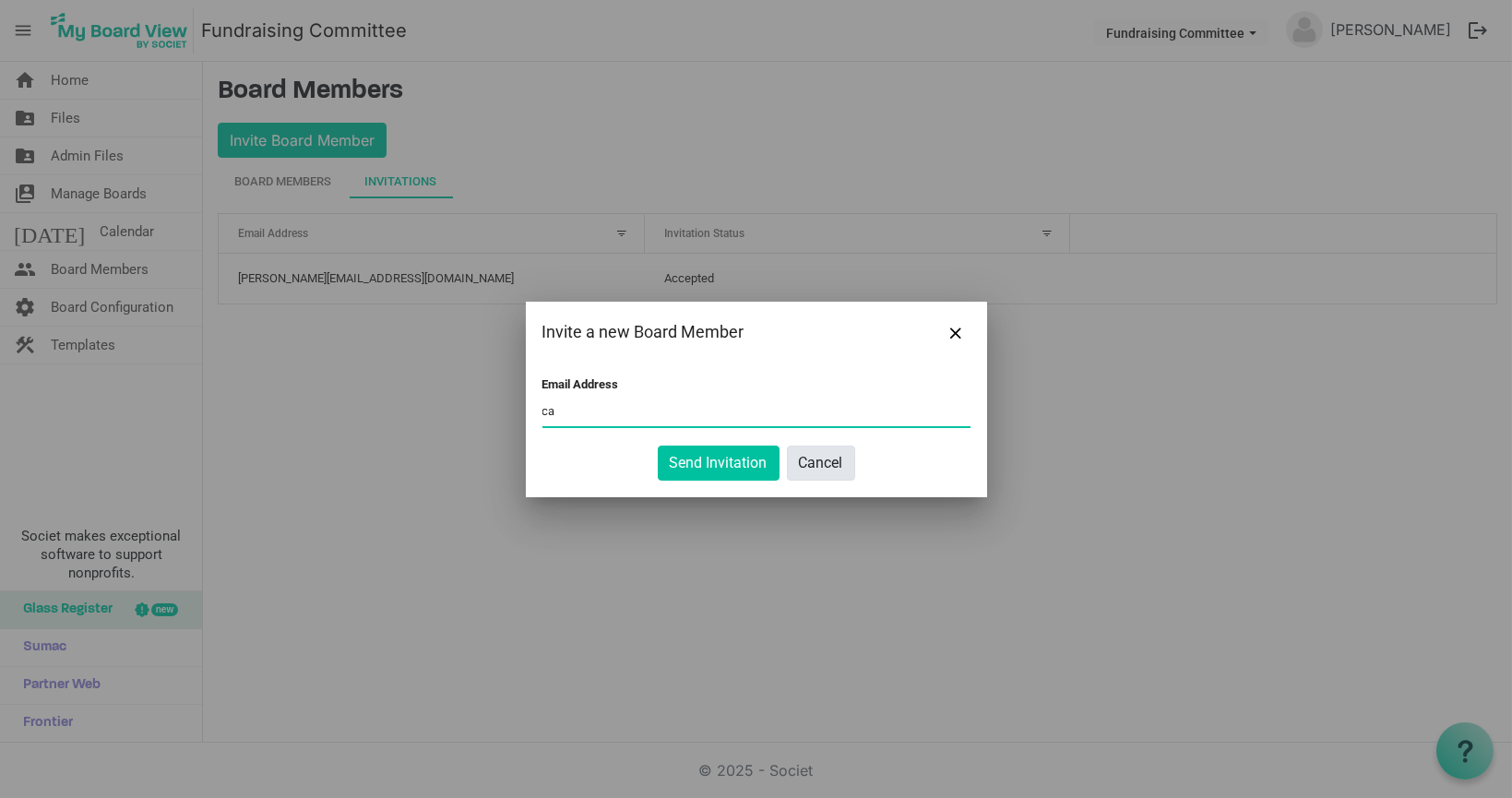
type input "c"
type input "[EMAIL_ADDRESS][DOMAIN_NAME]"
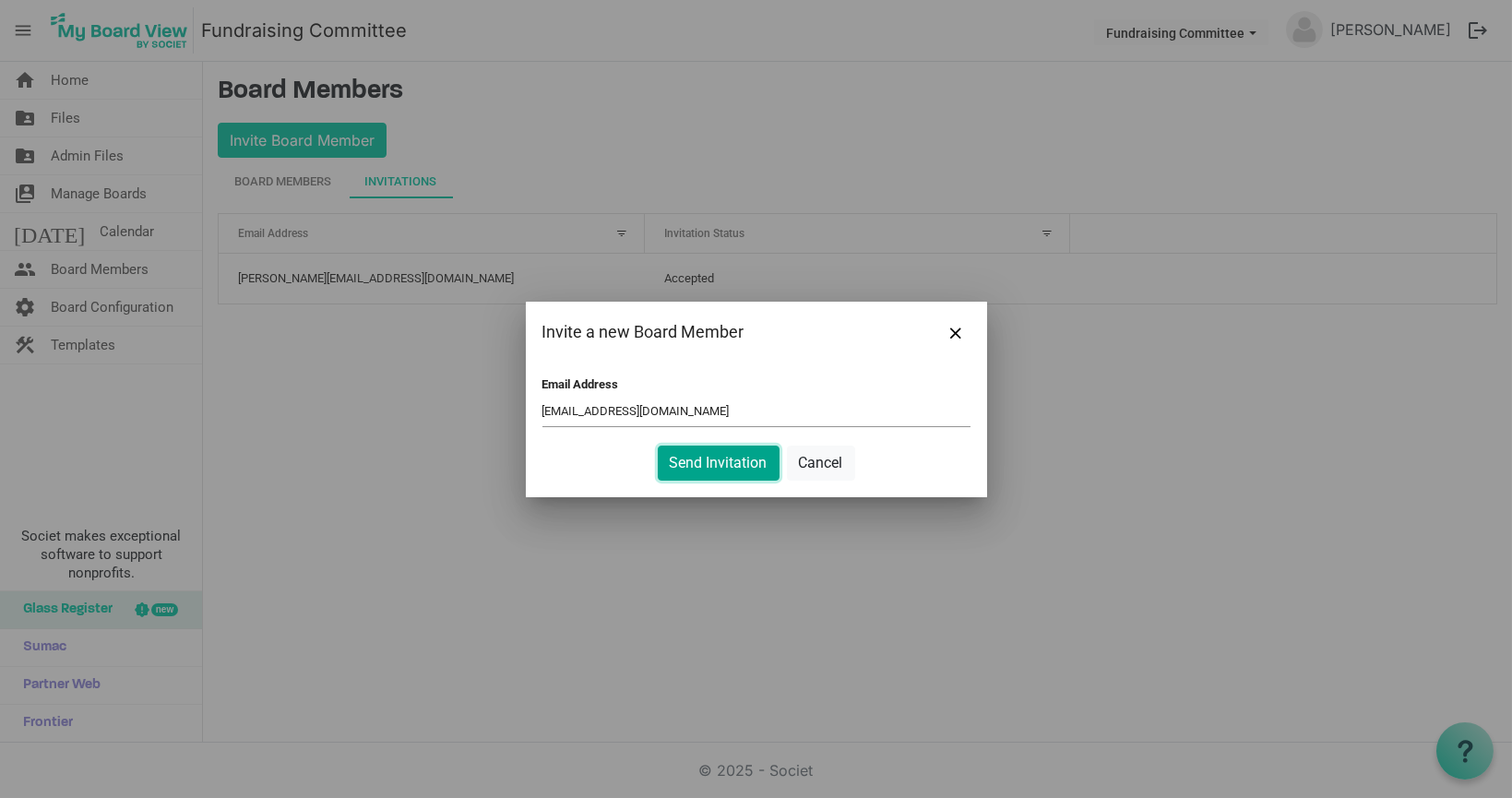
click at [713, 471] on button "Send Invitation" at bounding box center [718, 463] width 122 height 35
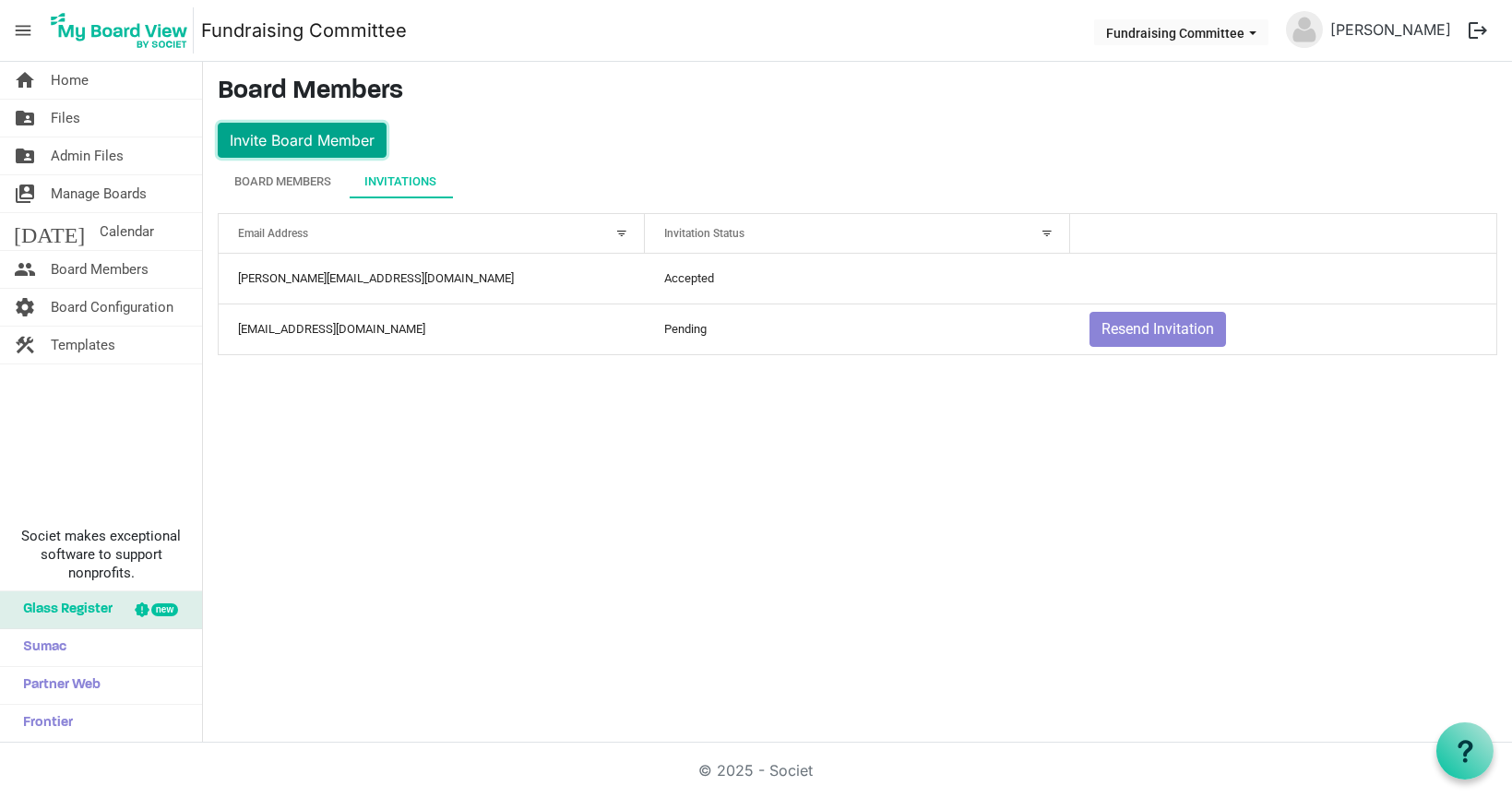
click at [313, 137] on button "Invite Board Member" at bounding box center [302, 141] width 169 height 35
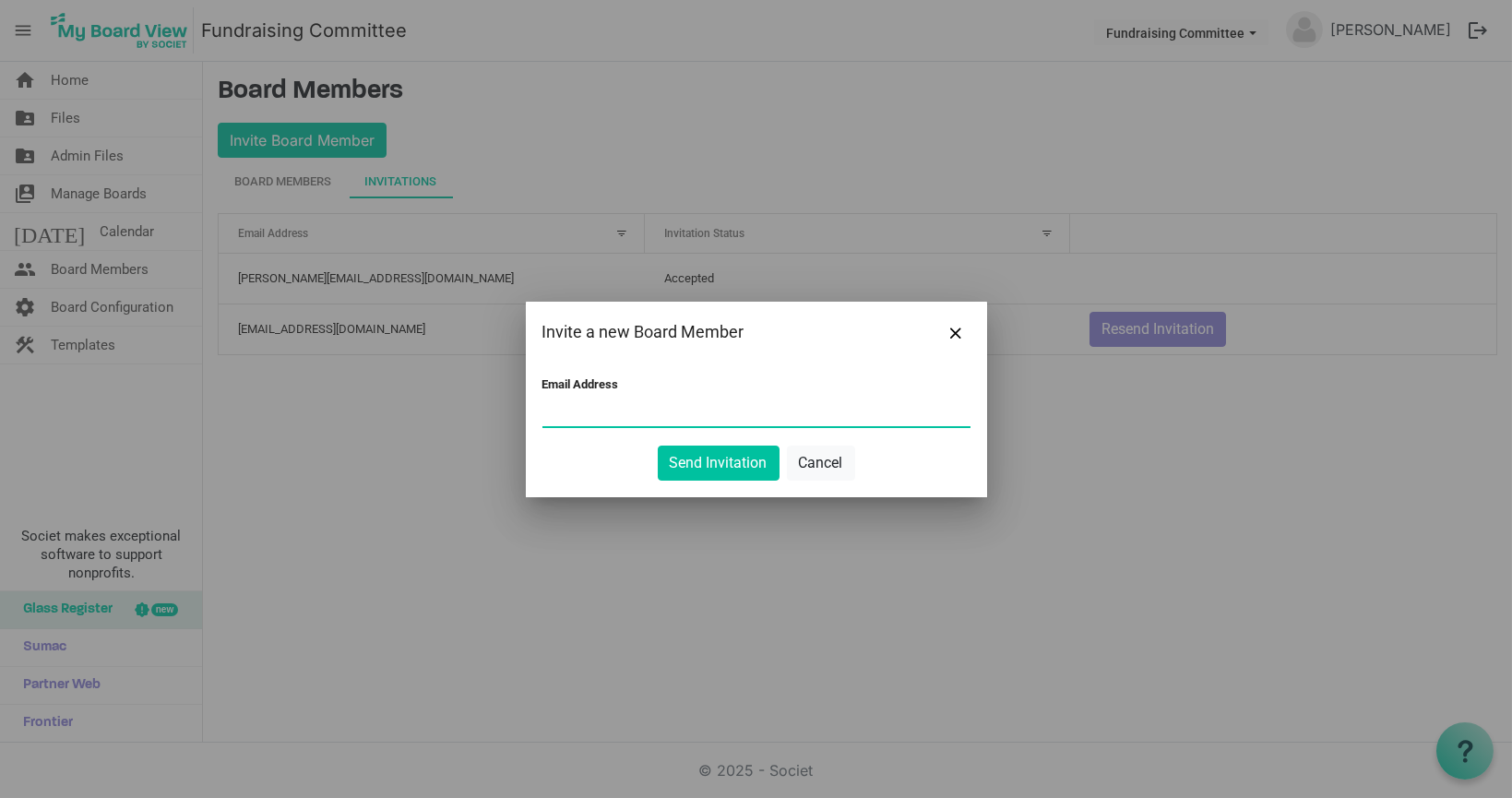
paste input "[EMAIL_ADDRESS][DOMAIN_NAME]"
type input "[EMAIL_ADDRESS][DOMAIN_NAME]"
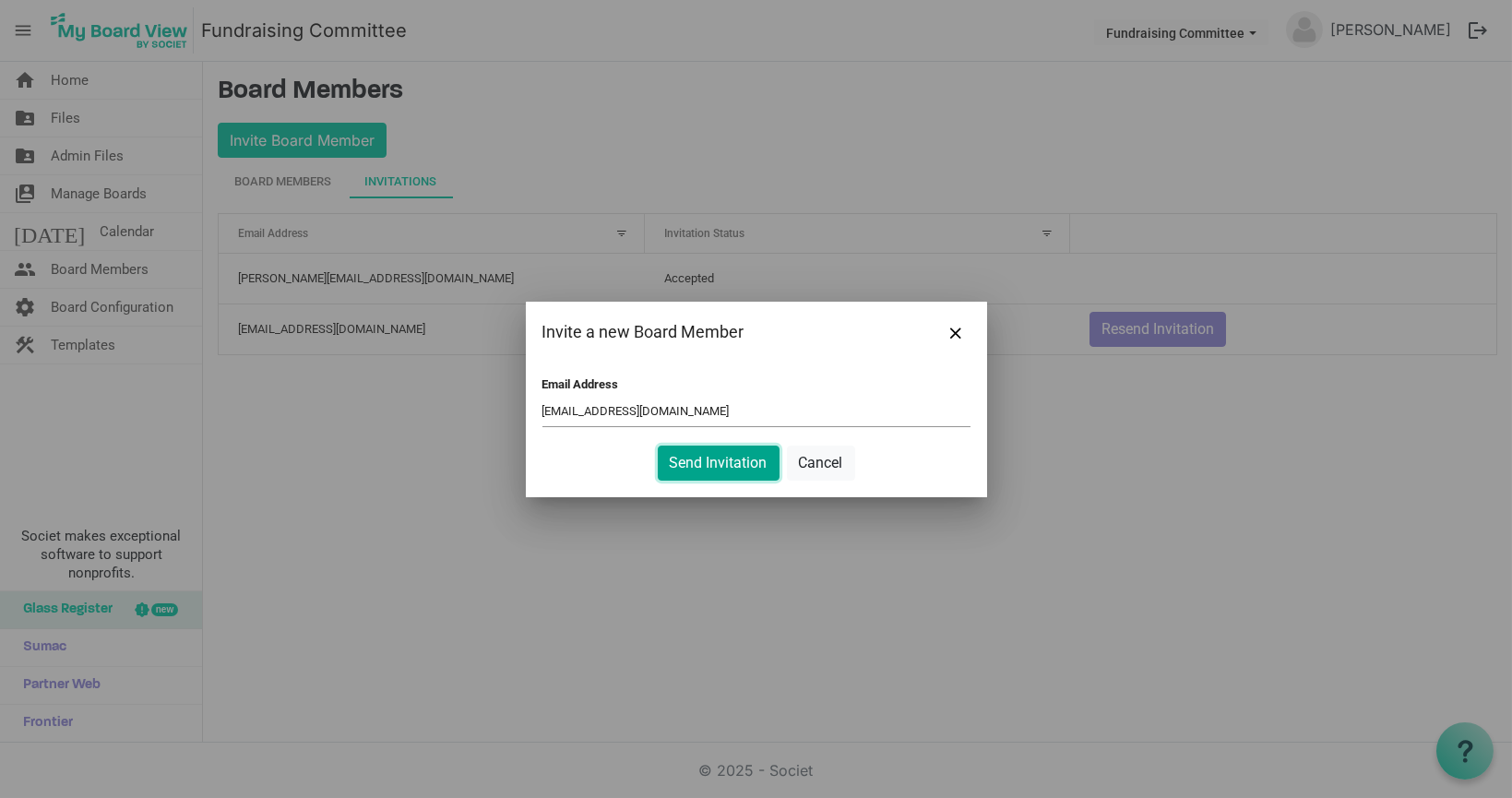
click at [713, 467] on button "Send Invitation" at bounding box center [718, 463] width 122 height 35
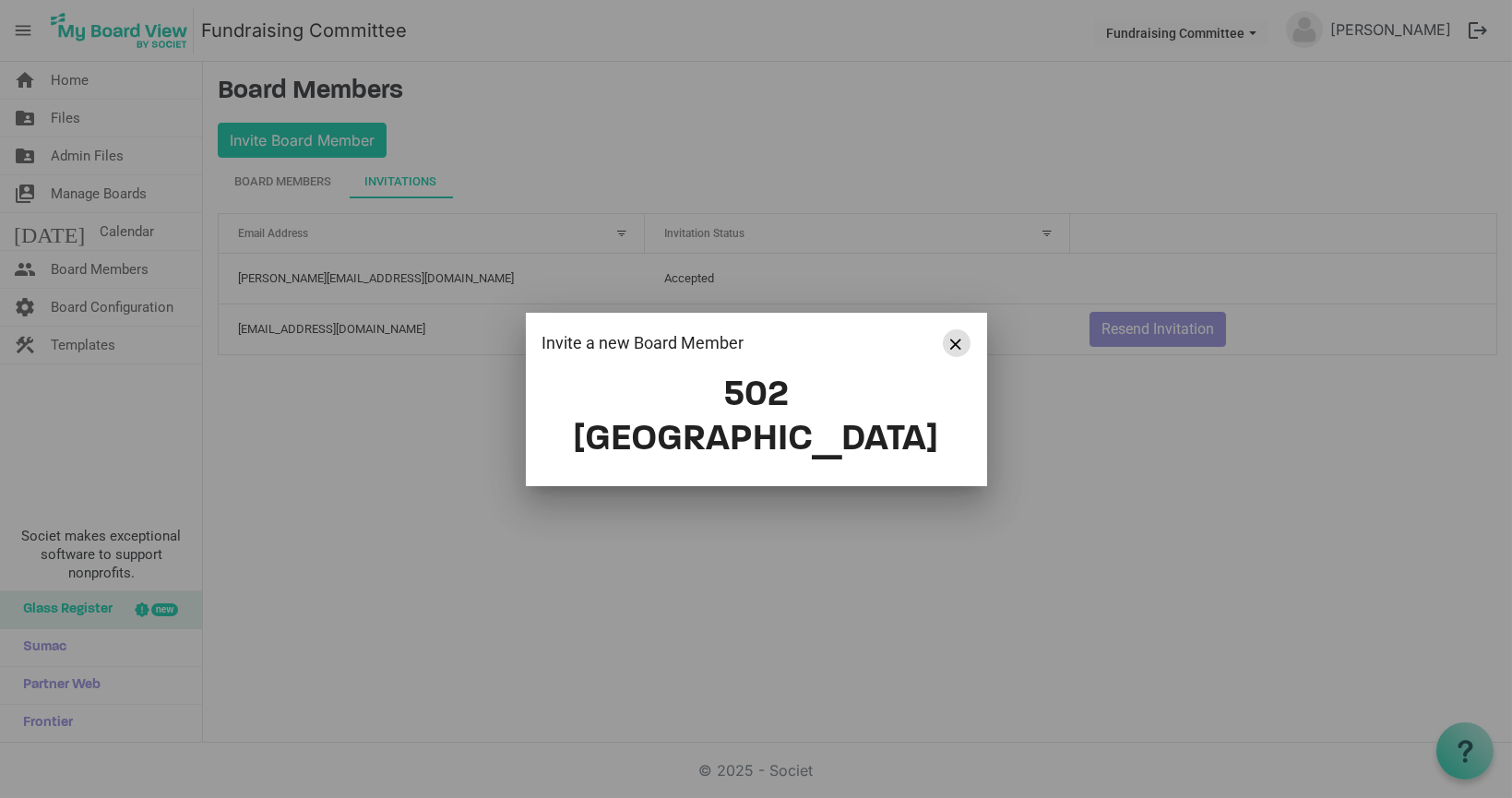
click at [955, 349] on span "Close" at bounding box center [956, 345] width 11 height 11
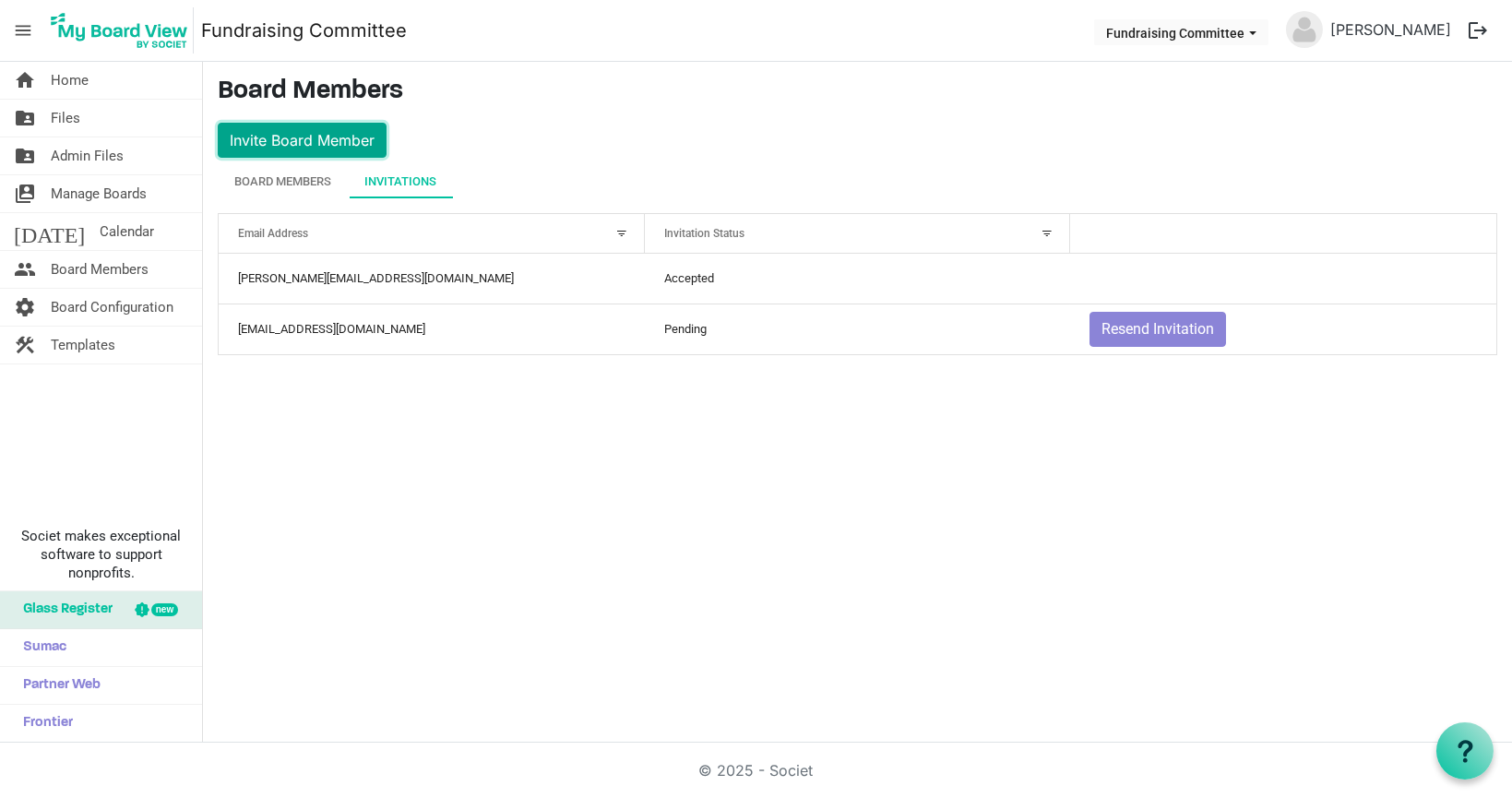
click at [310, 138] on button "Invite Board Member" at bounding box center [302, 141] width 169 height 35
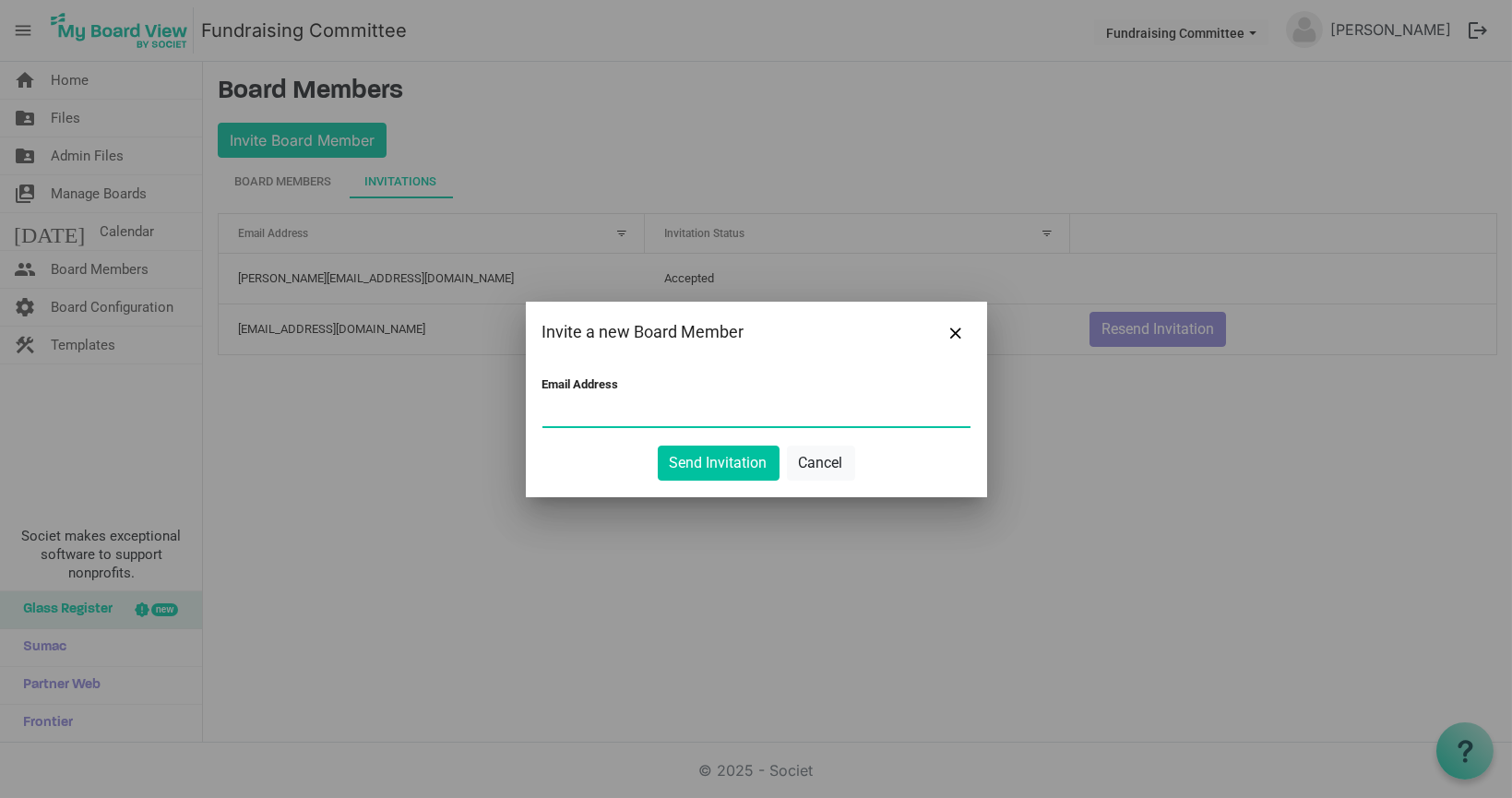
click at [303, 140] on div at bounding box center [756, 399] width 1512 height 798
click at [622, 413] on input "Email Address" at bounding box center [756, 413] width 428 height 28
paste input "elizabeths@esperanzainc.org"
type input "elizabeths@esperanzainc.org"
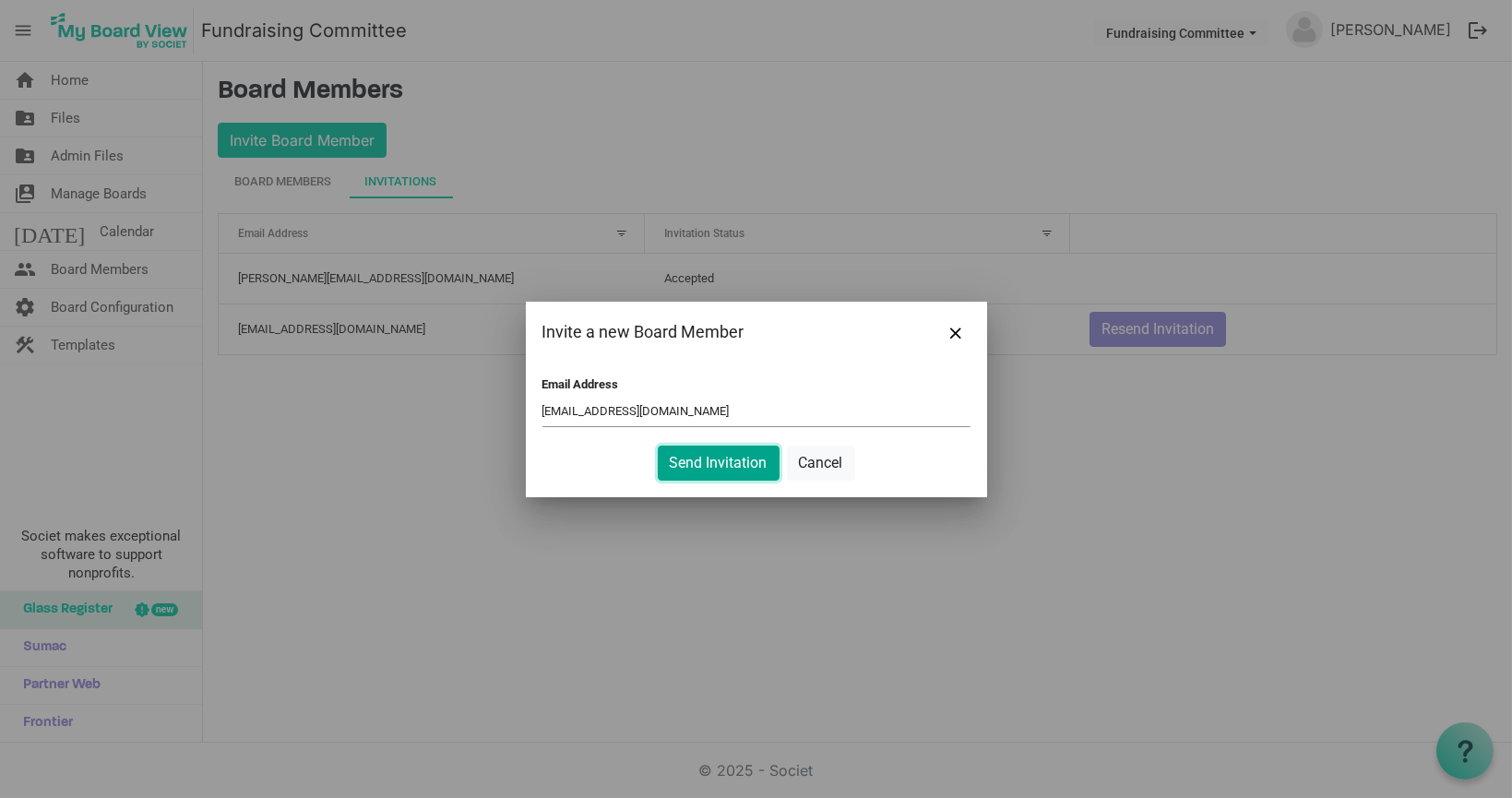
click at [715, 460] on button "Send Invitation" at bounding box center [718, 463] width 122 height 35
click at [696, 469] on button "Send Invitation" at bounding box center [718, 463] width 122 height 35
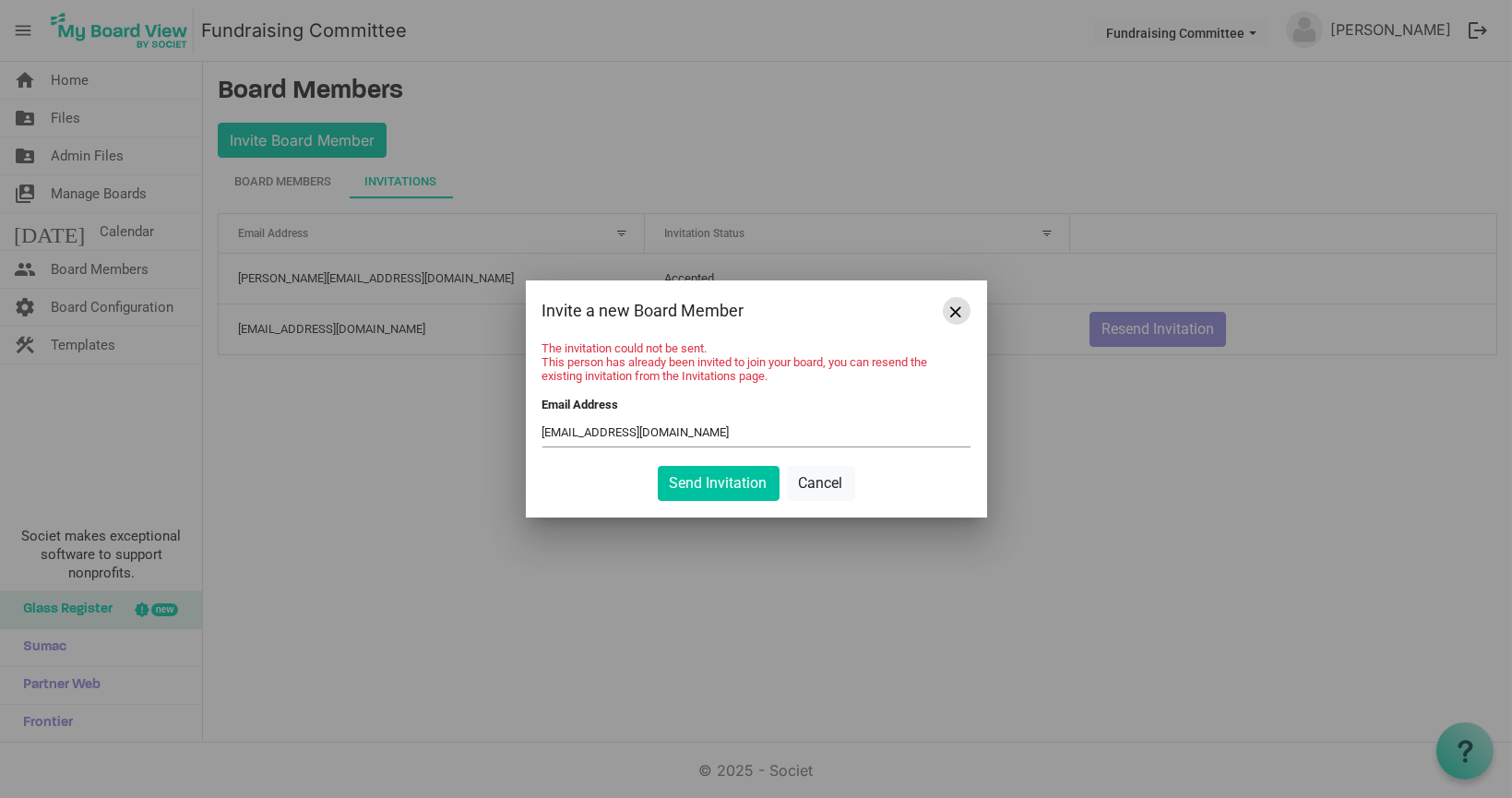
click at [956, 306] on span "Close" at bounding box center [956, 312] width 11 height 11
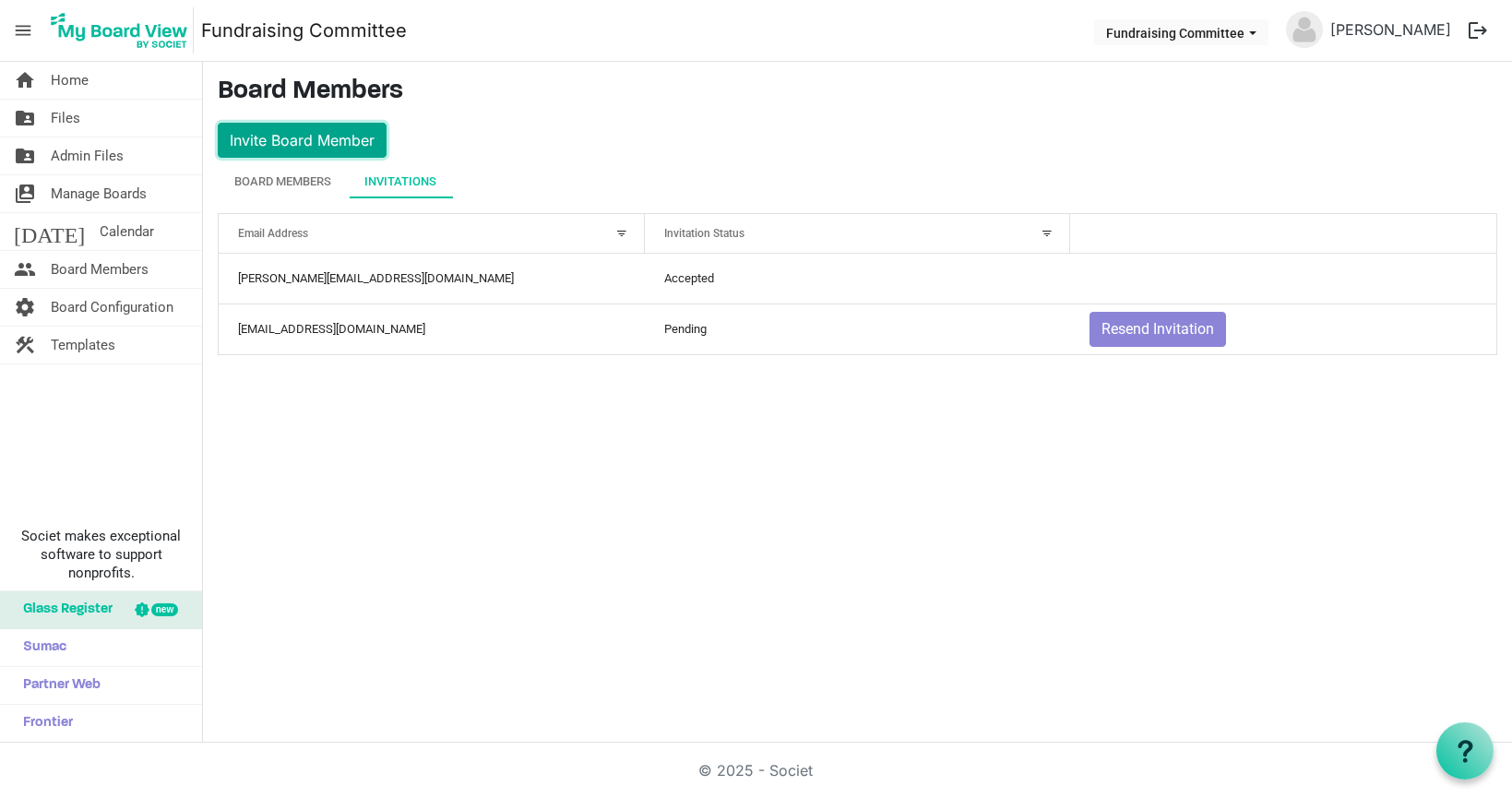
click at [334, 137] on button "Invite Board Member" at bounding box center [302, 141] width 169 height 35
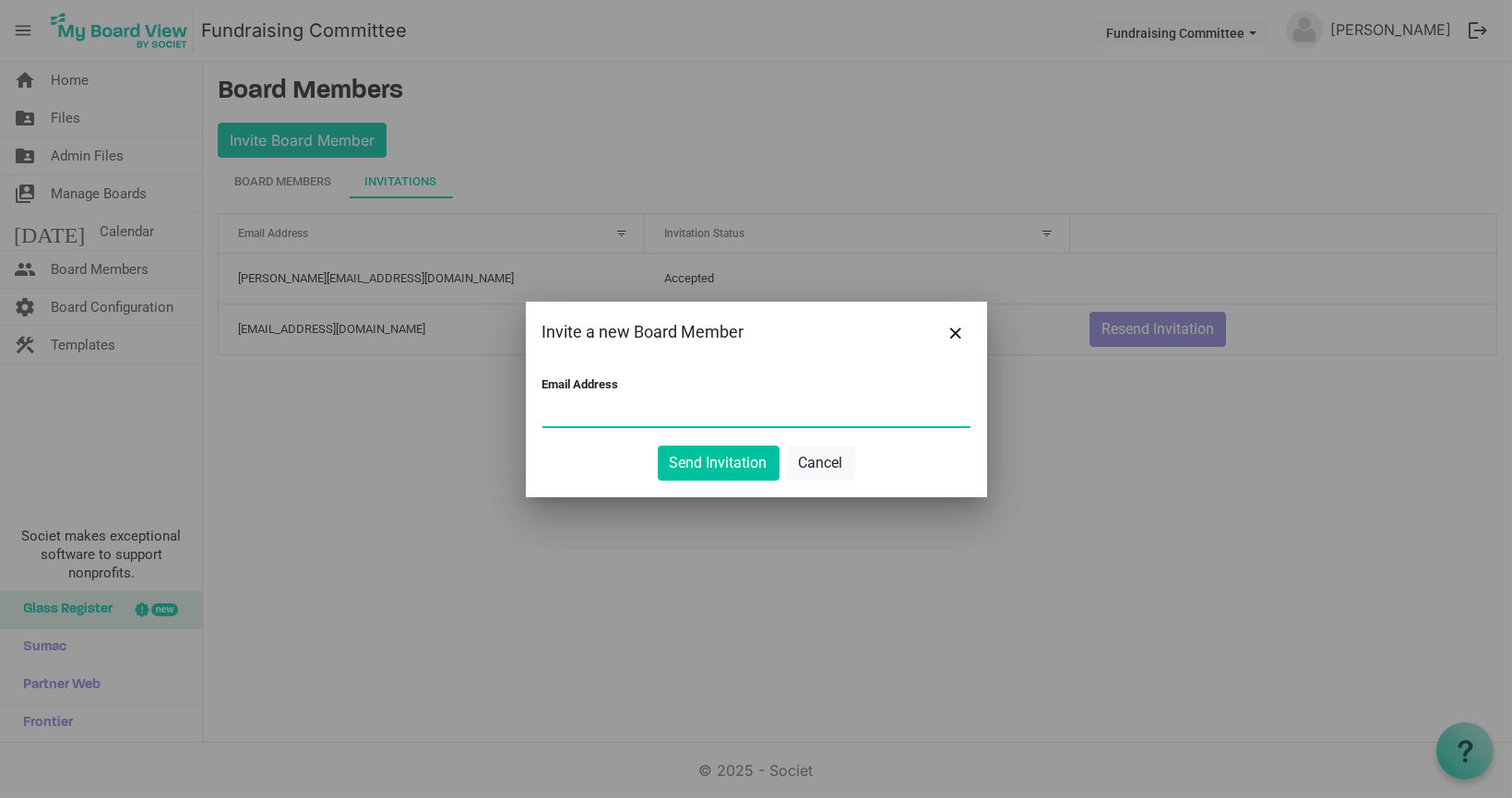
click at [589, 420] on input "Email Address" at bounding box center [756, 413] width 428 height 28
paste input "[EMAIL_ADDRESS][DOMAIN_NAME]"
type input "[EMAIL_ADDRESS][DOMAIN_NAME]"
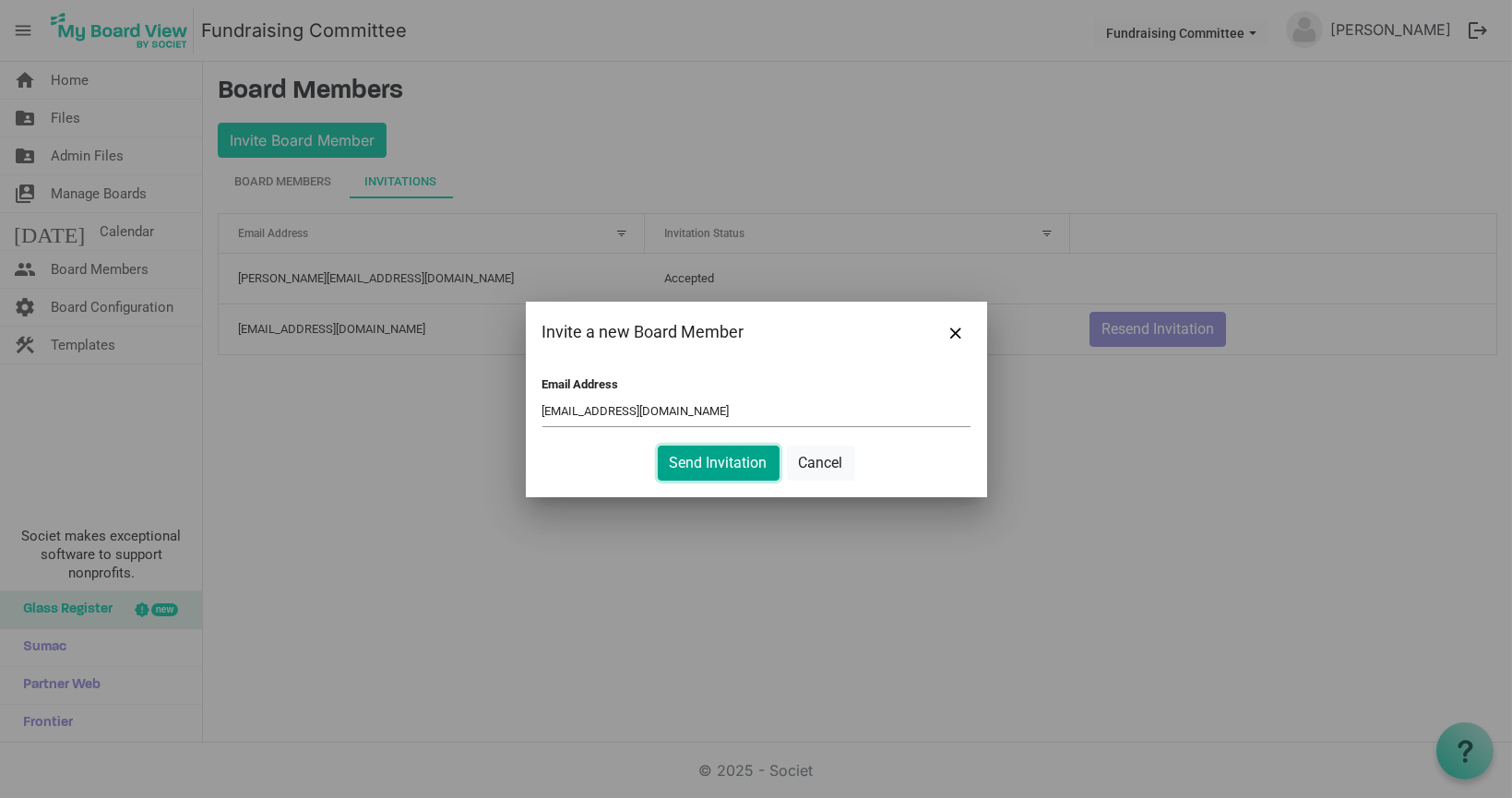
click at [699, 460] on button "Send Invitation" at bounding box center [718, 463] width 122 height 35
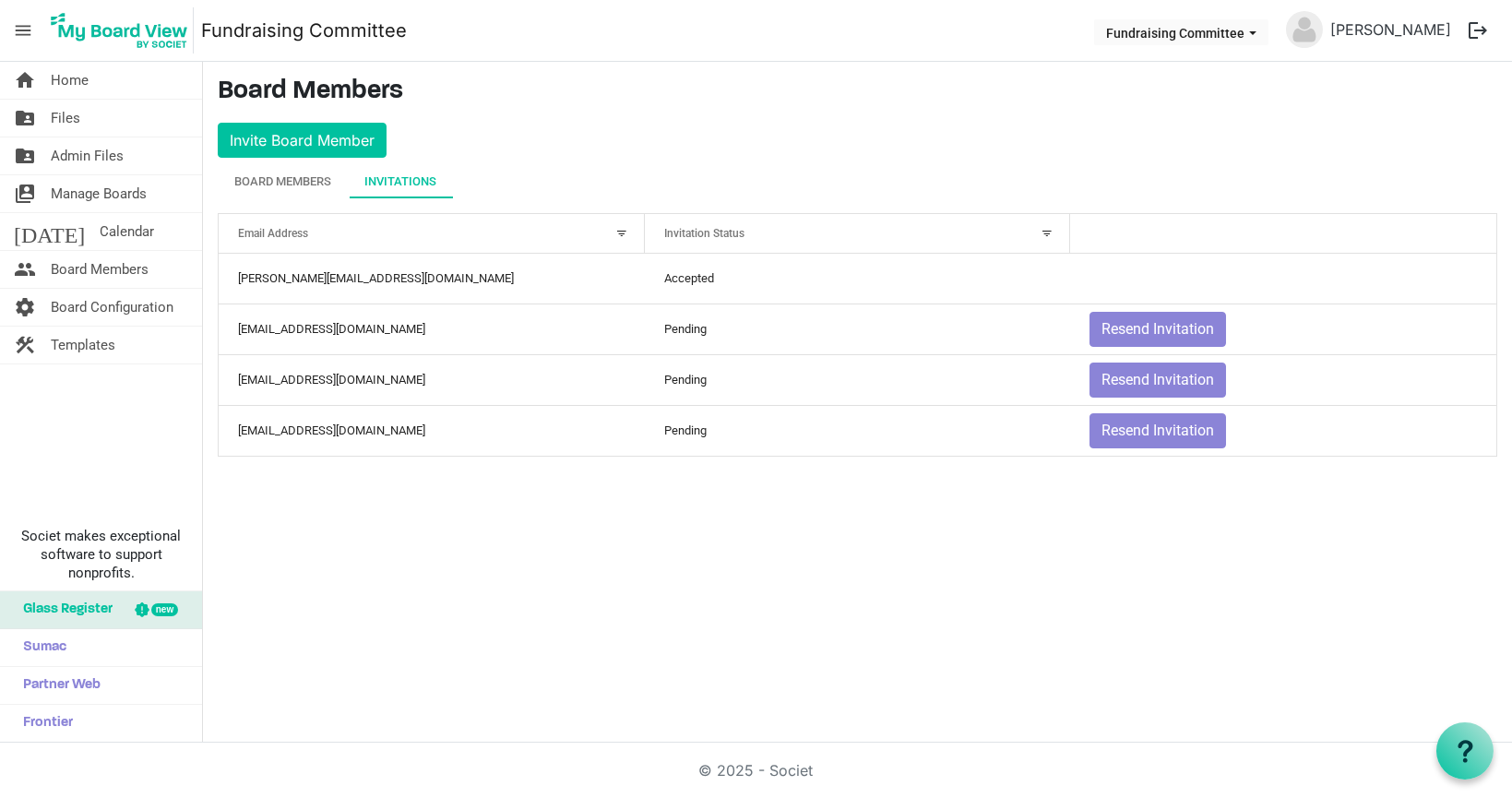
click at [425, 186] on div "Invitations" at bounding box center [399, 182] width 72 height 19
click at [284, 185] on div "Board Members" at bounding box center [283, 182] width 97 height 19
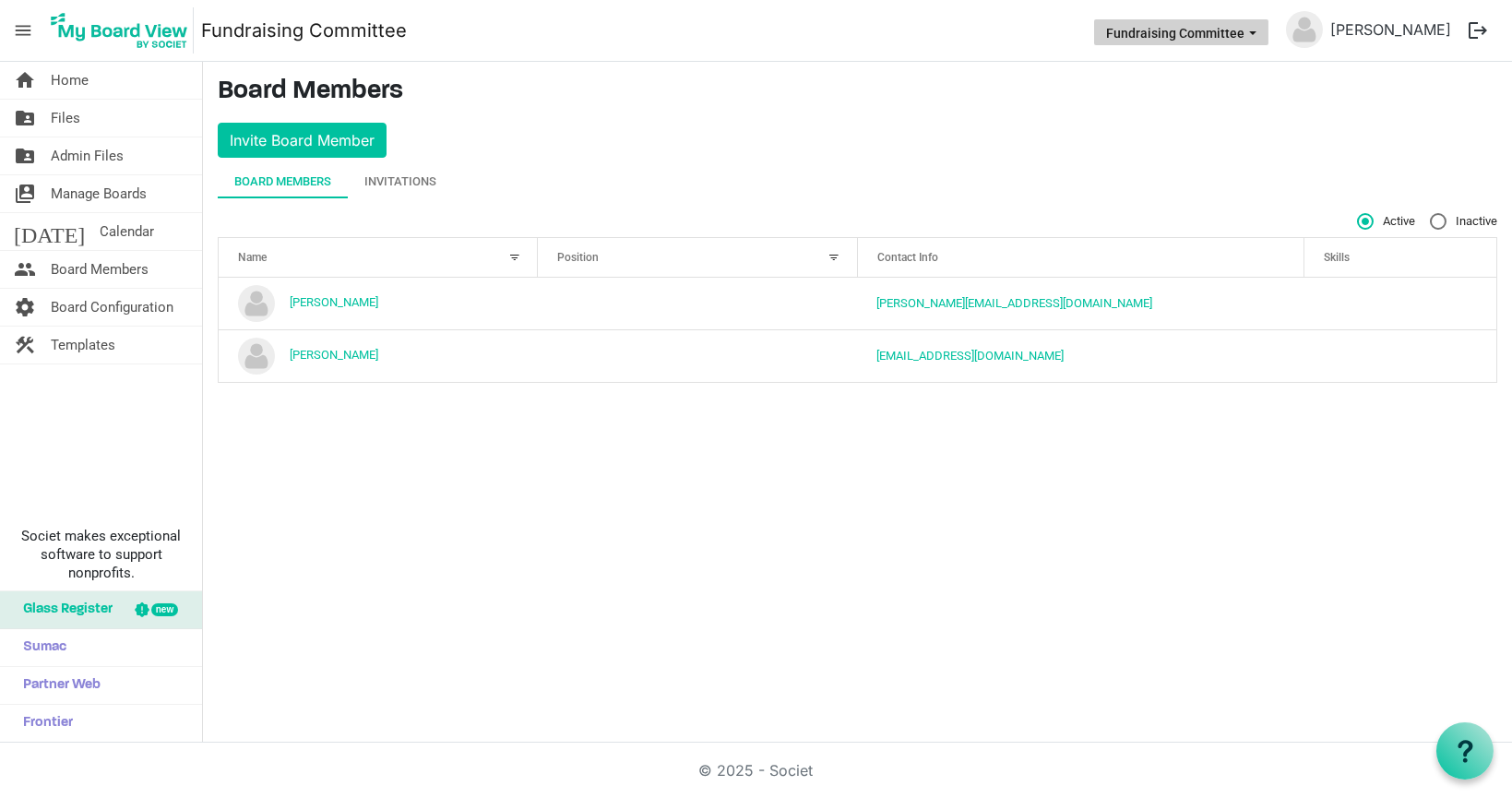
click at [1261, 32] on span "Fundraising Committee dropdownbutton" at bounding box center [1252, 34] width 17 height 7
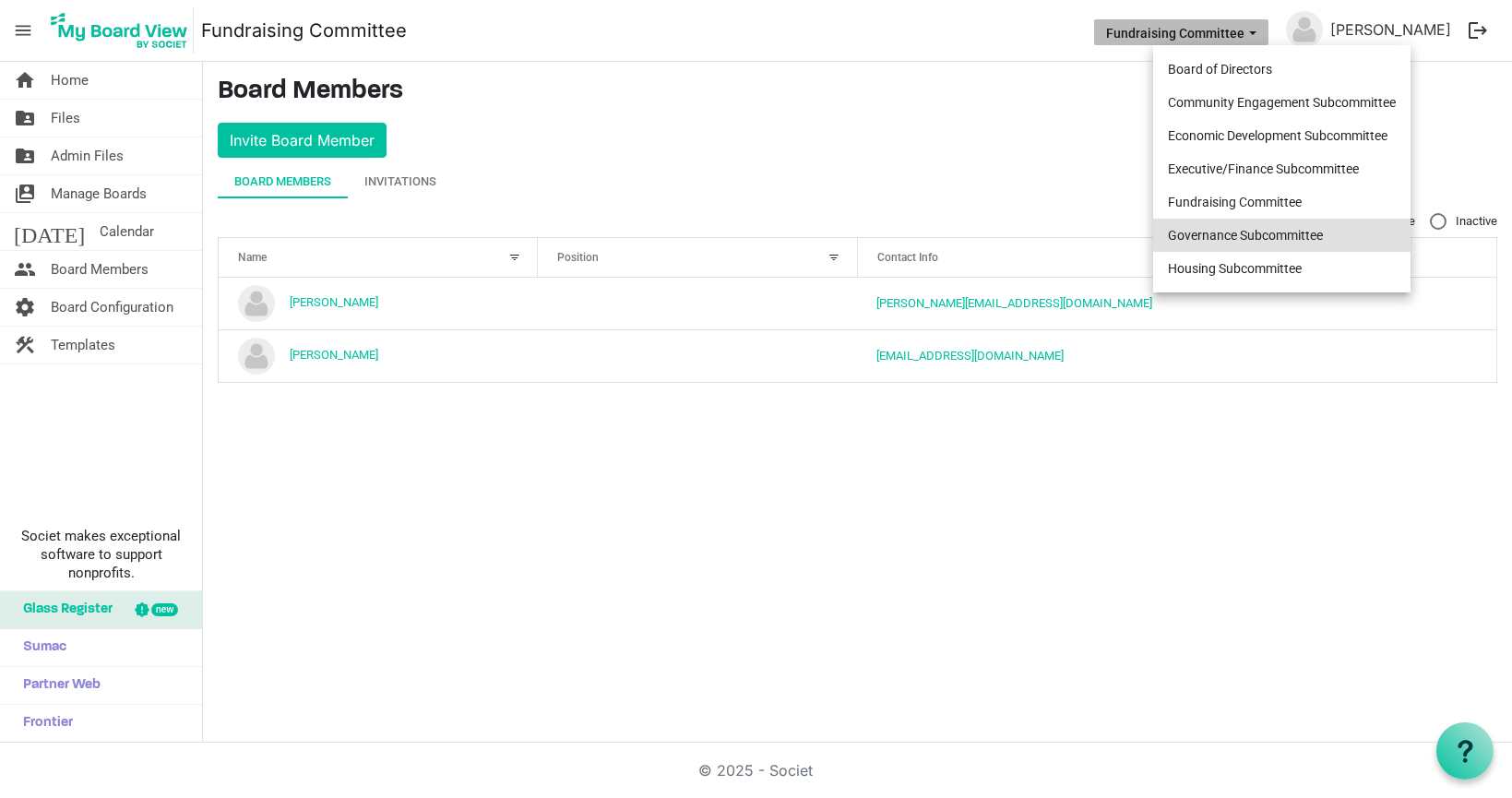
click at [1253, 231] on li "Governance Subcommittee" at bounding box center [1281, 236] width 257 height 34
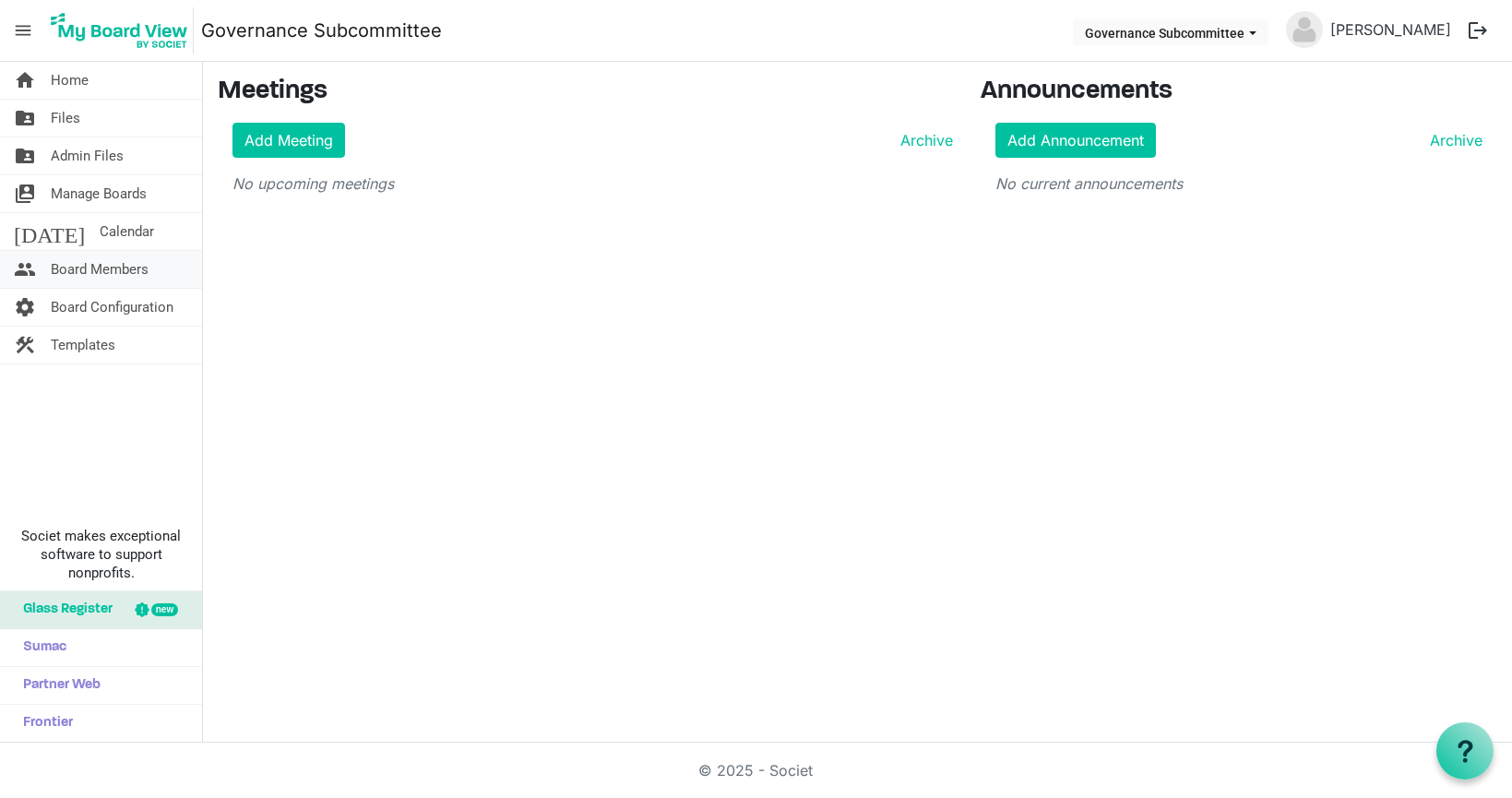
click at [139, 272] on span "Board Members" at bounding box center [99, 269] width 98 height 37
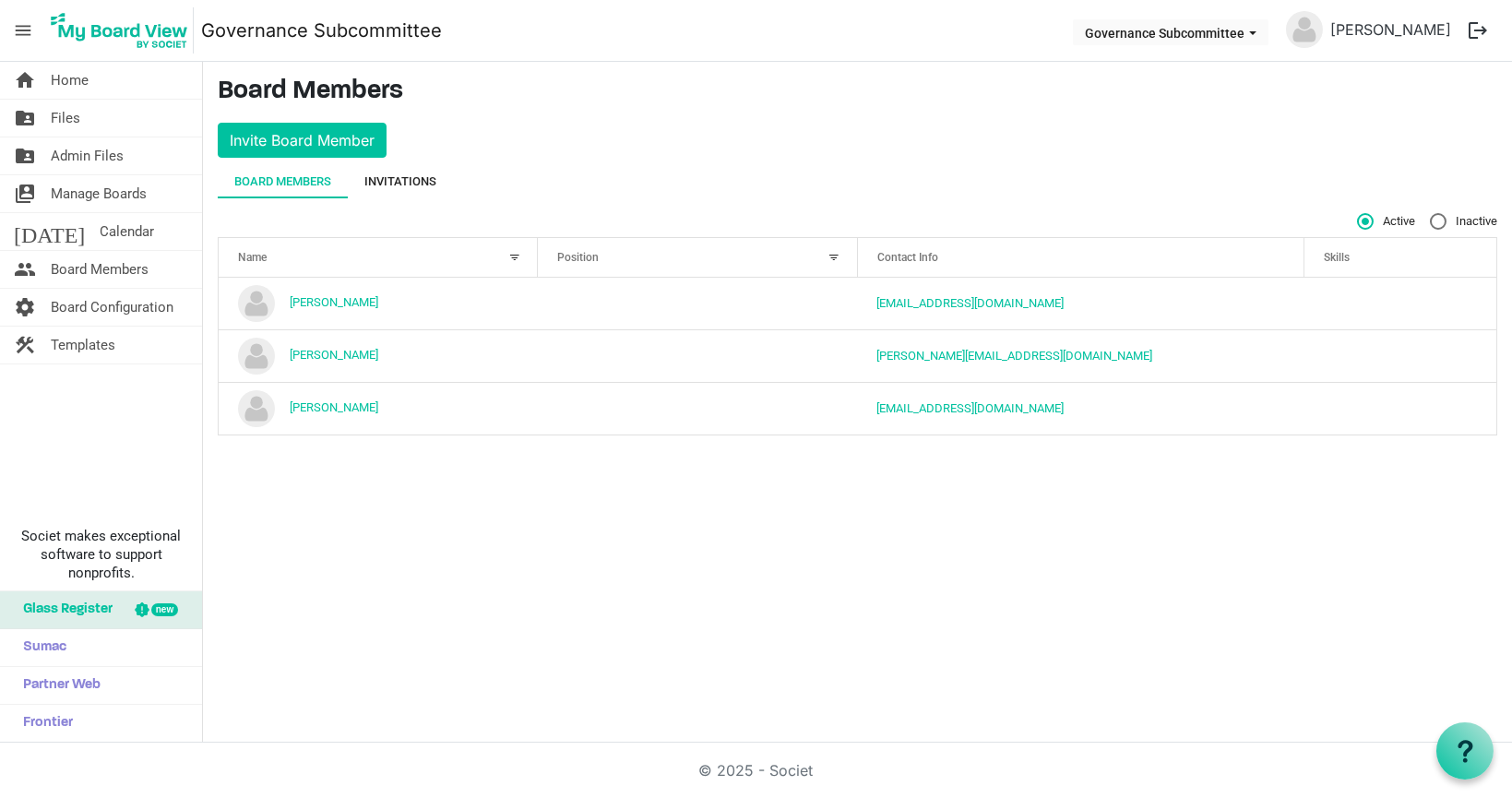
click at [406, 183] on div "Invitations" at bounding box center [399, 182] width 72 height 19
